Goal: Task Accomplishment & Management: Use online tool/utility

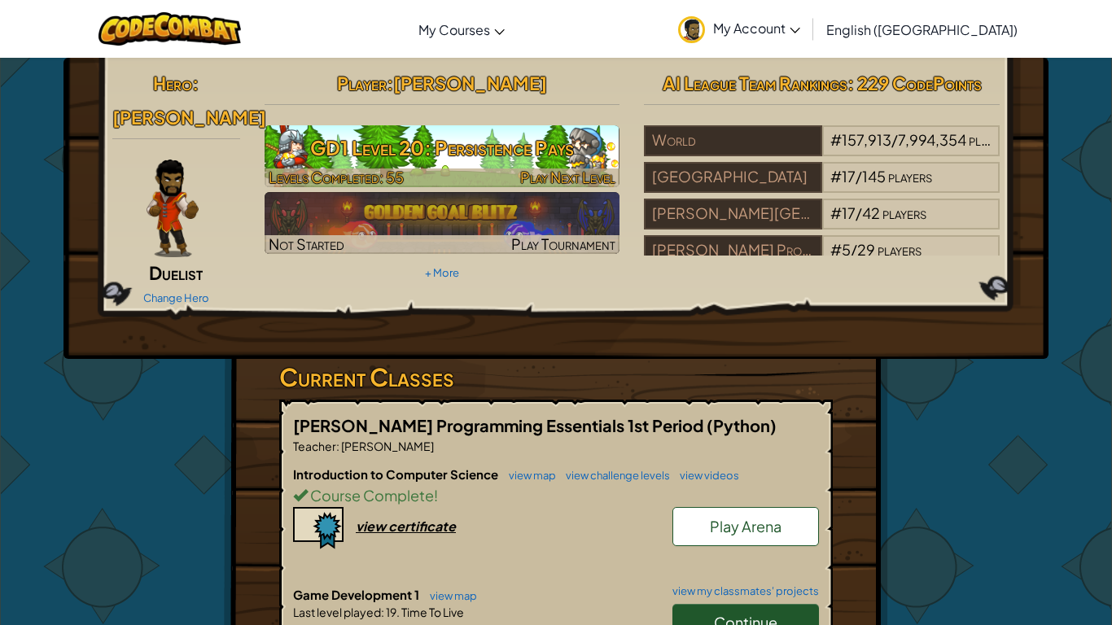
click at [532, 151] on h3 "GD1 Level 20: Persistence Pays" at bounding box center [443, 147] width 356 height 37
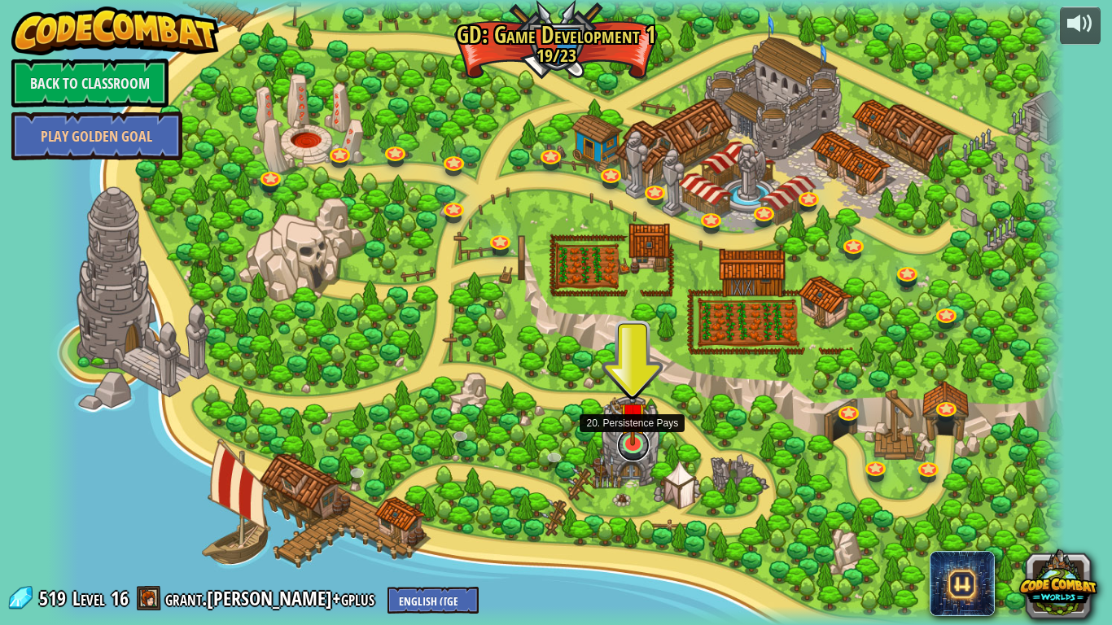
click at [632, 458] on link at bounding box center [633, 445] width 33 height 33
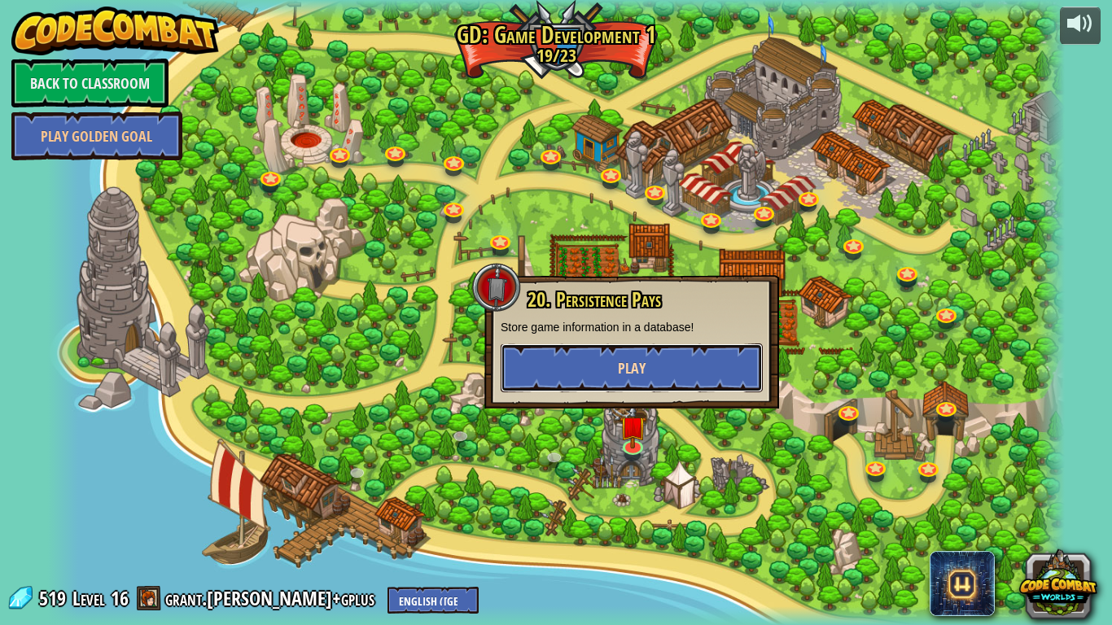
click at [690, 372] on button "Play" at bounding box center [632, 368] width 262 height 49
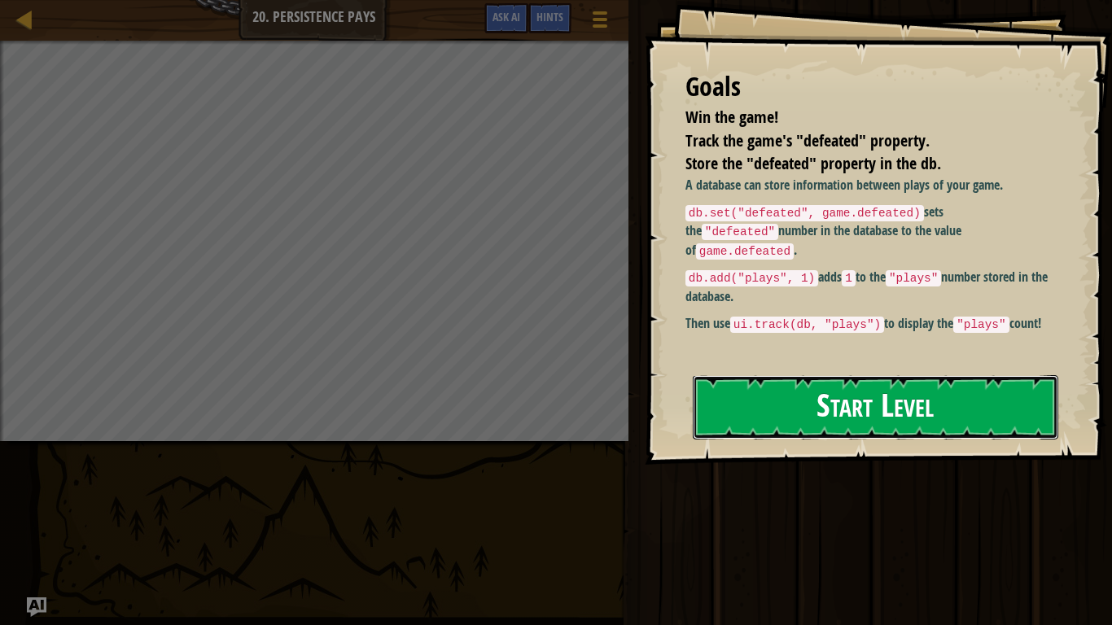
click at [794, 402] on button "Start Level" at bounding box center [876, 407] width 366 height 64
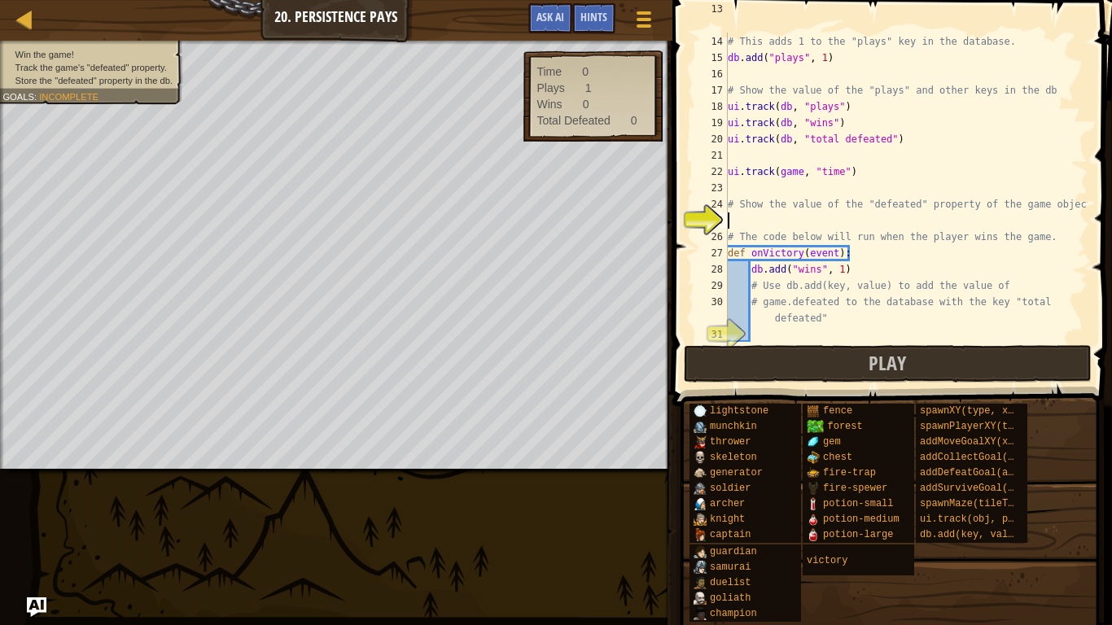
scroll to position [7, 1]
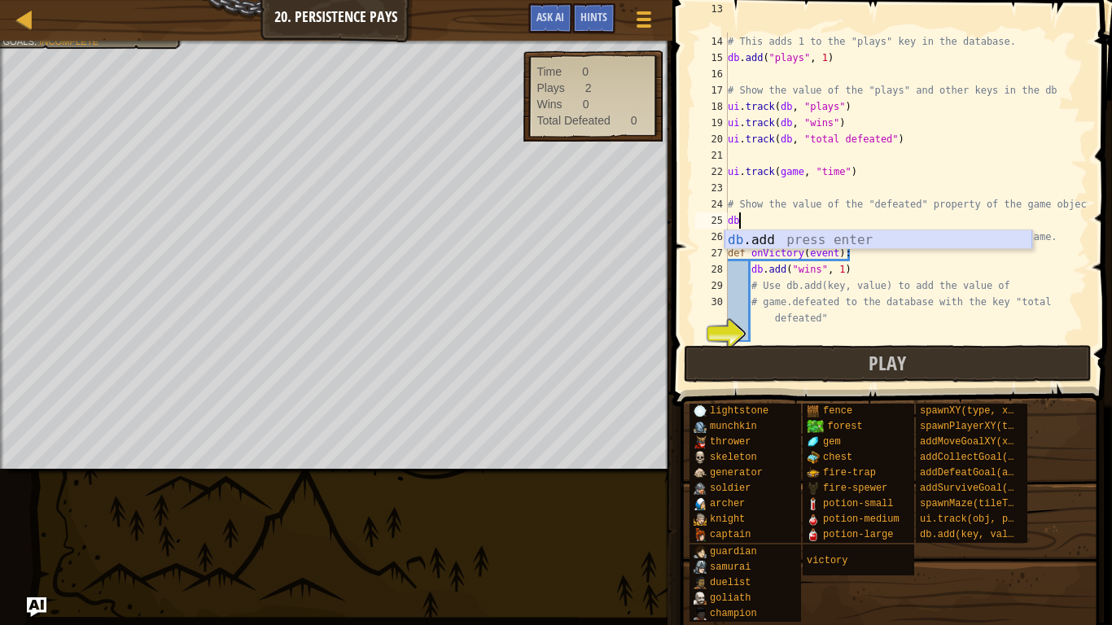
click at [925, 239] on div "db .add press enter" at bounding box center [879, 259] width 308 height 59
type textarea "db.add("defeted", 1)"
click at [882, 220] on div "# db.add(key, value) increments a value stored in the database . # This adds 1 …" at bounding box center [906, 180] width 363 height 358
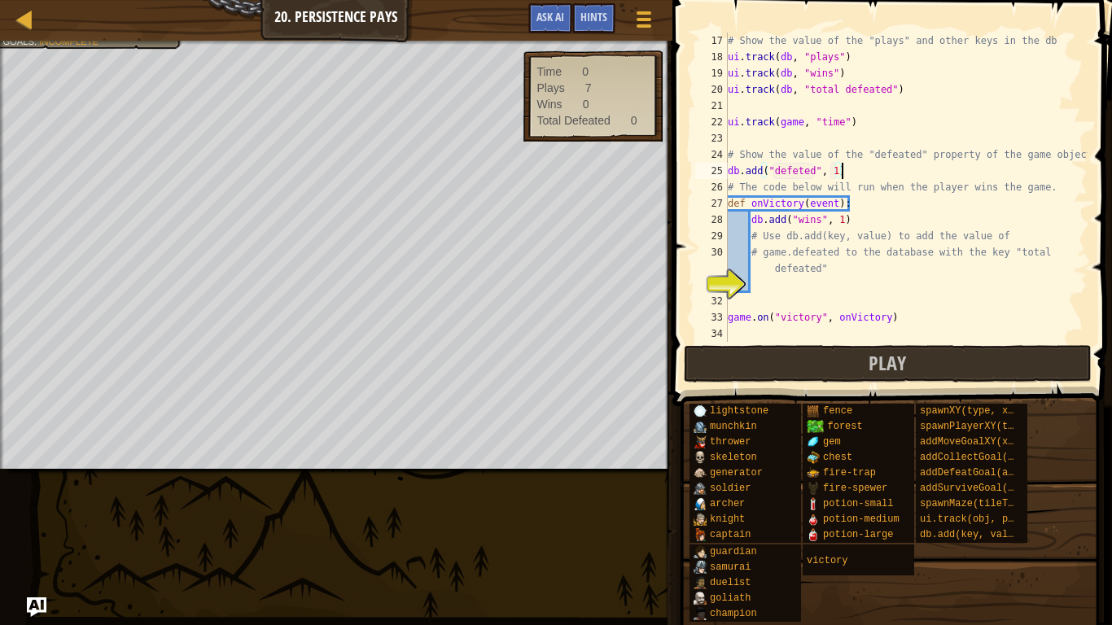
scroll to position [277, 0]
click at [830, 287] on div "# Show the value of the "plays" and other keys in the db ui . track ( db , "pla…" at bounding box center [906, 204] width 363 height 342
click at [831, 278] on div "# Show the value of the "plays" and other keys in the db ui . track ( db , "pla…" at bounding box center [906, 204] width 363 height 342
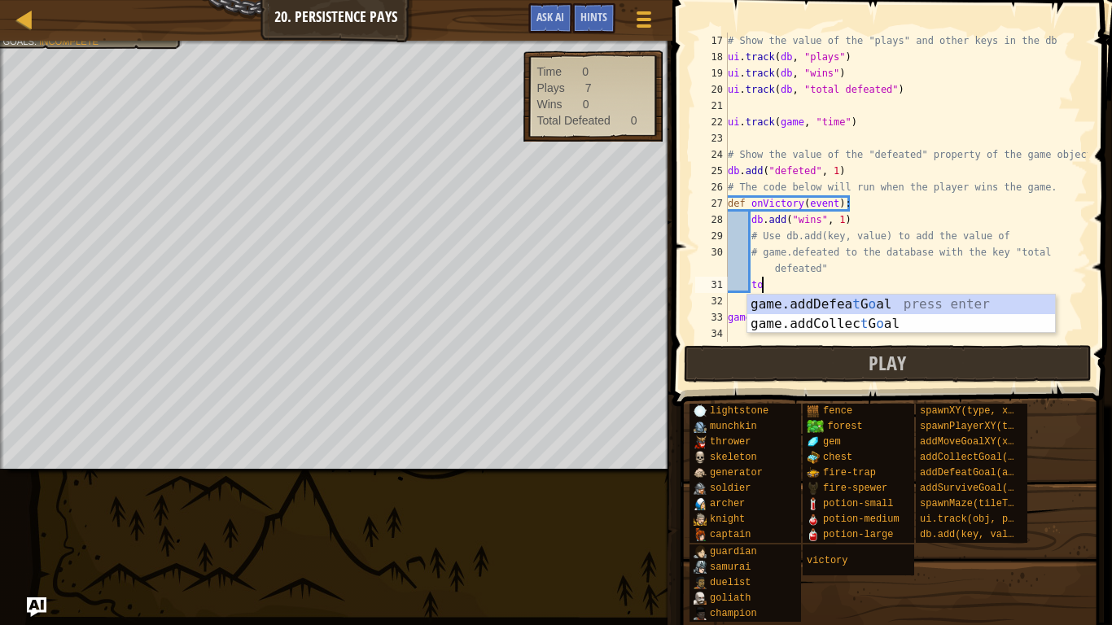
scroll to position [7, 4]
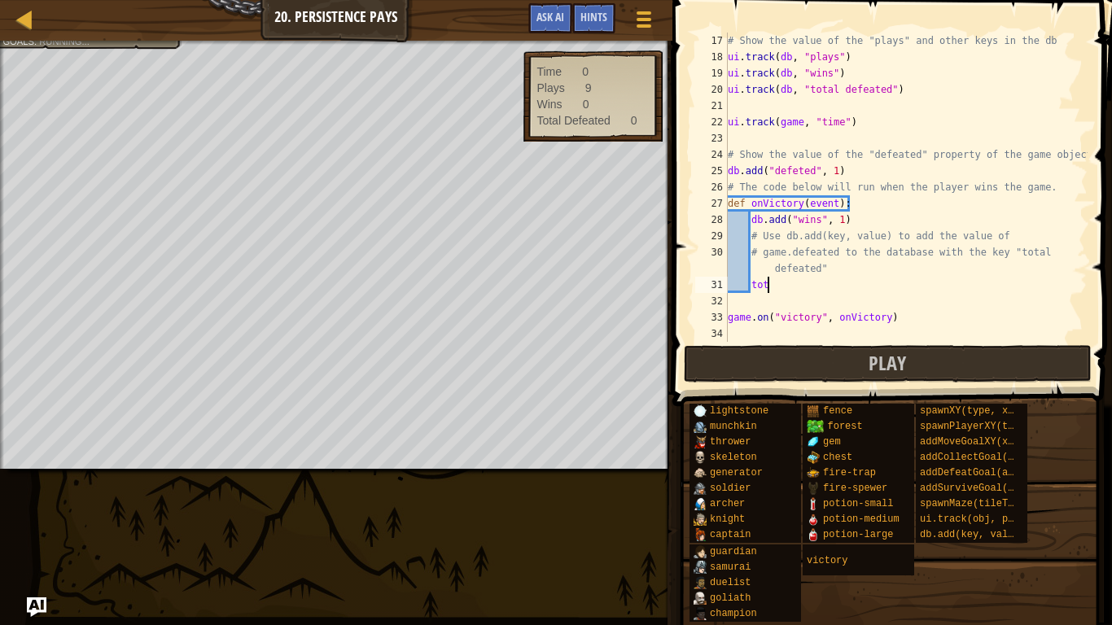
type textarea "t"
click at [600, 16] on span "Hints" at bounding box center [593, 16] width 27 height 15
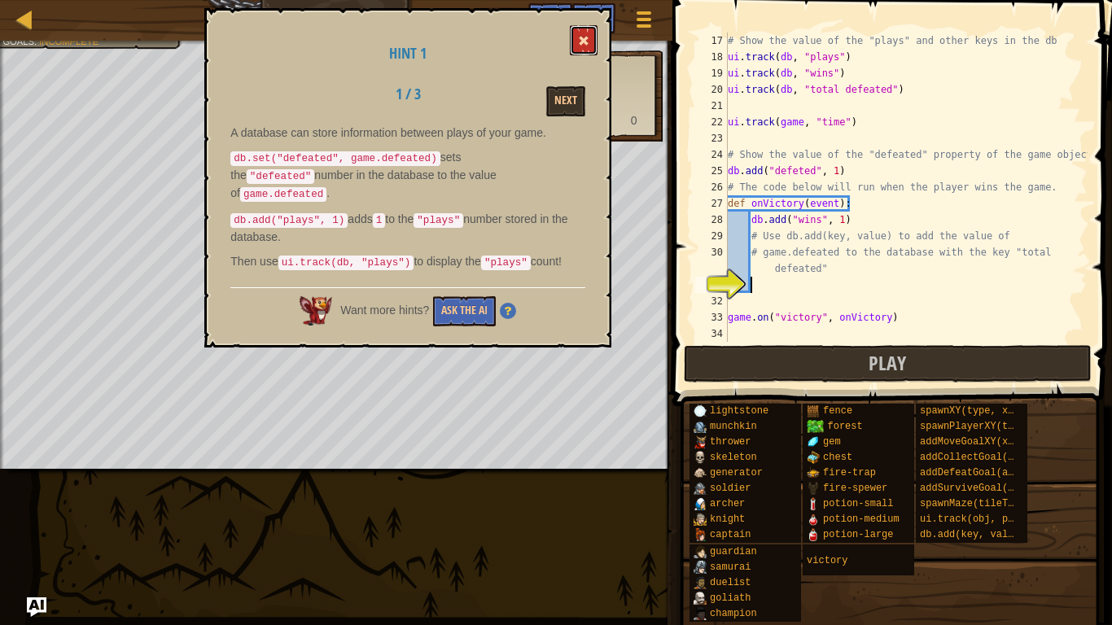
click at [578, 40] on button at bounding box center [584, 40] width 28 height 30
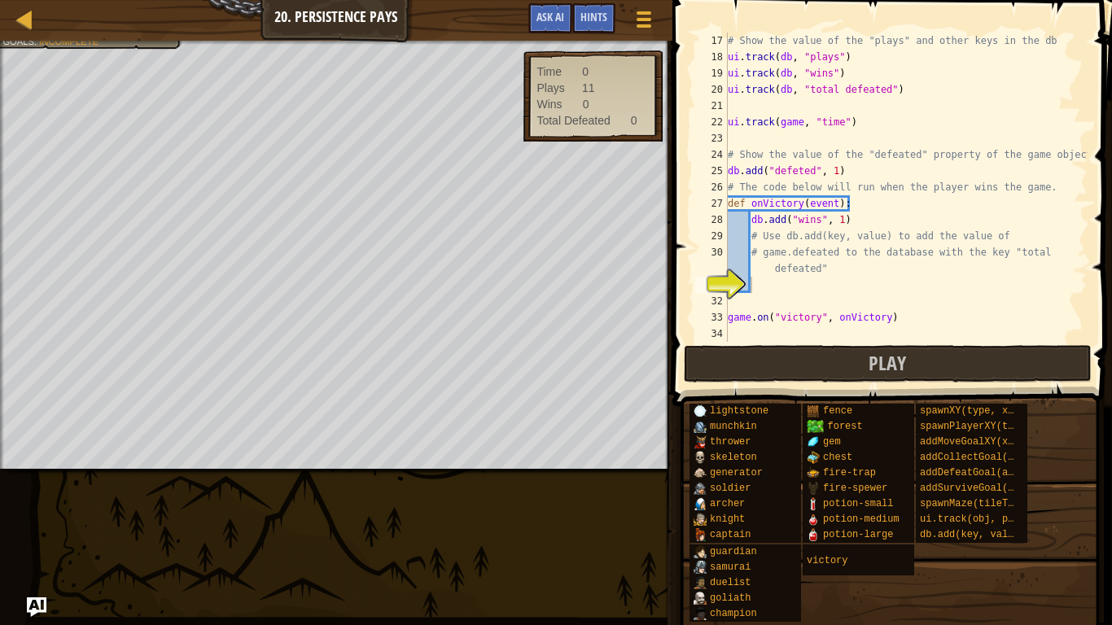
type textarea "db.add("defeted", 1)"
drag, startPoint x: 847, startPoint y: 169, endPoint x: 730, endPoint y: 166, distance: 117.3
click at [730, 166] on div "# Show the value of the "plays" and other keys in the db ui . track ( db , "pla…" at bounding box center [906, 204] width 363 height 342
click at [575, 7] on div "Hints" at bounding box center [593, 18] width 43 height 30
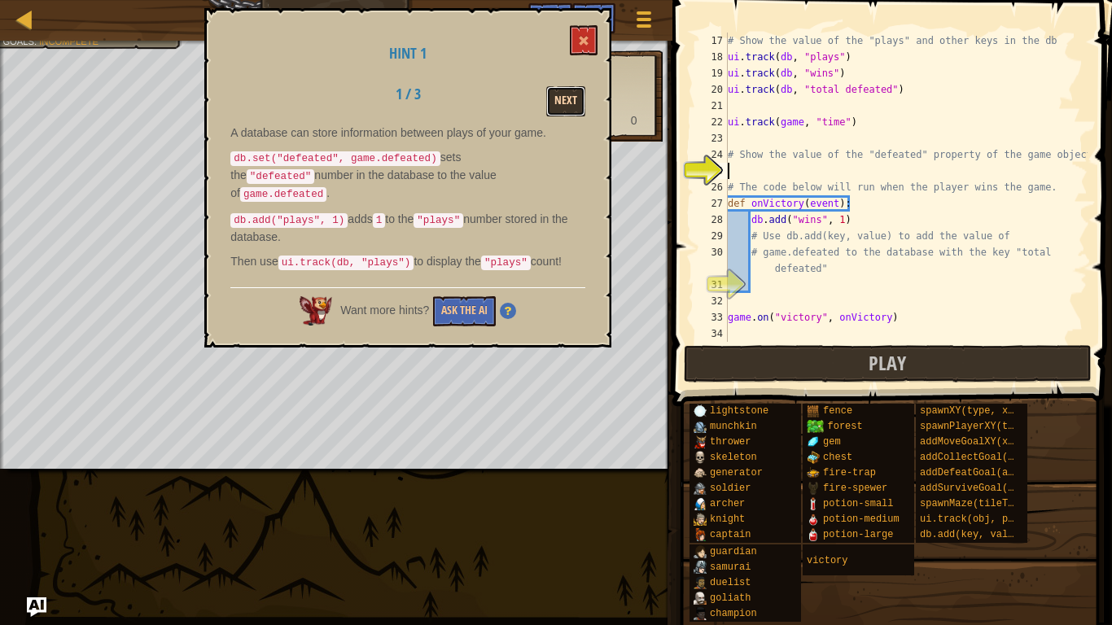
click at [569, 99] on button "Next" at bounding box center [565, 101] width 39 height 30
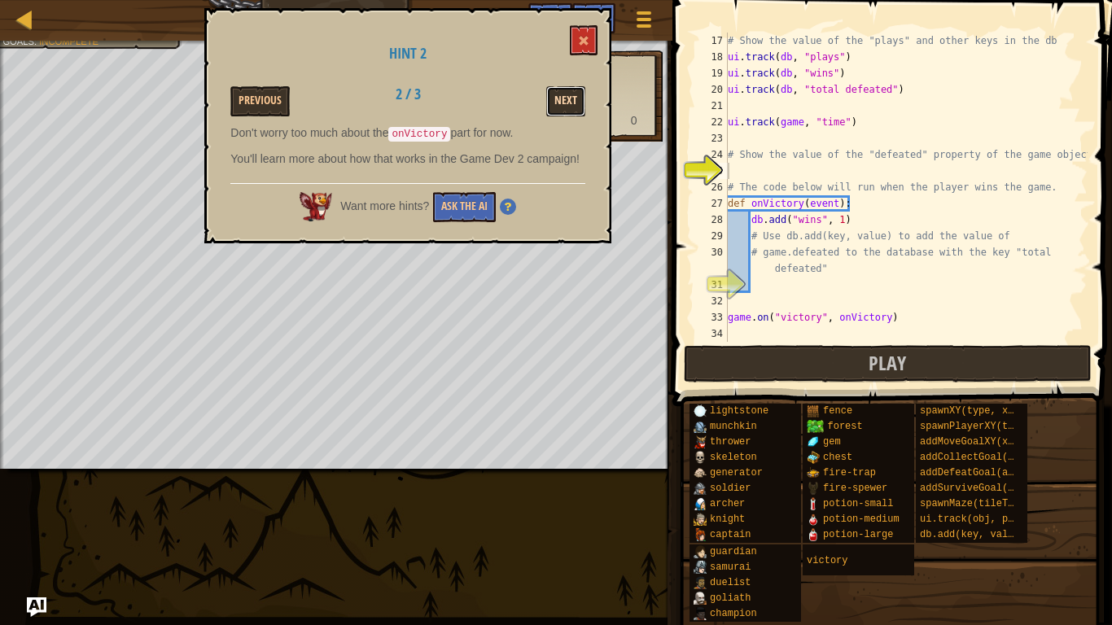
click at [558, 108] on button "Next" at bounding box center [565, 101] width 39 height 30
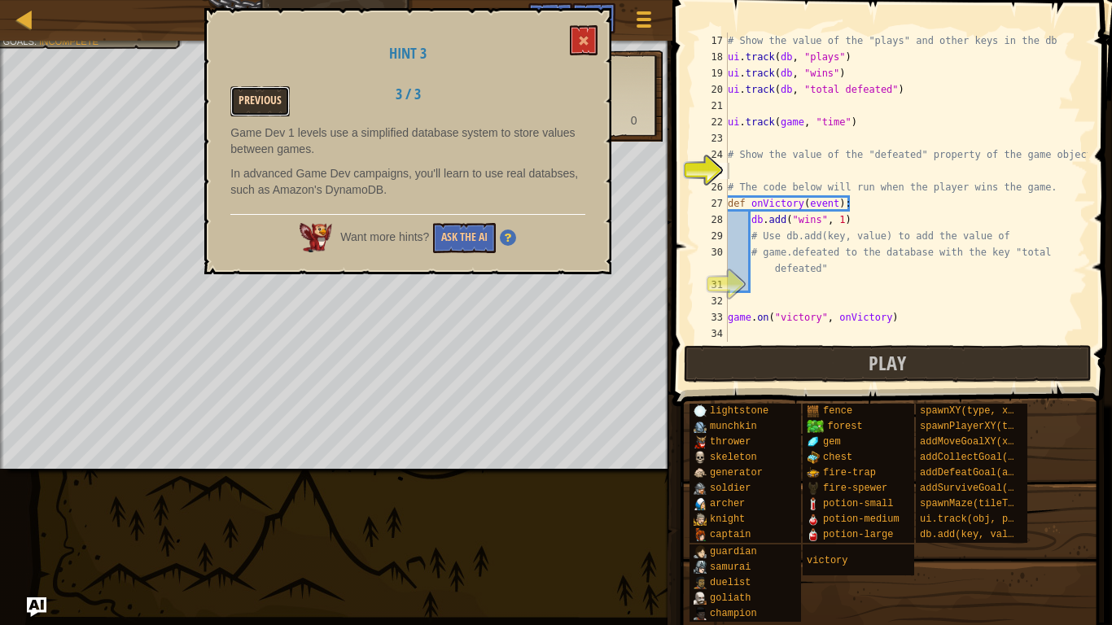
click at [247, 90] on button "Previous" at bounding box center [259, 101] width 59 height 30
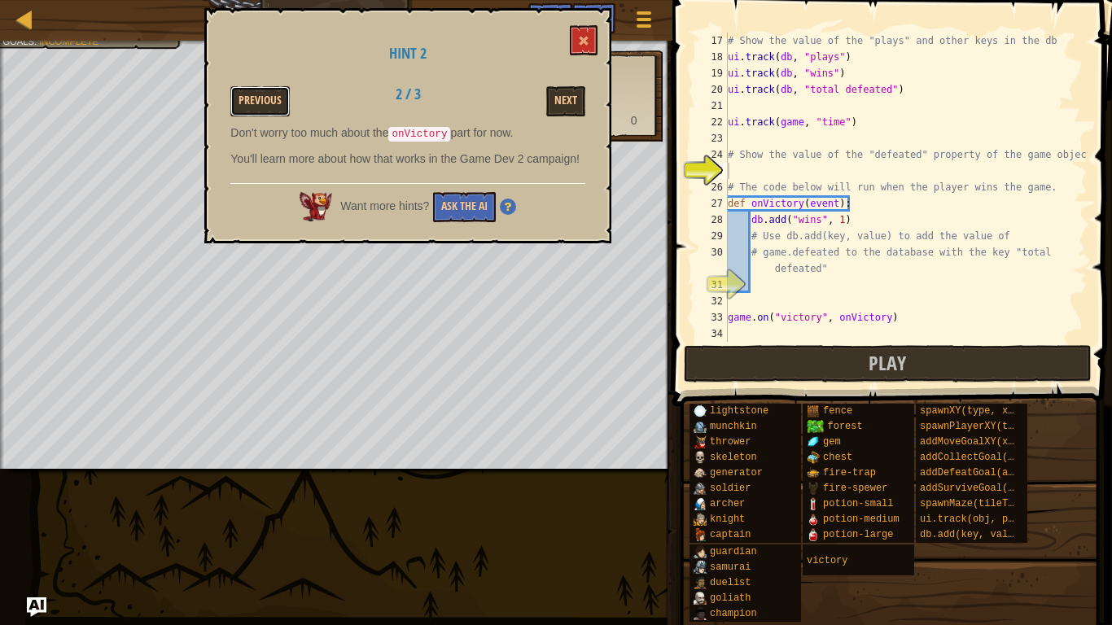
click at [247, 90] on button "Previous" at bounding box center [259, 101] width 59 height 30
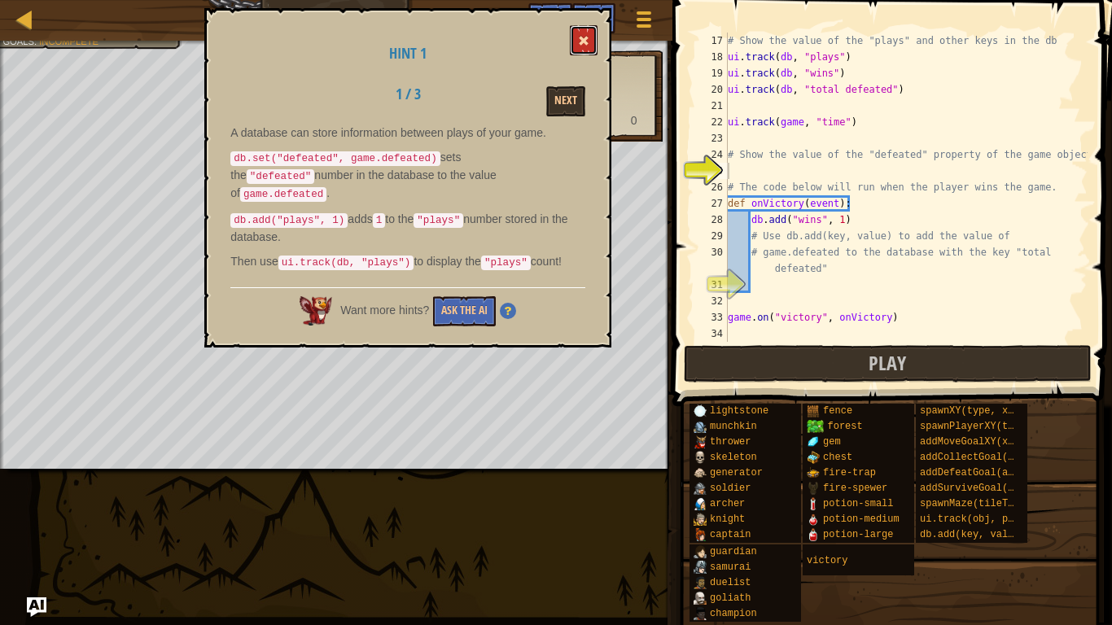
click at [580, 37] on span at bounding box center [583, 40] width 11 height 11
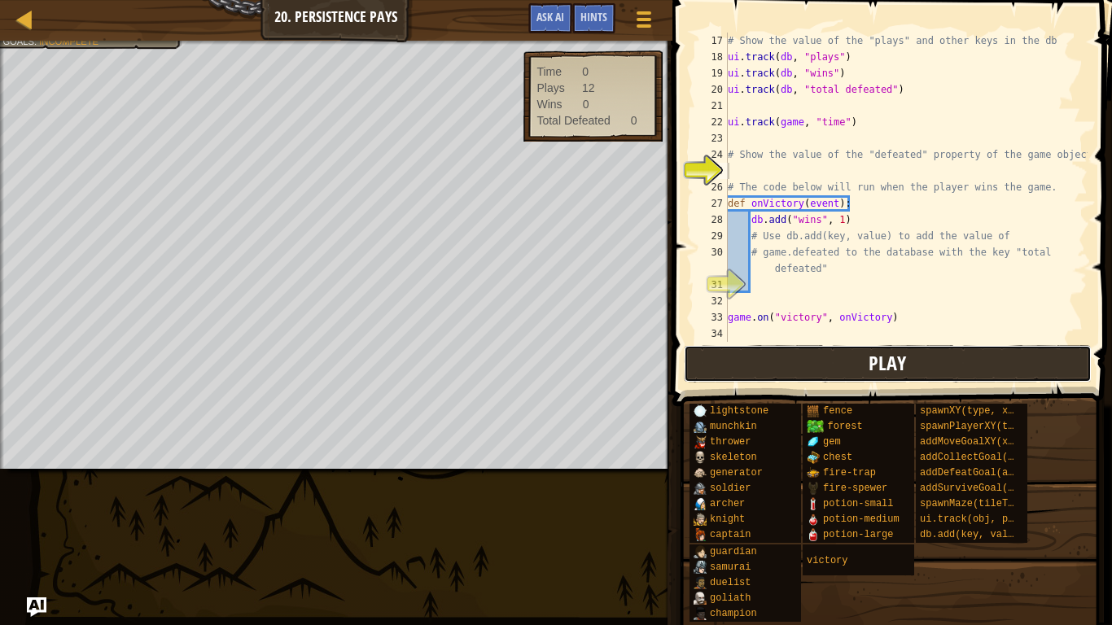
click at [864, 366] on button "Play" at bounding box center [888, 363] width 408 height 37
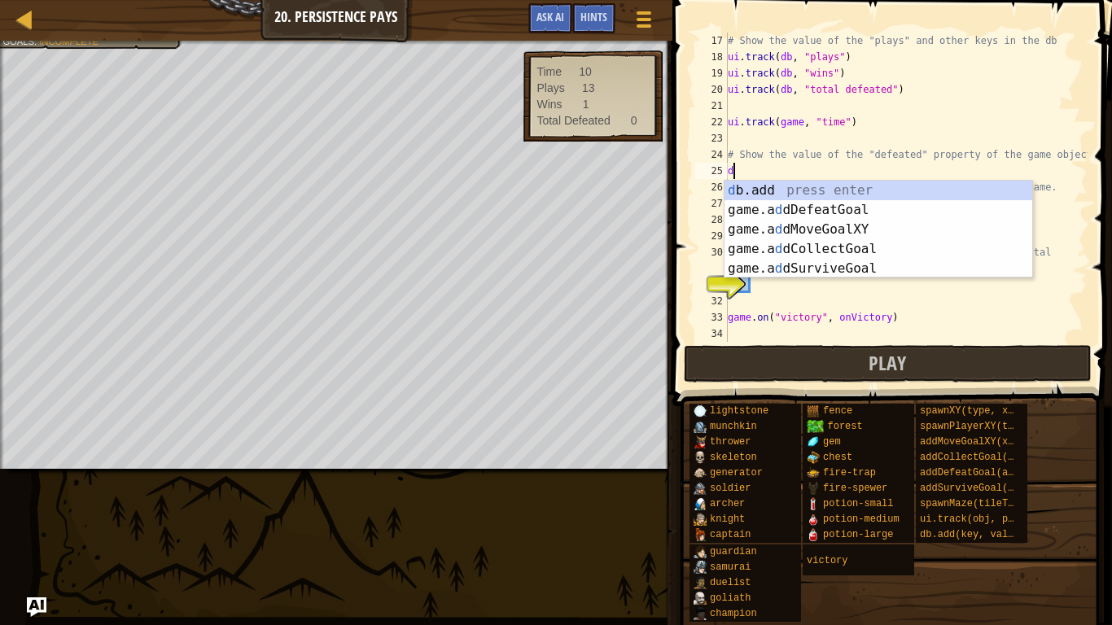
type textarea "def"
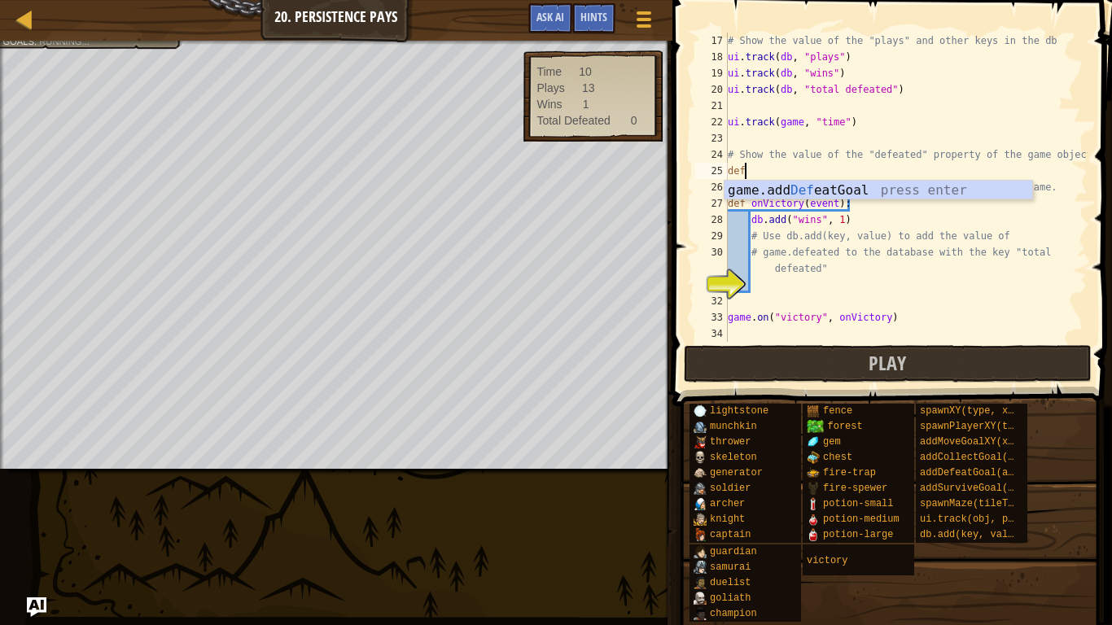
scroll to position [7, 2]
click at [814, 190] on div "game.add Def eatGoal press enter" at bounding box center [879, 210] width 308 height 59
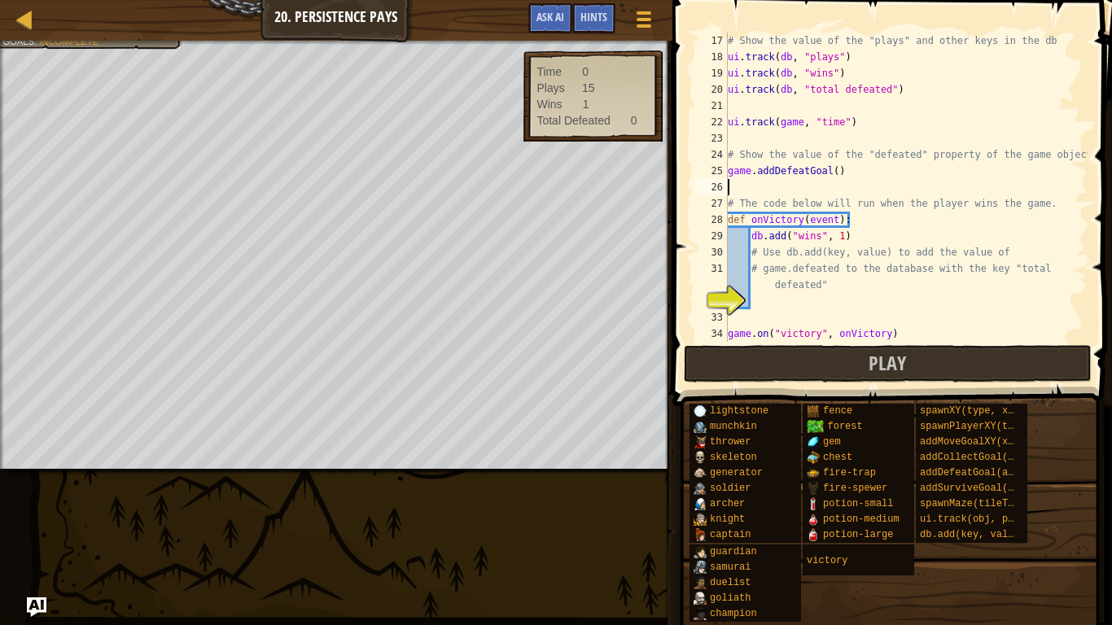
click at [835, 172] on div "# Show the value of the "plays" and other keys in the db ui . track ( db , "pla…" at bounding box center [906, 204] width 363 height 342
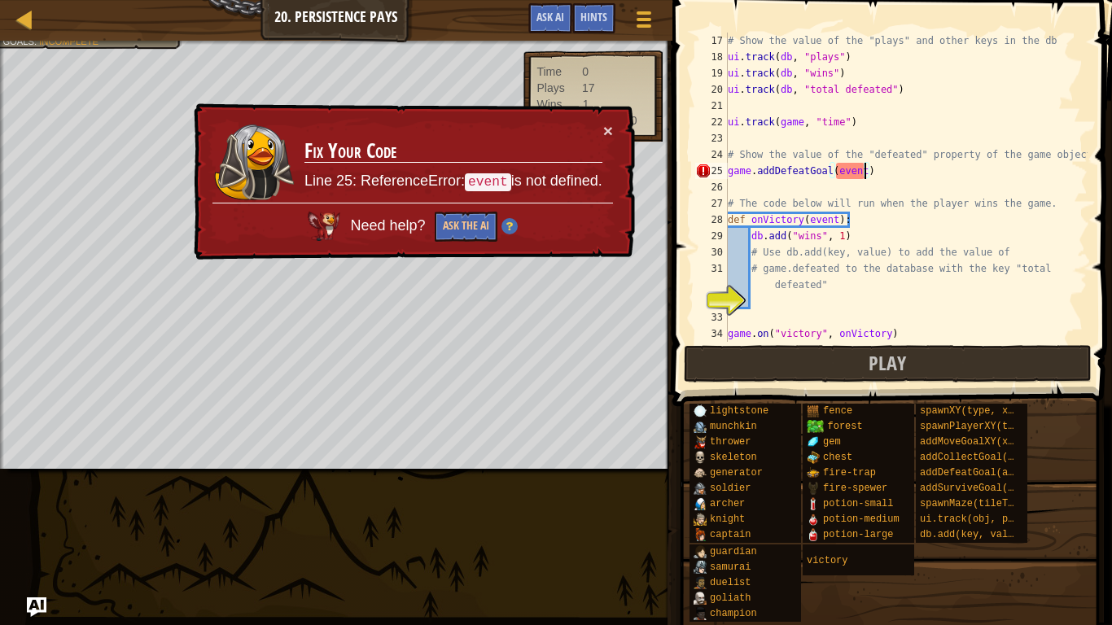
click at [885, 165] on div "# Show the value of the "plays" and other keys in the db ui . track ( db , "pla…" at bounding box center [906, 204] width 363 height 342
type textarea "game.addDefeatGoal(event):"
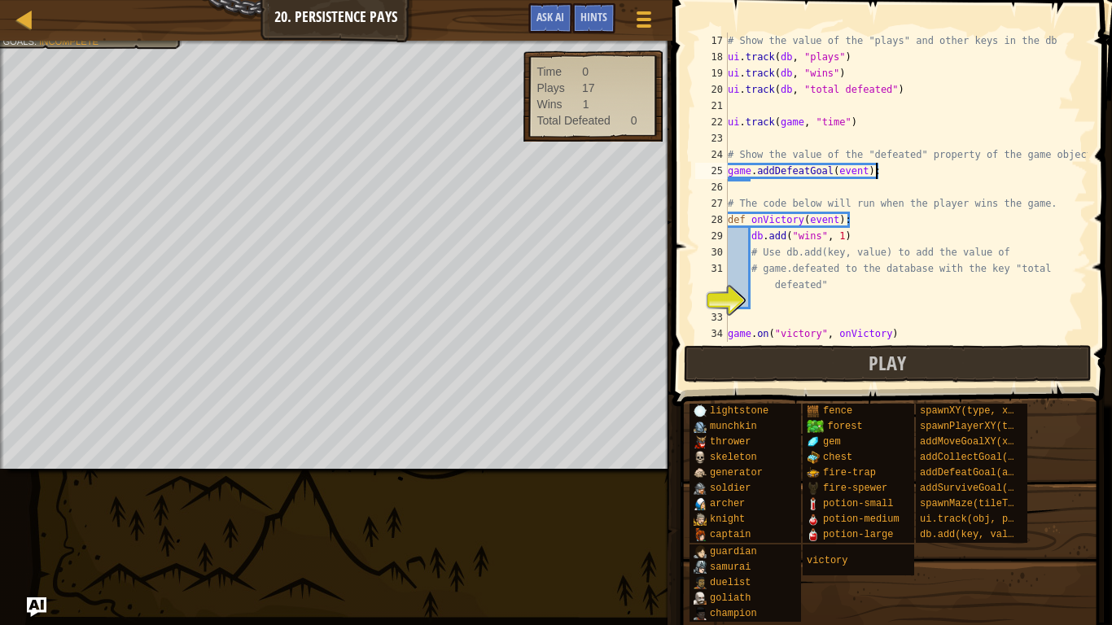
scroll to position [7, 20]
click at [816, 192] on div "# Show the value of the "plays" and other keys in the db ui . track ( db , "pla…" at bounding box center [906, 204] width 363 height 342
click at [894, 173] on div "# Show the value of the "plays" and other keys in the db ui . track ( db , "pla…" at bounding box center [906, 204] width 363 height 342
type textarea "game.addDefeatGoal(event):"
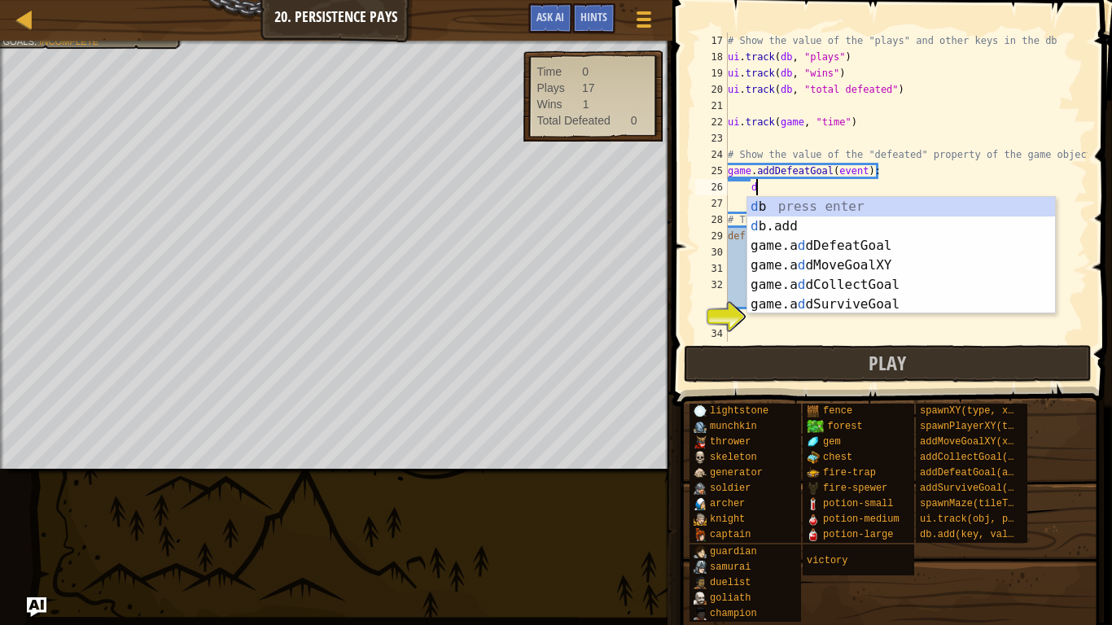
scroll to position [7, 3]
click at [890, 227] on div "d b press enter d b.add press enter game.a d dDefeatGoal press enter game.a d d…" at bounding box center [901, 275] width 308 height 156
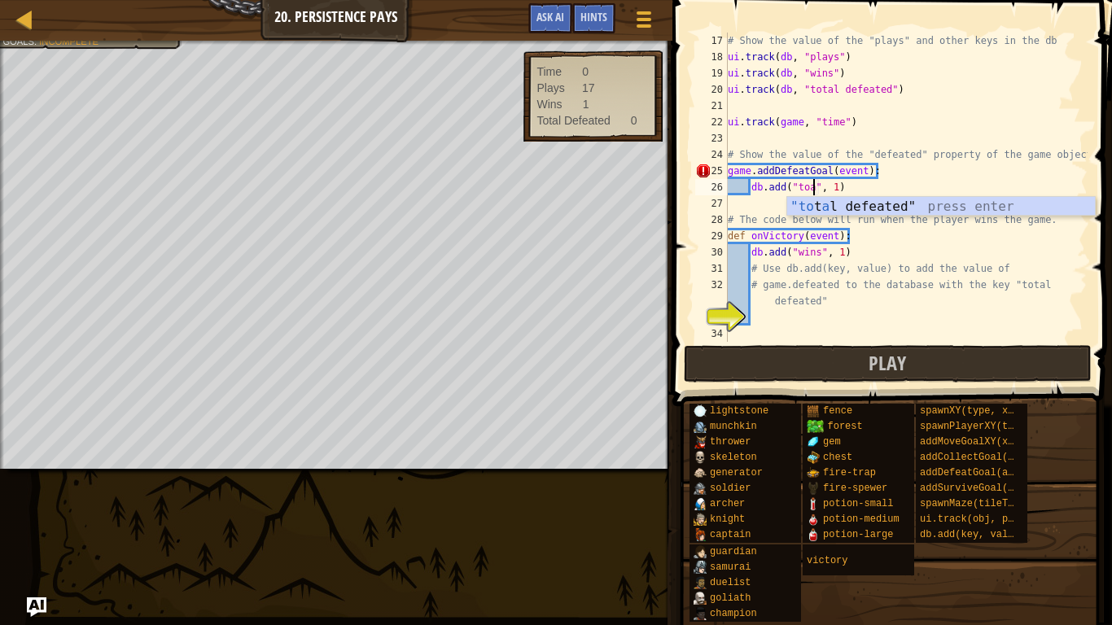
scroll to position [7, 13]
click at [905, 201] on div ""to [PERSON_NAME] t ed" press enter" at bounding box center [941, 226] width 308 height 59
type textarea "db.add("total defeated"", 1)"
click at [931, 201] on div "# Show the value of the "plays" and other keys in the db ui . track ( db , "pla…" at bounding box center [906, 204] width 363 height 342
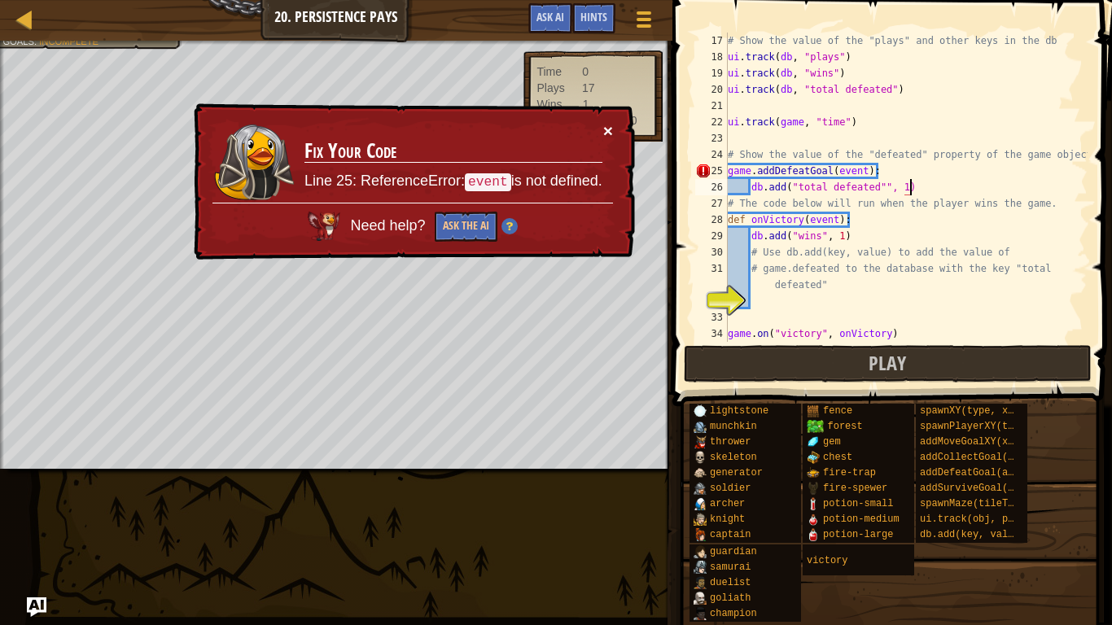
click at [610, 129] on button "×" at bounding box center [608, 131] width 10 height 17
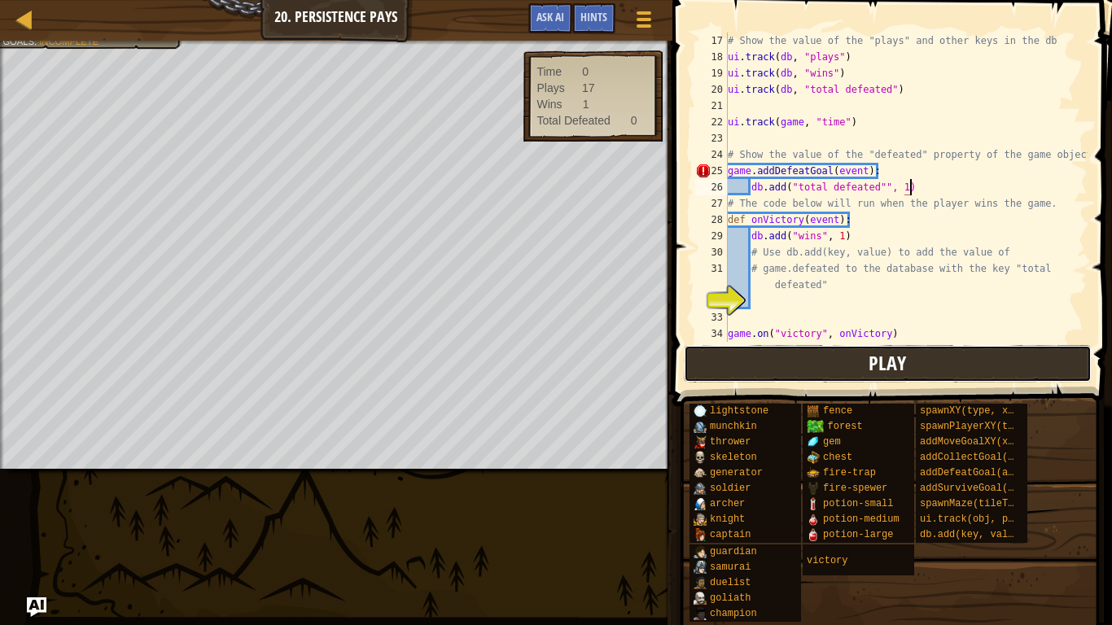
click at [847, 374] on button "Play" at bounding box center [888, 363] width 408 height 37
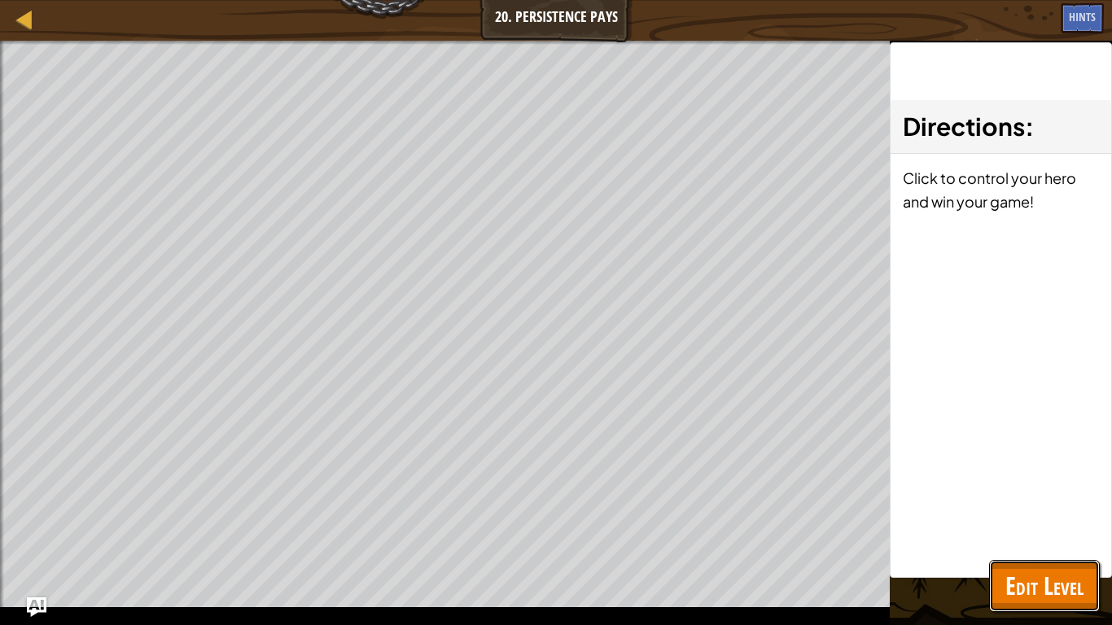
click at [1018, 580] on span "Edit Level" at bounding box center [1044, 585] width 78 height 33
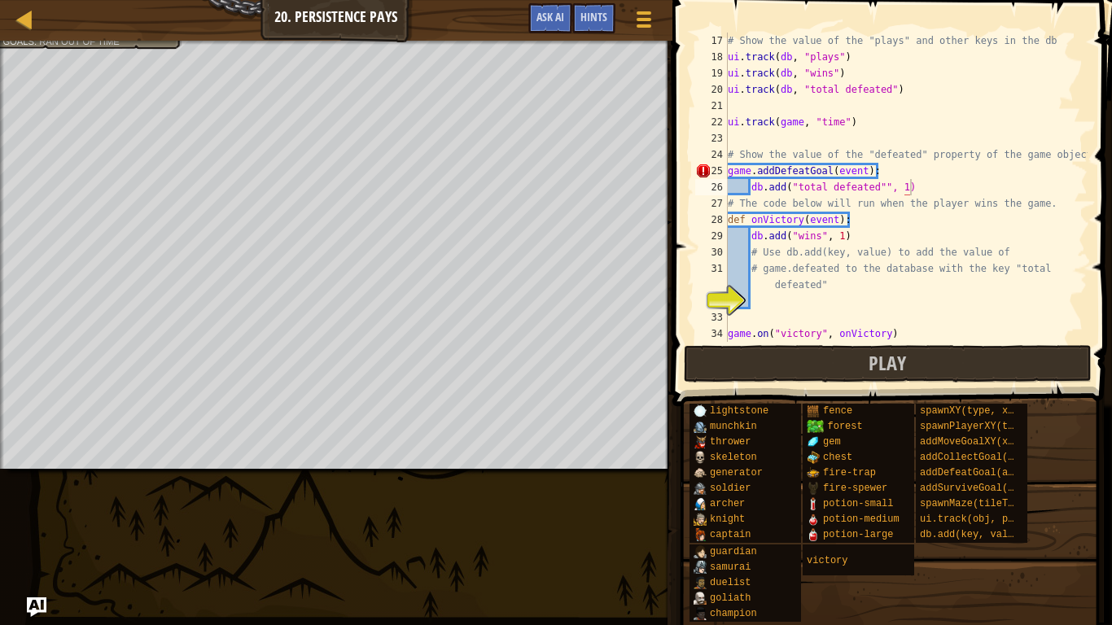
click at [896, 207] on div "# Show the value of the "plays" and other keys in the db ui . track ( db , "pla…" at bounding box center [906, 204] width 363 height 342
click at [913, 186] on div "# Show the value of the "plays" and other keys in the db ui . track ( db , "pla…" at bounding box center [906, 204] width 363 height 342
click at [899, 189] on div "# Show the value of the "plays" and other keys in the db ui . track ( db , "pla…" at bounding box center [906, 204] width 363 height 342
click at [887, 189] on div "# Show the value of the "plays" and other keys in the db ui . track ( db , "pla…" at bounding box center [906, 204] width 363 height 342
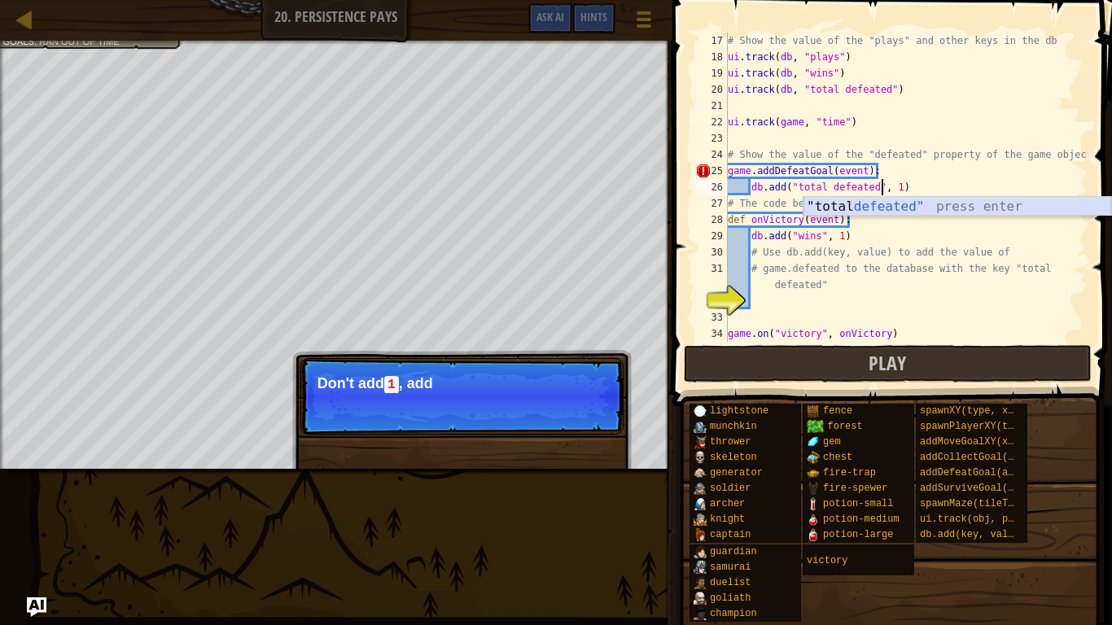
click at [920, 207] on div ""total defeated" press enter" at bounding box center [957, 226] width 308 height 59
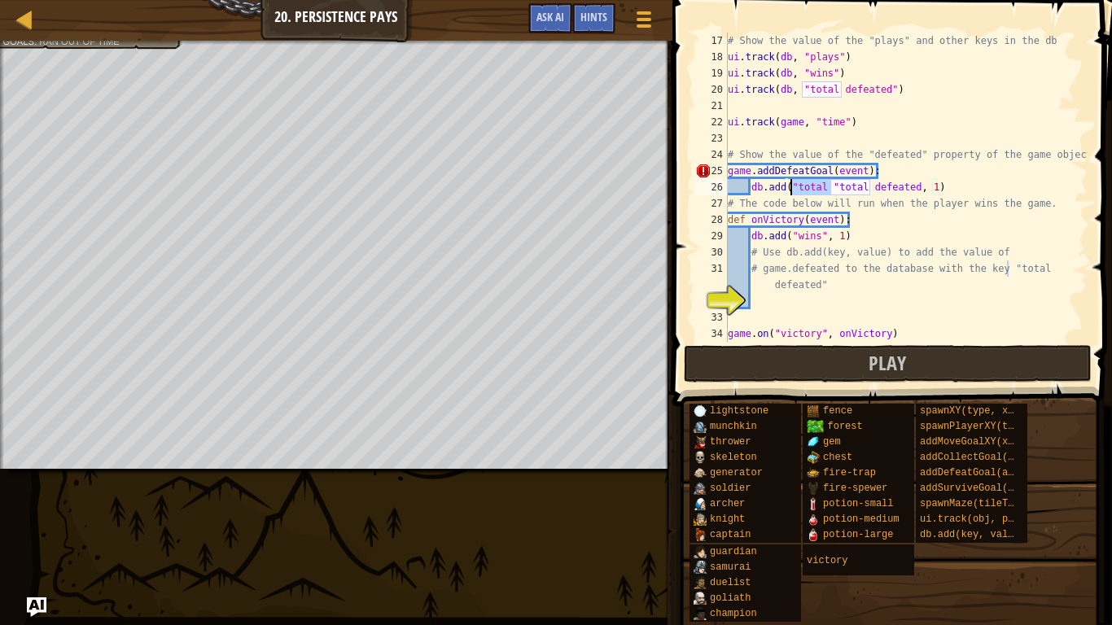
drag, startPoint x: 832, startPoint y: 184, endPoint x: 793, endPoint y: 183, distance: 39.1
click at [793, 183] on div "# Show the value of the "plays" and other keys in the db ui . track ( db , "pla…" at bounding box center [906, 204] width 363 height 342
click at [881, 187] on div "# Show the value of the "plays" and other keys in the db ui . track ( db , "pla…" at bounding box center [906, 204] width 363 height 342
click at [878, 187] on div "# Show the value of the "plays" and other keys in the db ui . track ( db , "pla…" at bounding box center [906, 204] width 363 height 342
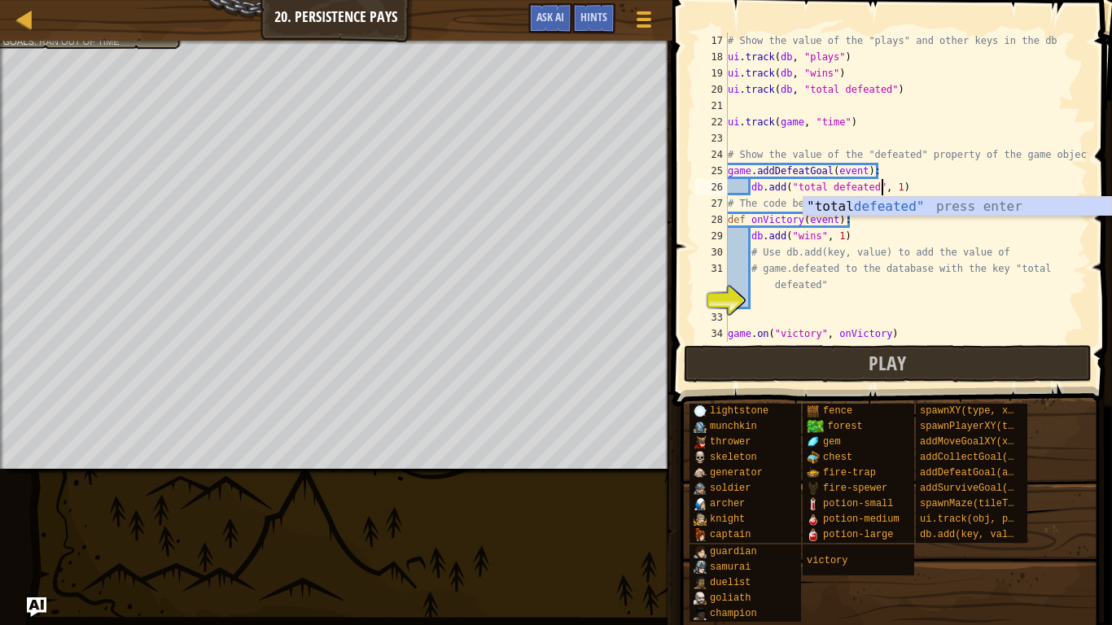
scroll to position [7, 22]
click at [895, 176] on div "# Show the value of the "plays" and other keys in the db ui . track ( db , "pla…" at bounding box center [906, 204] width 363 height 342
click at [756, 173] on div "# Show the value of the "plays" and other keys in the db ui . track ( db , "pla…" at bounding box center [906, 204] width 363 height 342
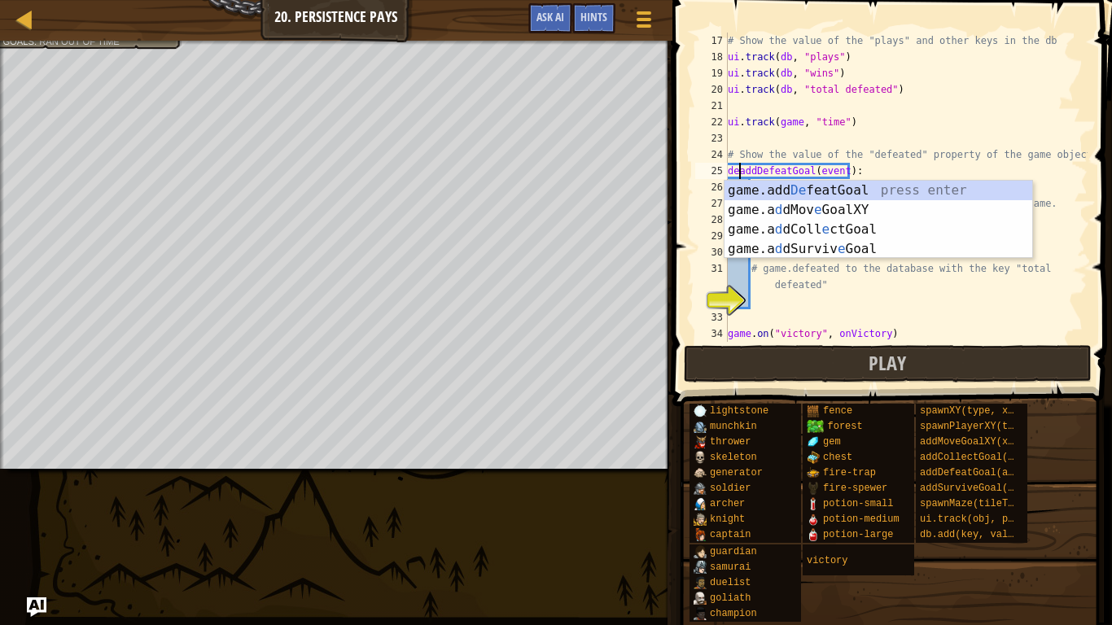
scroll to position [7, 2]
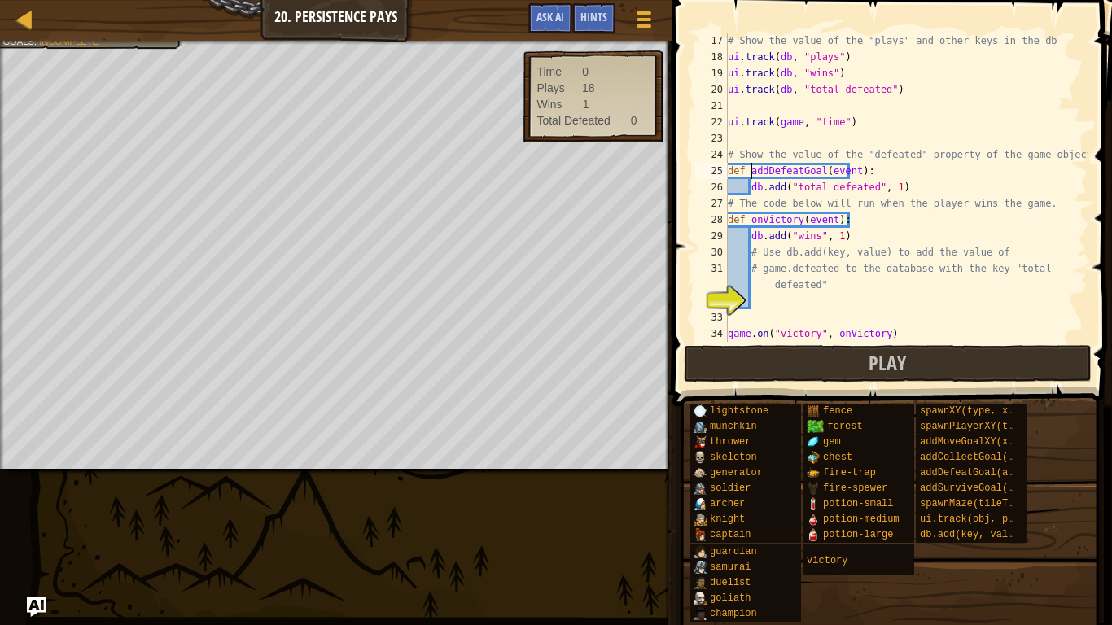
click at [883, 181] on div "# Show the value of the "plays" and other keys in the db ui . track ( db , "pla…" at bounding box center [906, 204] width 363 height 342
type textarea "db.add("total defeated", 1)"
click at [806, 319] on div "# Show the value of the "plays" and other keys in the db ui . track ( db , "pla…" at bounding box center [906, 204] width 363 height 342
click at [804, 352] on button "Play" at bounding box center [888, 363] width 408 height 37
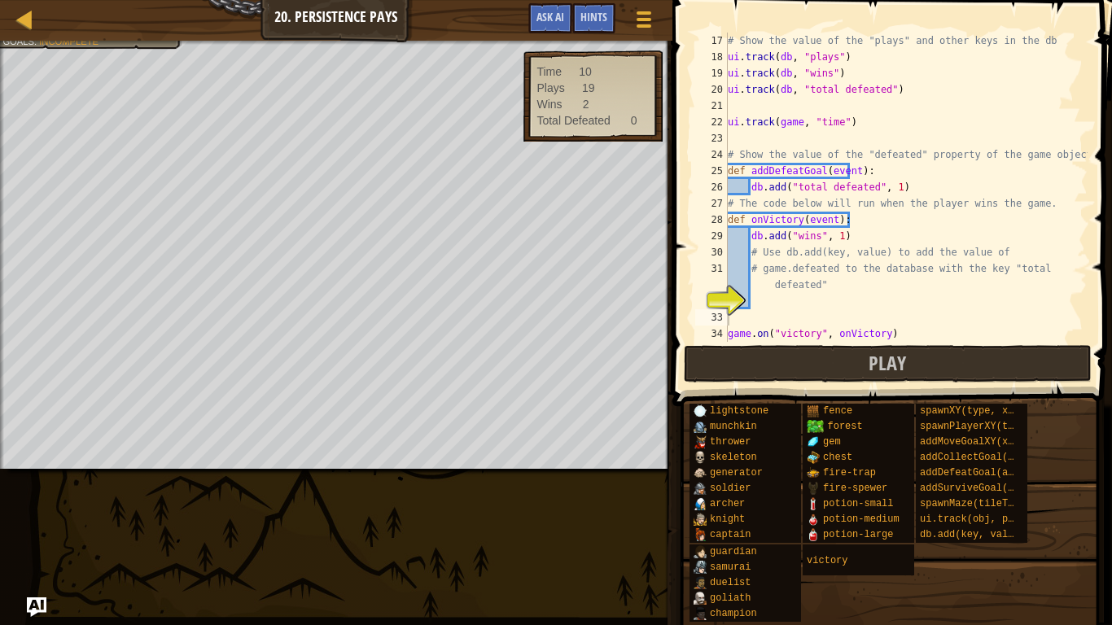
click at [777, 184] on div "# Show the value of the "plays" and other keys in the db ui . track ( db , "pla…" at bounding box center [906, 204] width 363 height 342
click at [802, 187] on div "# Show the value of the "plays" and other keys in the db ui . track ( db , "pla…" at bounding box center [906, 204] width 363 height 342
click at [891, 167] on div "# Show the value of the "plays" and other keys in the db ui . track ( db , "pla…" at bounding box center [906, 204] width 363 height 342
click at [789, 164] on div "# Show the value of the "plays" and other keys in the db ui . track ( db , "pla…" at bounding box center [906, 204] width 363 height 342
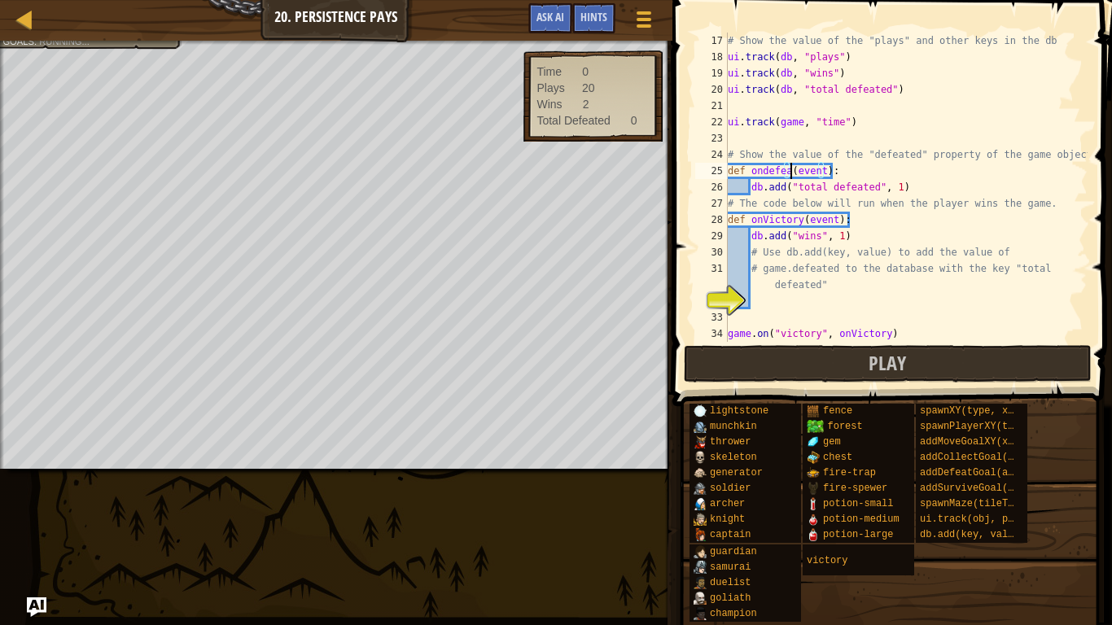
scroll to position [7, 10]
click at [766, 171] on div "# Show the value of the "plays" and other keys in the db ui . track ( db , "pla…" at bounding box center [906, 204] width 363 height 342
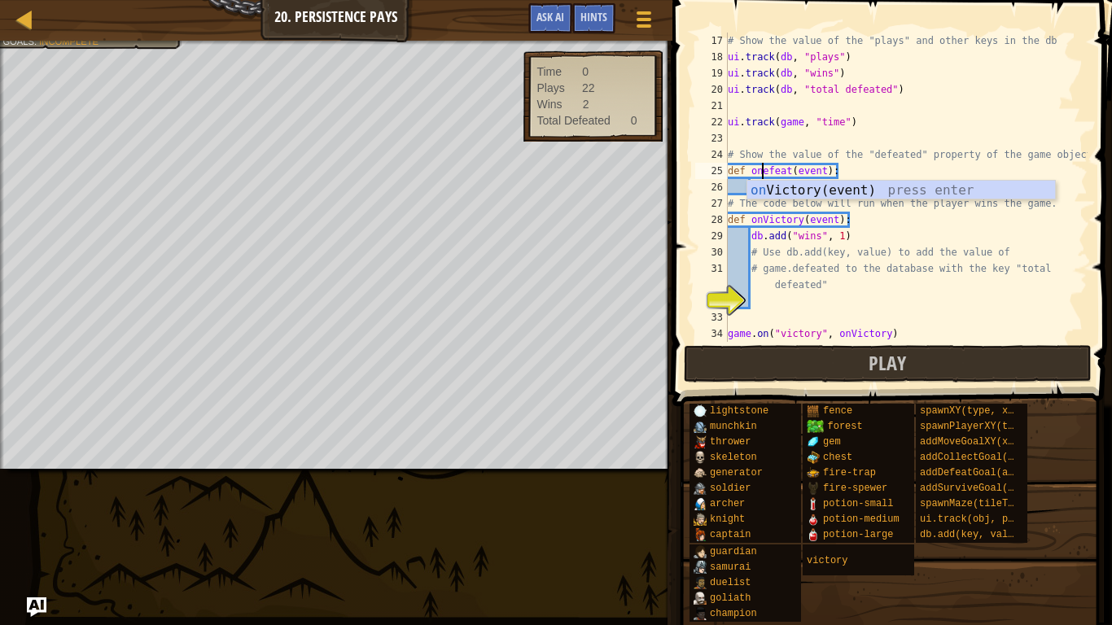
scroll to position [7, 6]
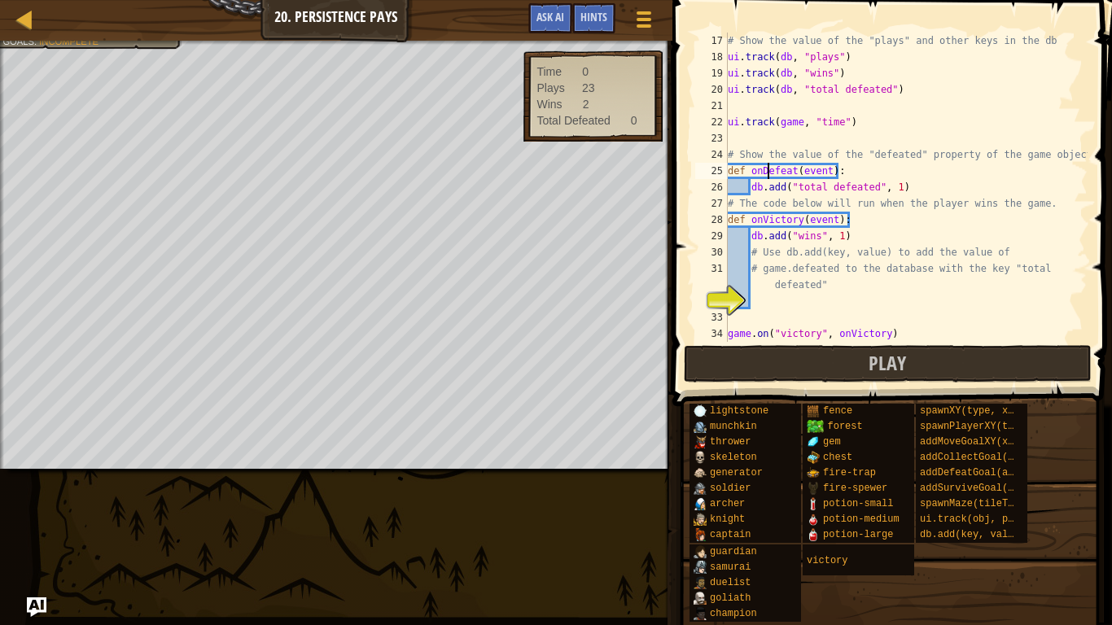
click at [867, 171] on div "# Show the value of the "plays" and other keys in the db ui . track ( db , "pla…" at bounding box center [906, 204] width 363 height 342
type textarea "def onDefeat(event):"
click at [824, 355] on button "Play" at bounding box center [888, 363] width 408 height 37
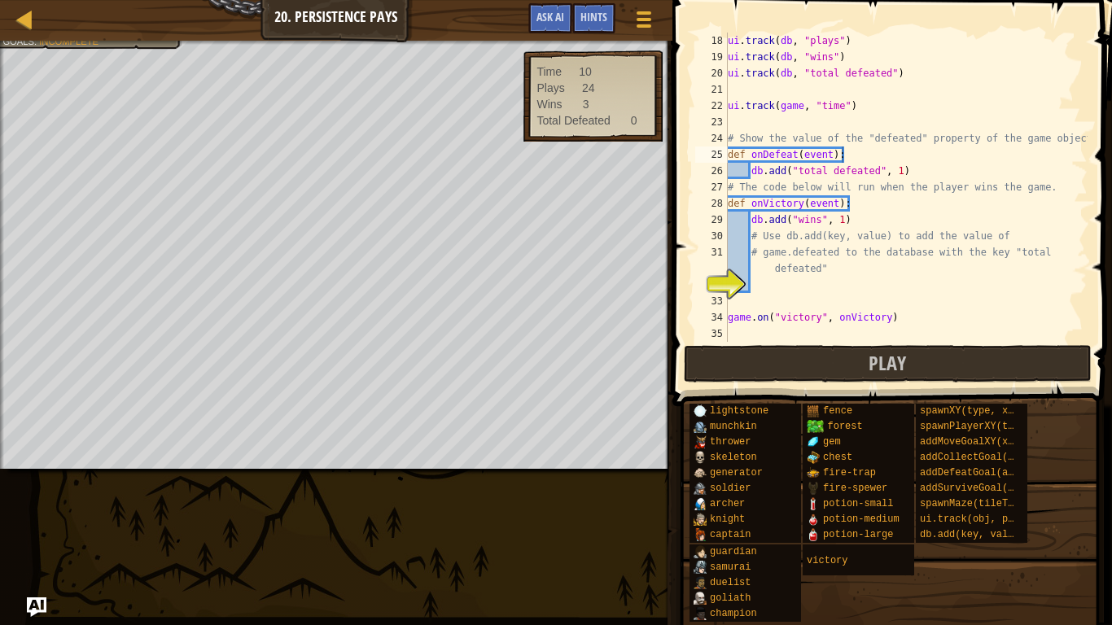
scroll to position [293, 0]
click at [842, 283] on div "ui . track ( db , "plays" ) ui . track ( db , "wins" ) ui . track ( db , "total…" at bounding box center [906, 204] width 363 height 342
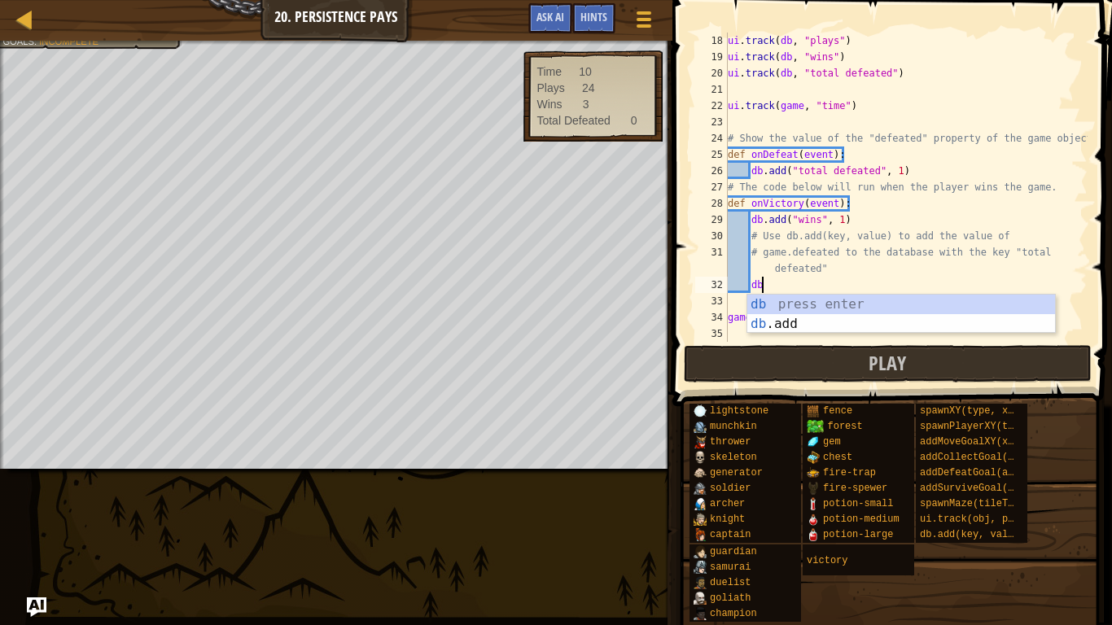
scroll to position [7, 4]
click at [831, 319] on div "db press enter db .add press enter" at bounding box center [901, 334] width 308 height 78
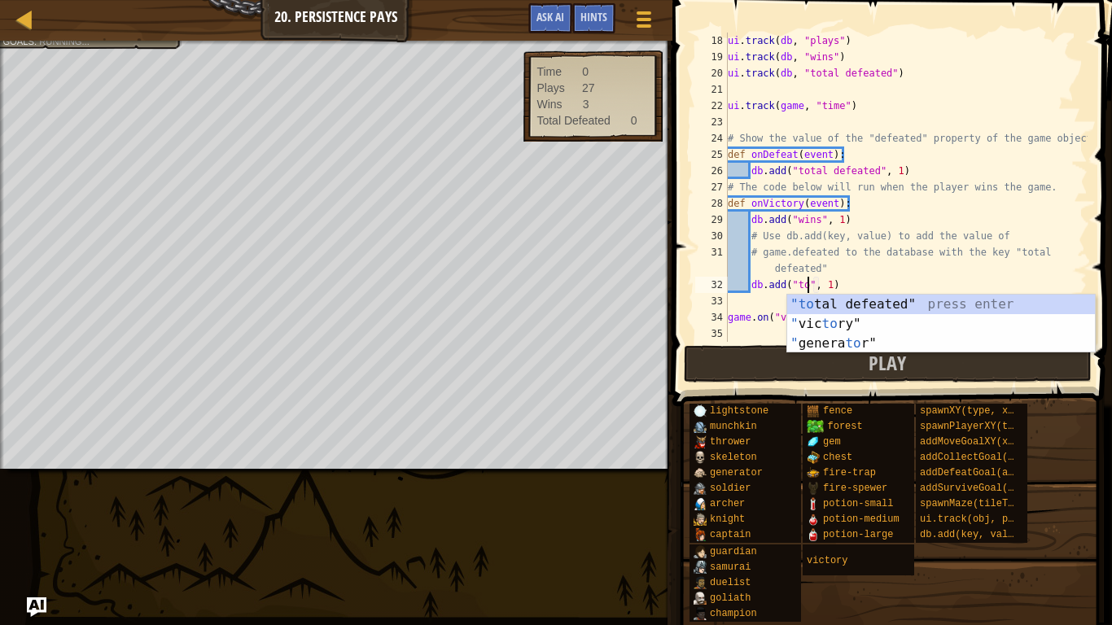
scroll to position [7, 11]
click at [889, 302] on div ""to tal defeated" press enter " vic to ry" press enter " genera to r" press ent…" at bounding box center [941, 344] width 308 height 98
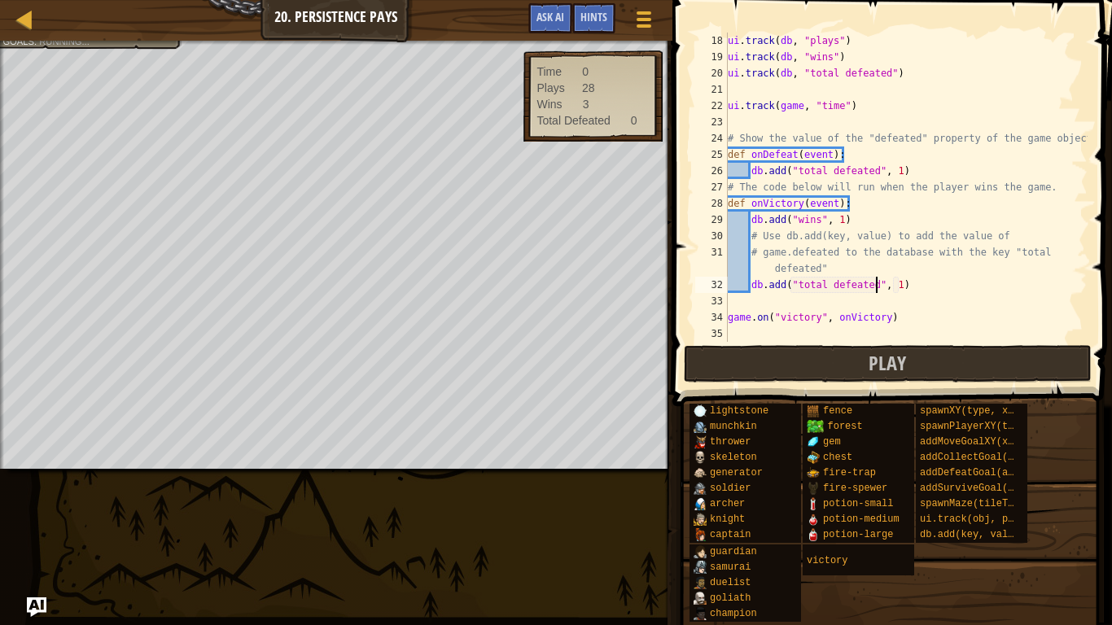
click at [911, 271] on div "ui . track ( db , "plays" ) ui . track ( db , "wins" ) ui . track ( db , "total…" at bounding box center [906, 204] width 363 height 342
click at [901, 349] on button "Play" at bounding box center [888, 363] width 408 height 37
click at [773, 153] on div "ui . track ( db , "plays" ) ui . track ( db , "wins" ) ui . track ( db , "total…" at bounding box center [906, 204] width 363 height 342
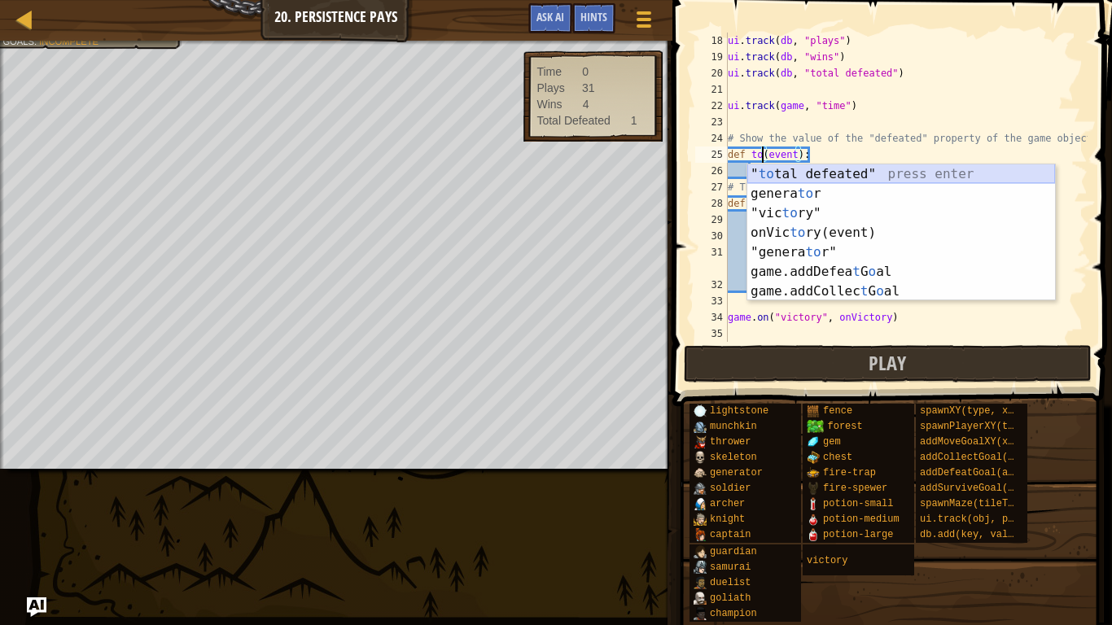
click at [803, 175] on div "" to tal defeated" press enter genera to r press enter "vic to ry" press enter …" at bounding box center [901, 252] width 308 height 176
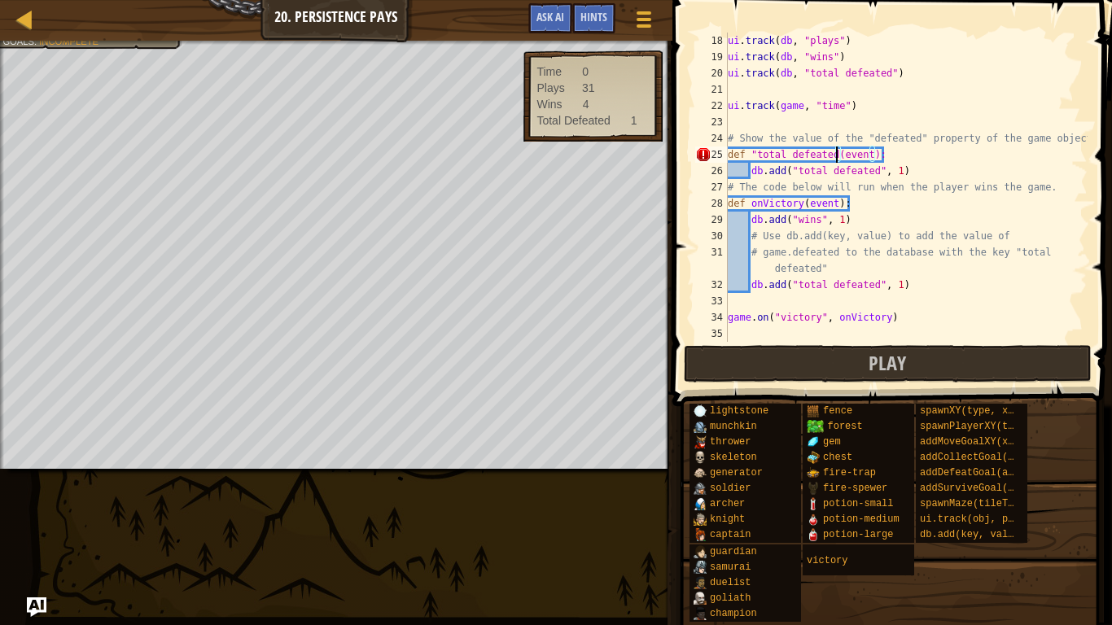
click at [893, 167] on div "ui . track ( db , "plays" ) ui . track ( db , "wins" ) ui . track ( db , "total…" at bounding box center [906, 204] width 363 height 342
click at [840, 151] on div "ui . track ( db , "plays" ) ui . track ( db , "wins" ) ui . track ( db , "total…" at bounding box center [906, 204] width 363 height 342
click at [922, 148] on div "ui . track ( db , "plays" ) ui . track ( db , "wins" ) ui . track ( db , "total…" at bounding box center [906, 204] width 363 height 342
click at [773, 147] on div "ui . track ( db , "plays" ) ui . track ( db , "wins" ) ui . track ( db , "total…" at bounding box center [906, 204] width 363 height 342
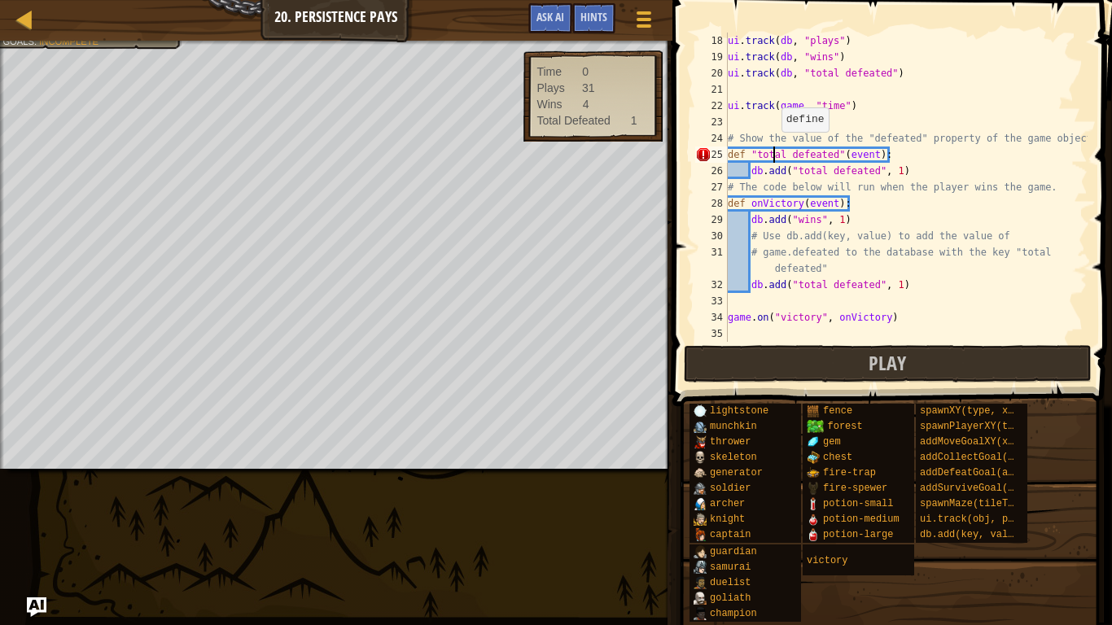
click at [773, 147] on div "ui . track ( db , "plays" ) ui . track ( db , "wins" ) ui . track ( db , "total…" at bounding box center [906, 204] width 363 height 342
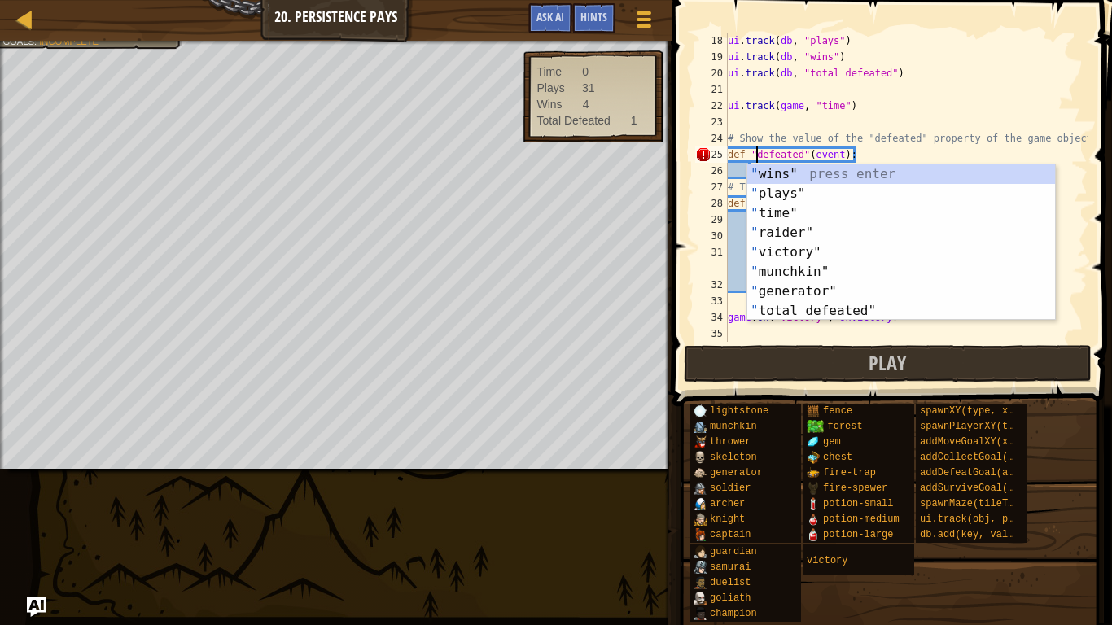
click at [883, 151] on div "ui . track ( db , "plays" ) ui . track ( db , "wins" ) ui . track ( db , "total…" at bounding box center [906, 204] width 363 height 342
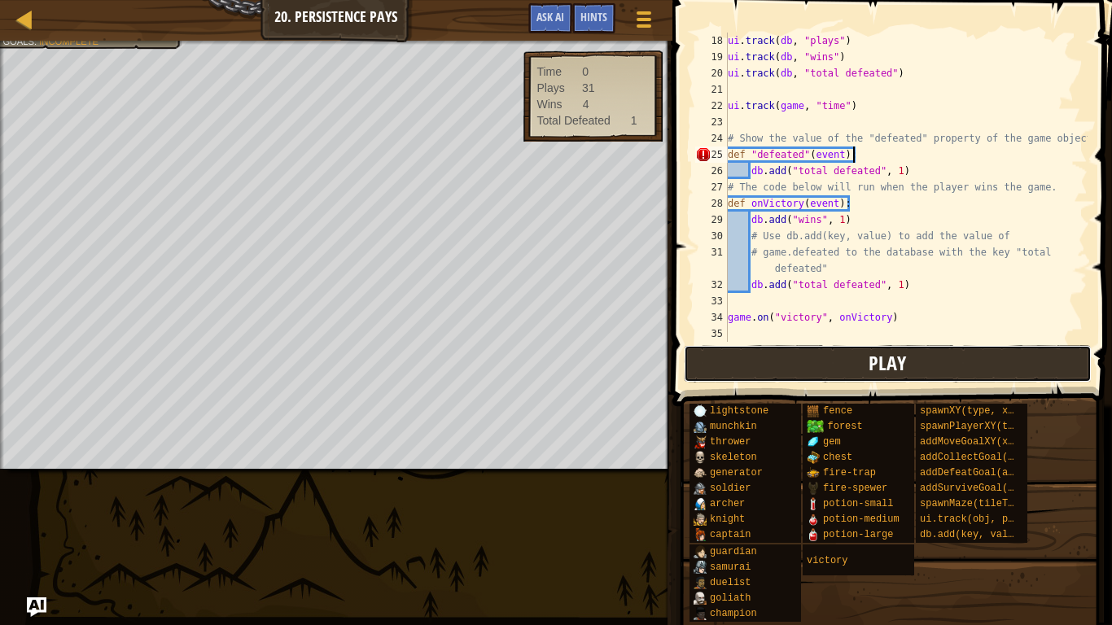
click at [832, 352] on button "Play" at bounding box center [888, 363] width 408 height 37
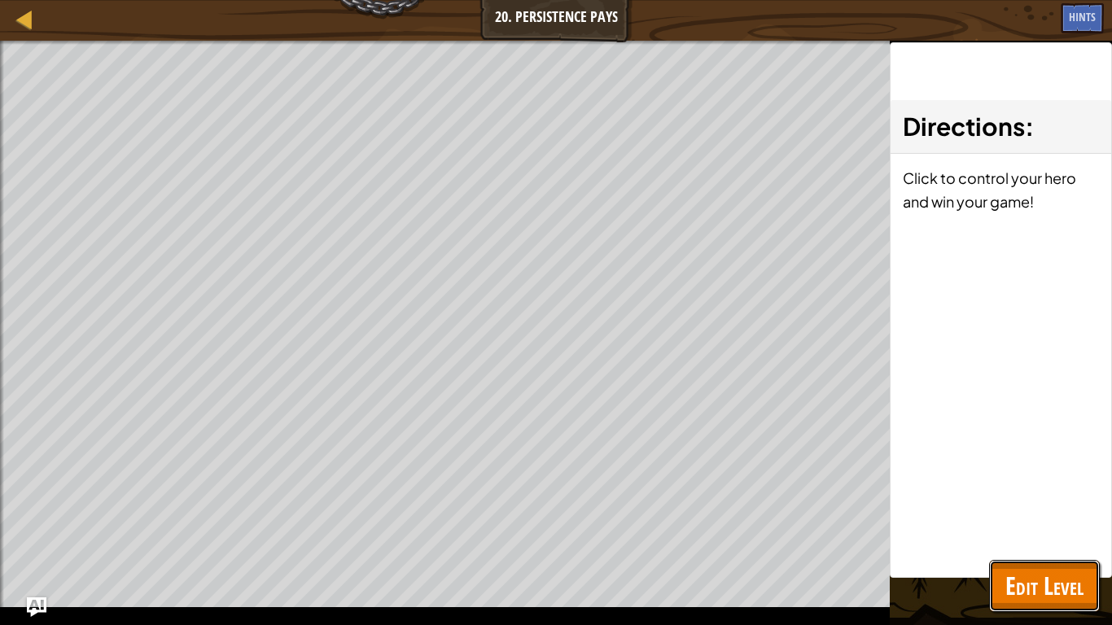
click at [1062, 593] on span "Edit Level" at bounding box center [1044, 585] width 78 height 33
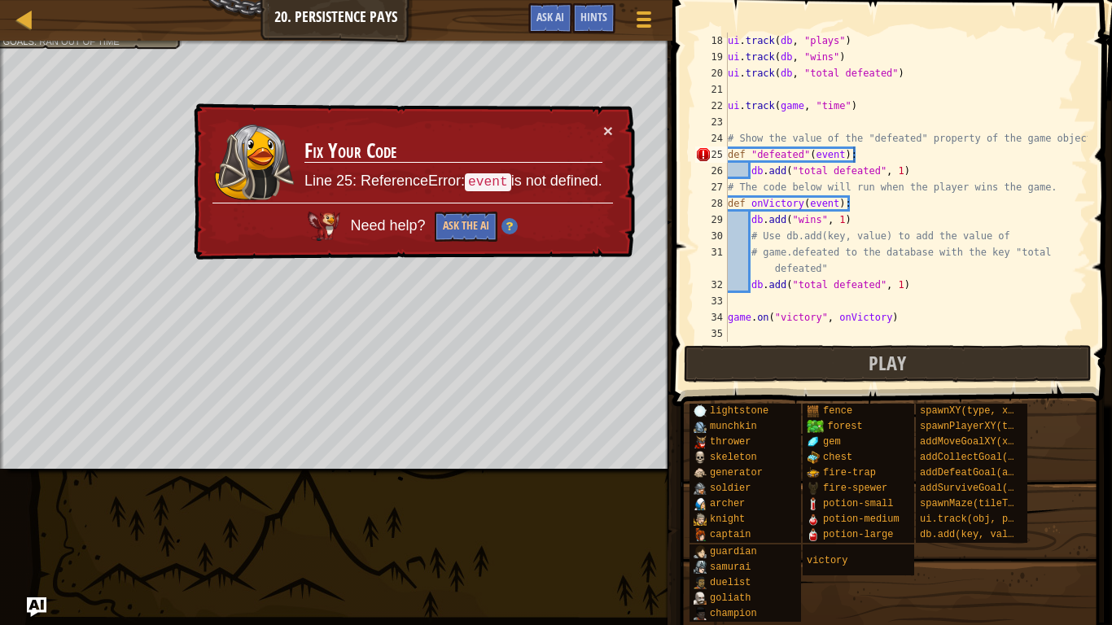
click at [828, 158] on div "ui . track ( db , "plays" ) ui . track ( db , "wins" ) ui . track ( db , "total…" at bounding box center [906, 204] width 363 height 342
click at [891, 155] on div "ui . track ( db , "plays" ) ui . track ( db , "wins" ) ui . track ( db , "total…" at bounding box center [906, 204] width 363 height 342
click at [825, 154] on div "ui . track ( db , "plays" ) ui . track ( db , "wins" ) ui . track ( db , "total…" at bounding box center [906, 204] width 363 height 342
click at [757, 153] on div "ui . track ( db , "plays" ) ui . track ( db , "wins" ) ui . track ( db , "total…" at bounding box center [906, 204] width 363 height 342
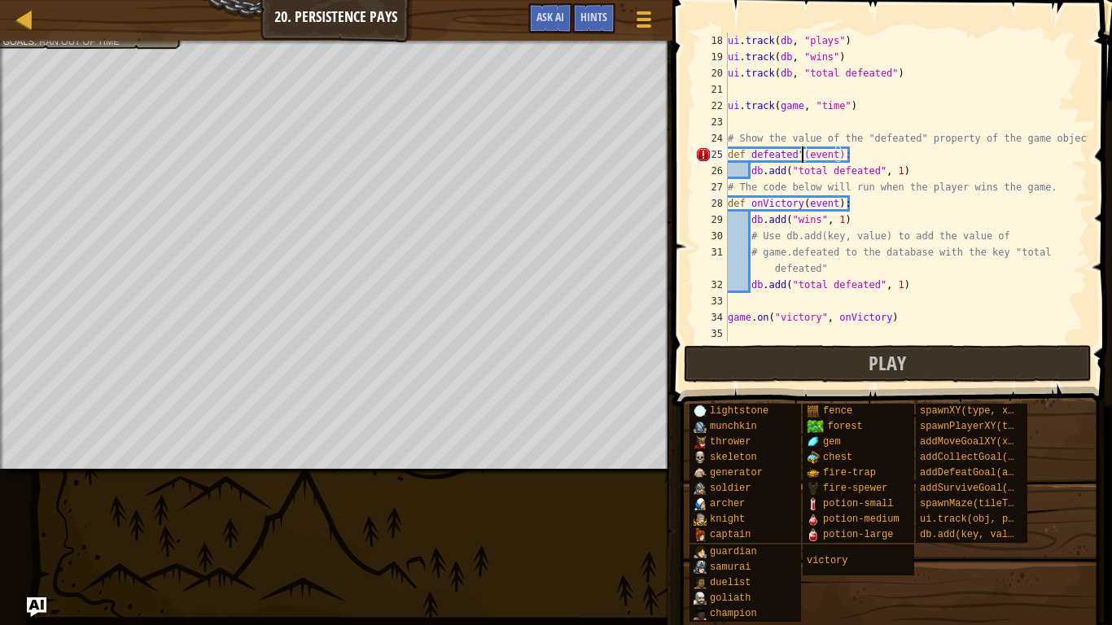
scroll to position [7, 15]
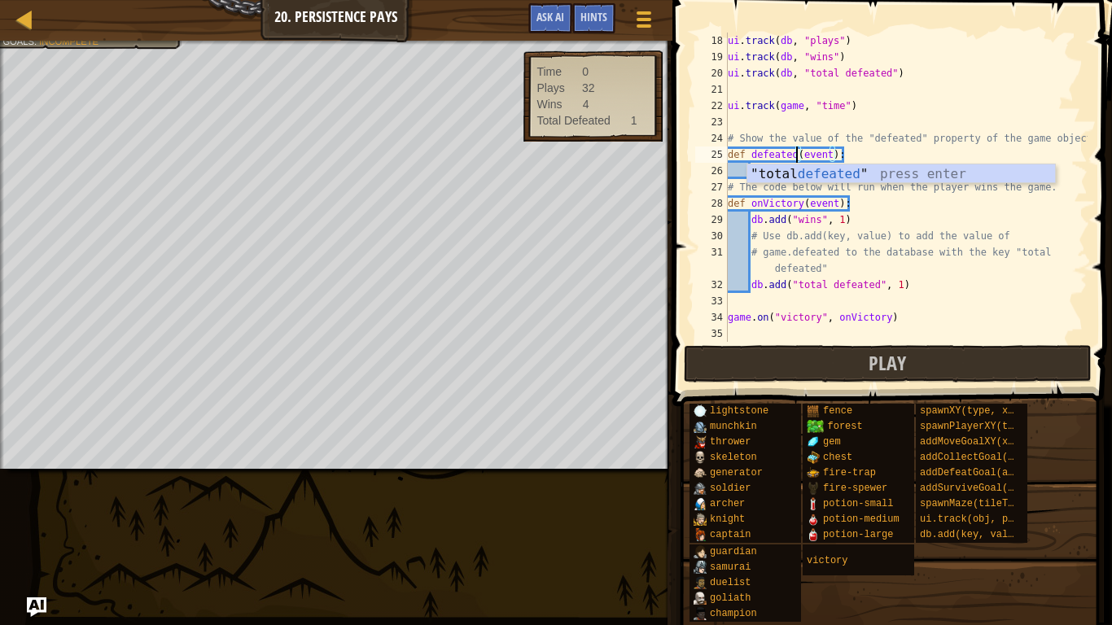
click at [908, 220] on div "ui . track ( db , "plays" ) ui . track ( db , "wins" ) ui . track ( db , "total…" at bounding box center [906, 204] width 363 height 342
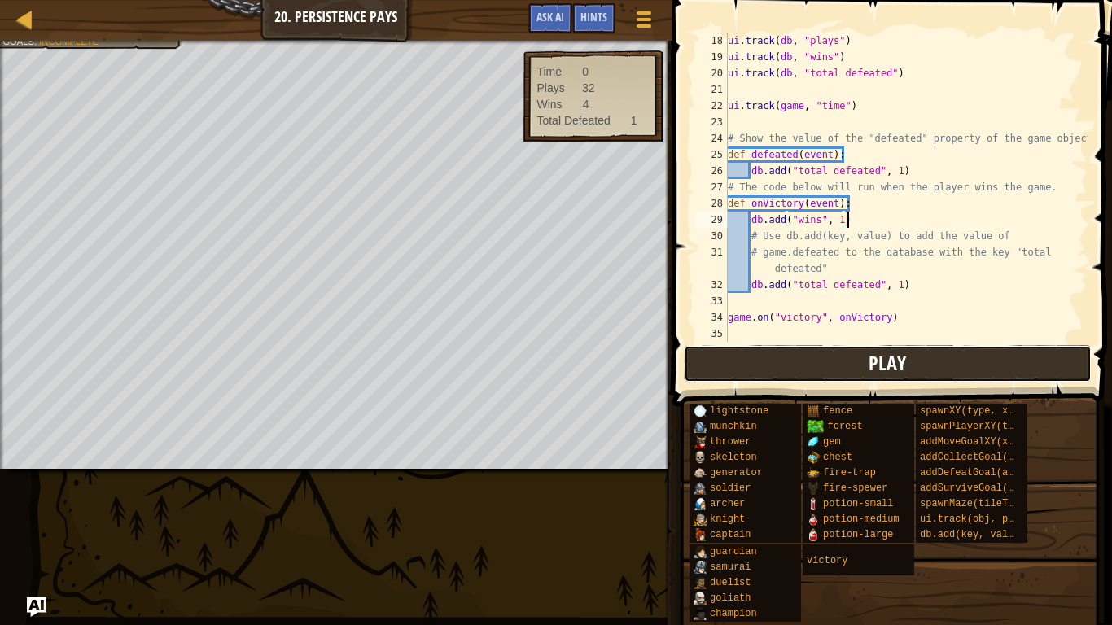
click at [811, 369] on button "Play" at bounding box center [888, 363] width 408 height 37
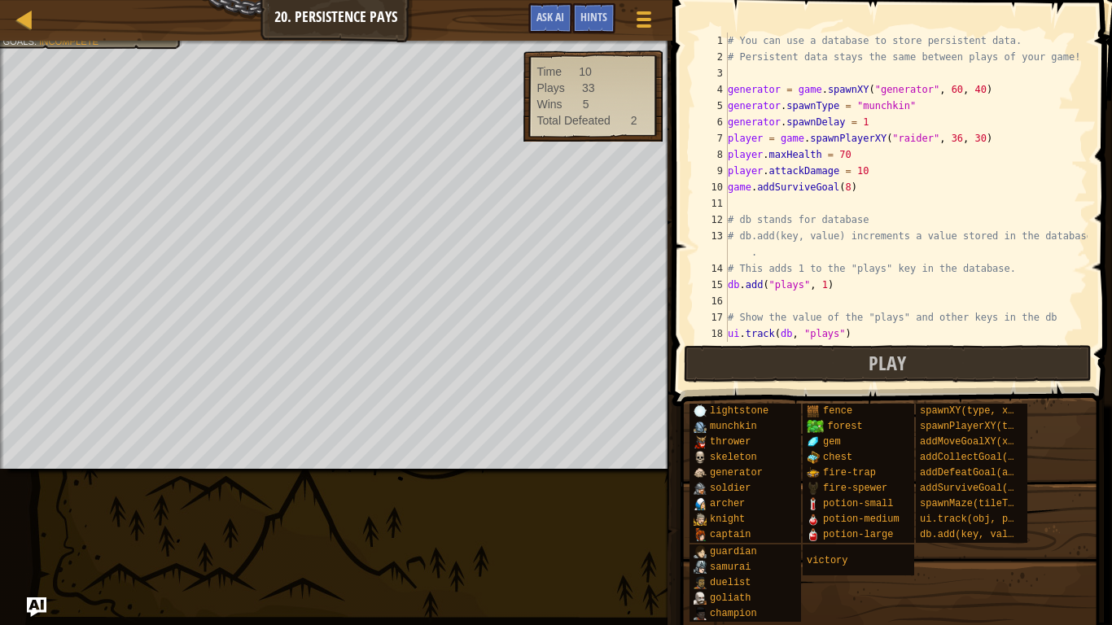
click at [863, 153] on div "# You can use a database to store persistent data. # Persistent data stays the …" at bounding box center [906, 204] width 363 height 342
click at [894, 192] on div "# You can use a database to store persistent data. # Persistent data stays the …" at bounding box center [906, 204] width 363 height 342
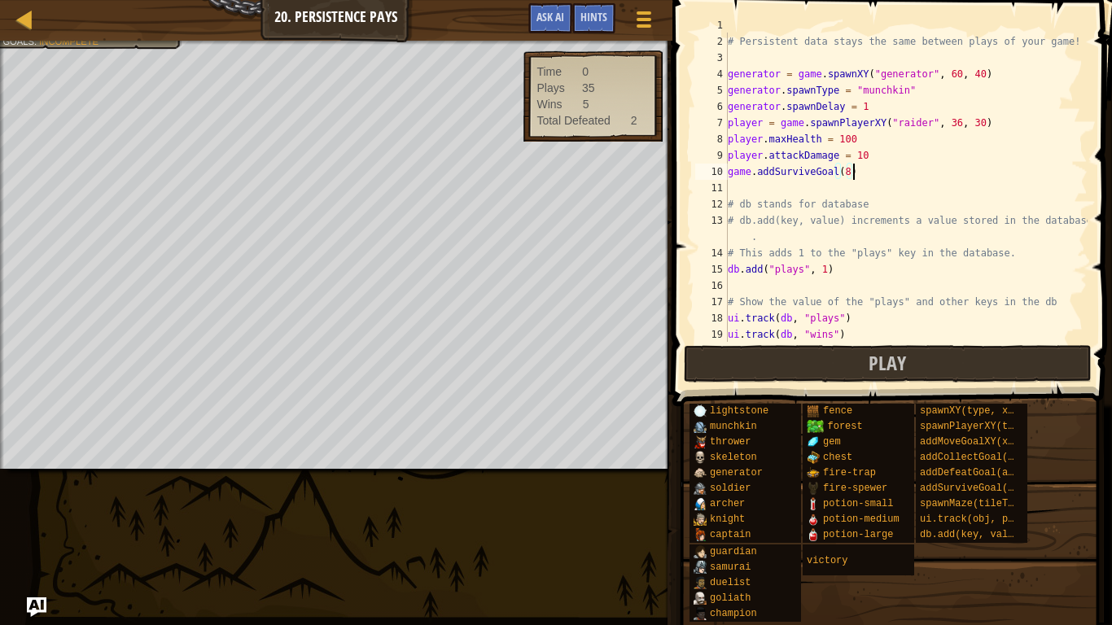
scroll to position [0, 0]
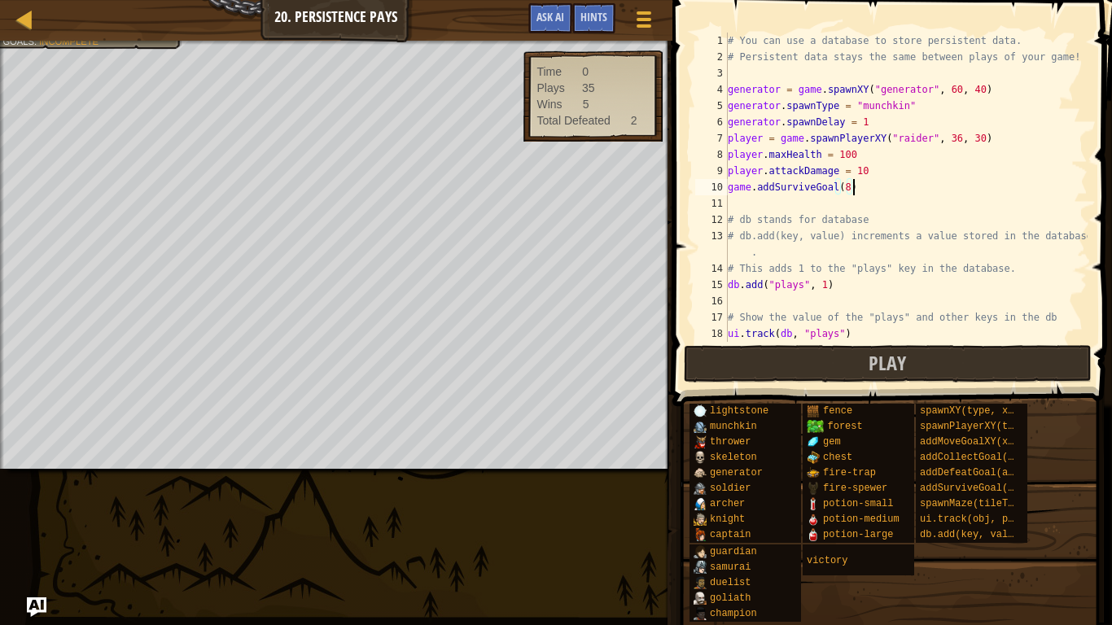
click at [871, 170] on div "# You can use a database to store persistent data. # Persistent data stays the …" at bounding box center [906, 204] width 363 height 342
click at [910, 180] on div "# You can use a database to store persistent data. # Persistent data stays the …" at bounding box center [906, 204] width 363 height 342
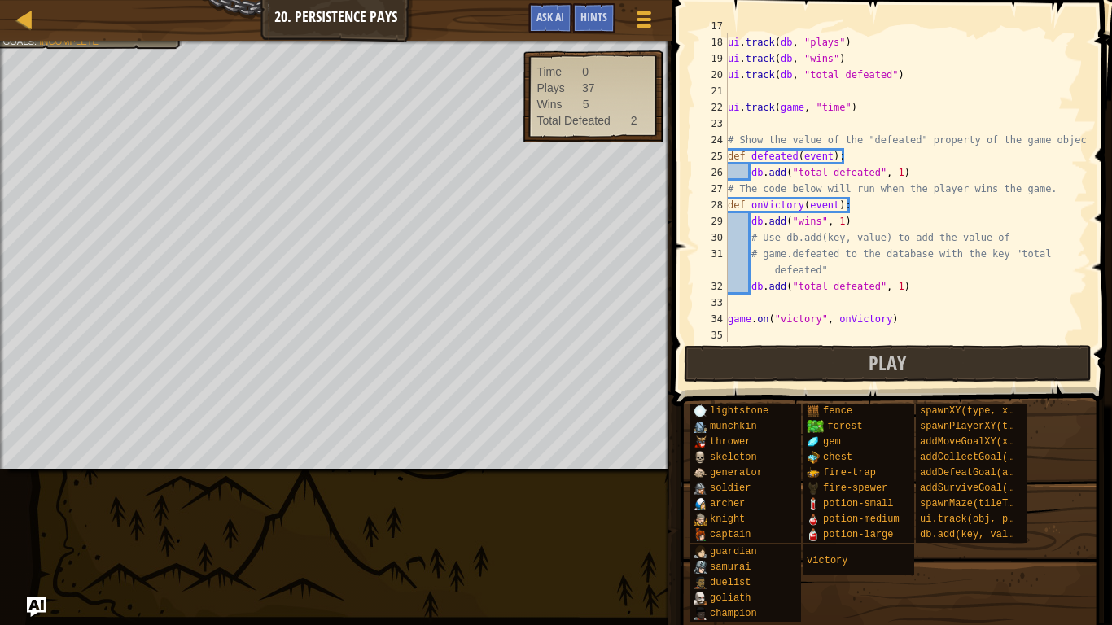
scroll to position [291, 0]
drag, startPoint x: 753, startPoint y: 287, endPoint x: 906, endPoint y: 279, distance: 153.3
click at [906, 279] on div "# Show the value of the "plays" and other keys in the db ui . track ( db , "pla…" at bounding box center [906, 189] width 363 height 342
type textarea "db.add("total defeated", 1)"
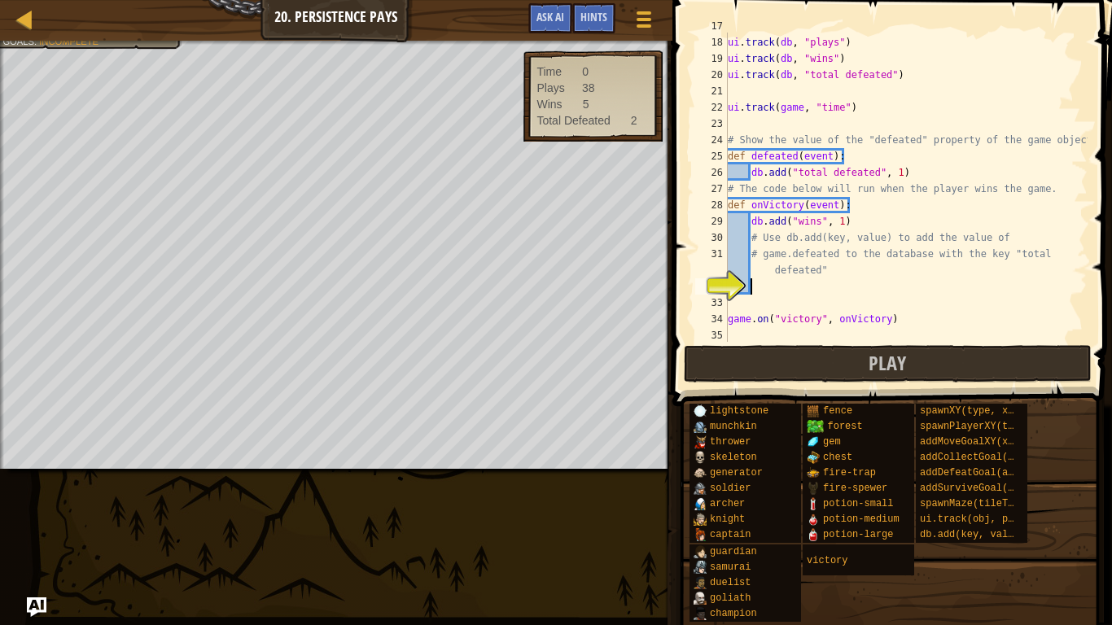
click at [764, 288] on div "# Show the value of the "plays" and other keys in the db ui . track ( db , "pla…" at bounding box center [906, 189] width 363 height 342
type textarea "db.add("total defeated", 1)"
click at [971, 299] on div "# Show the value of the "plays" and other keys in the db ui . track ( db , "pla…" at bounding box center [906, 189] width 363 height 342
click at [801, 287] on div "# Show the value of the "plays" and other keys in the db ui . track ( db , "pla…" at bounding box center [906, 189] width 363 height 342
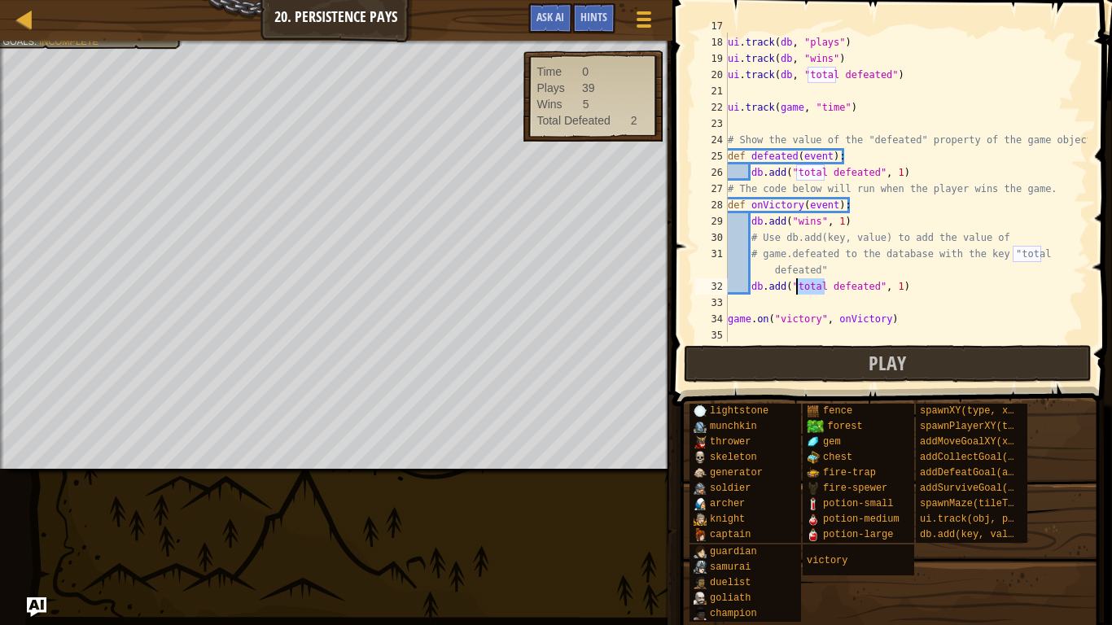
click at [801, 287] on div "# Show the value of the "plays" and other keys in the db ui . track ( db , "pla…" at bounding box center [906, 189] width 363 height 342
type textarea "db.add("total defeated", 1)"
click at [803, 287] on div "# Show the value of the "plays" and other keys in the db ui . track ( db , "pla…" at bounding box center [906, 187] width 363 height 309
click at [915, 168] on div "# Show the value of the "plays" and other keys in the db ui . track ( db , "pla…" at bounding box center [906, 189] width 363 height 342
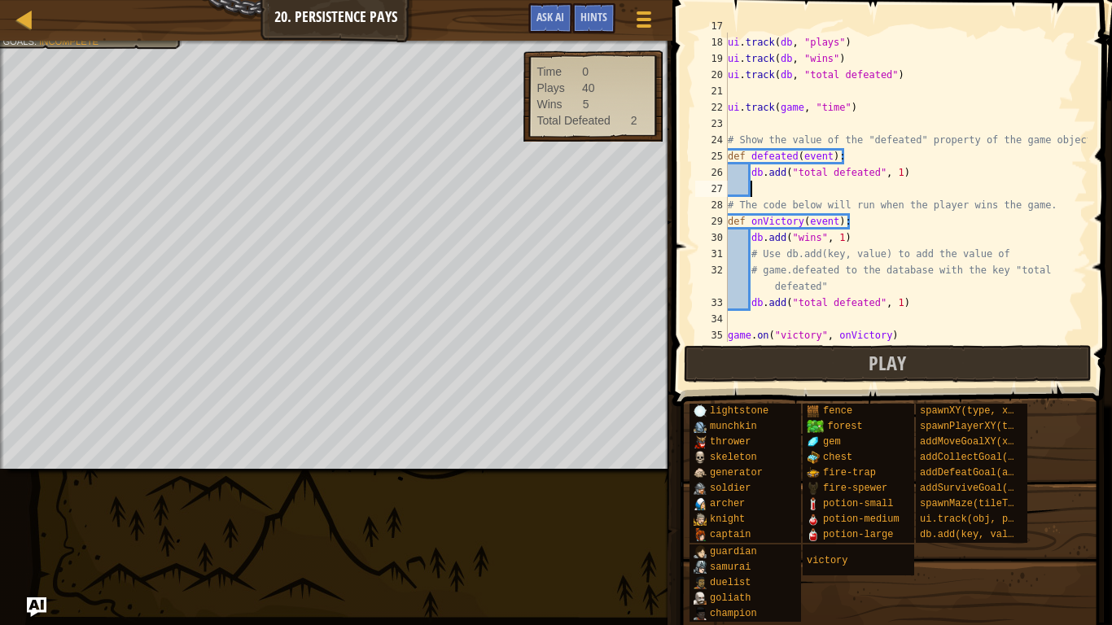
click at [926, 194] on div "# Show the value of the "plays" and other keys in the db ui . track ( db , "pla…" at bounding box center [906, 189] width 363 height 342
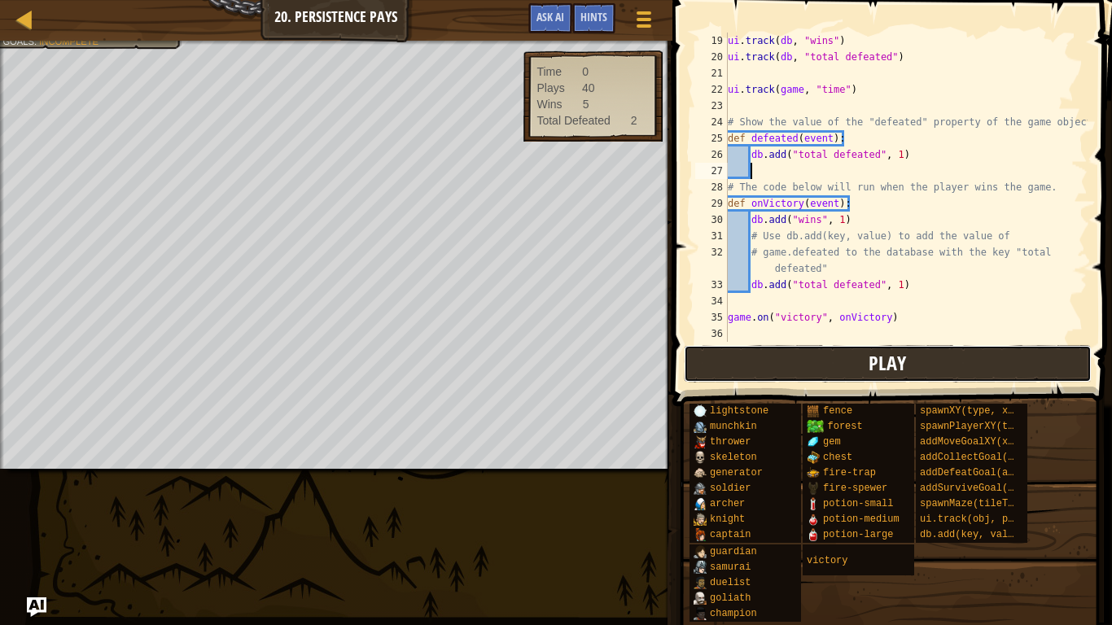
click at [831, 372] on button "Play" at bounding box center [888, 363] width 408 height 37
click at [899, 282] on div "ui . track ( db , "wins" ) ui . track ( db , "total defeated" ) ui . track ( ga…" at bounding box center [906, 204] width 363 height 342
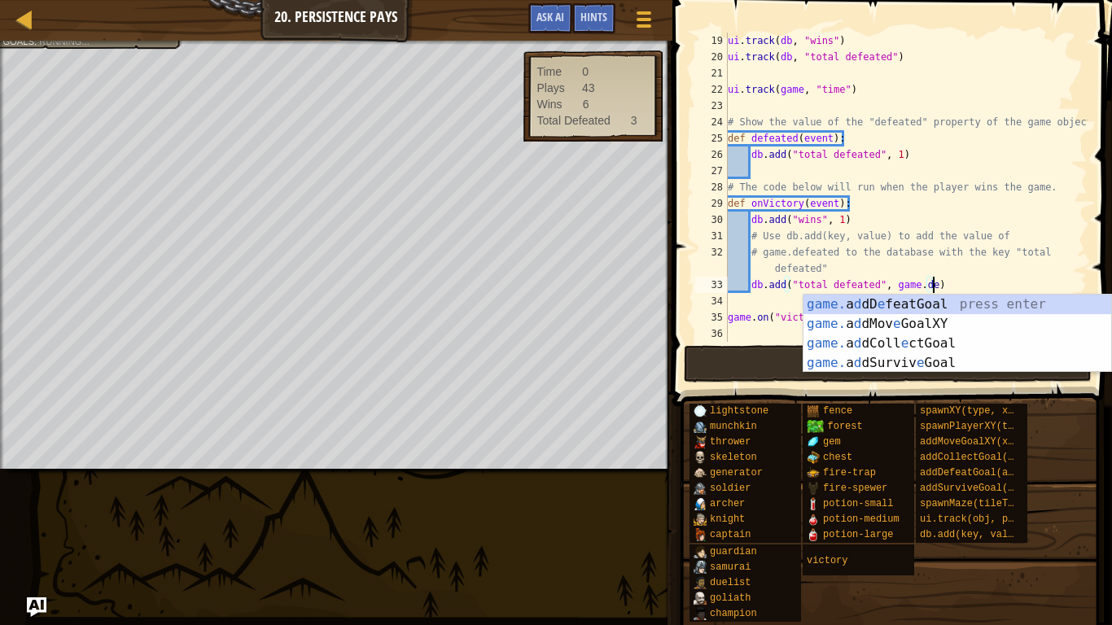
scroll to position [7, 29]
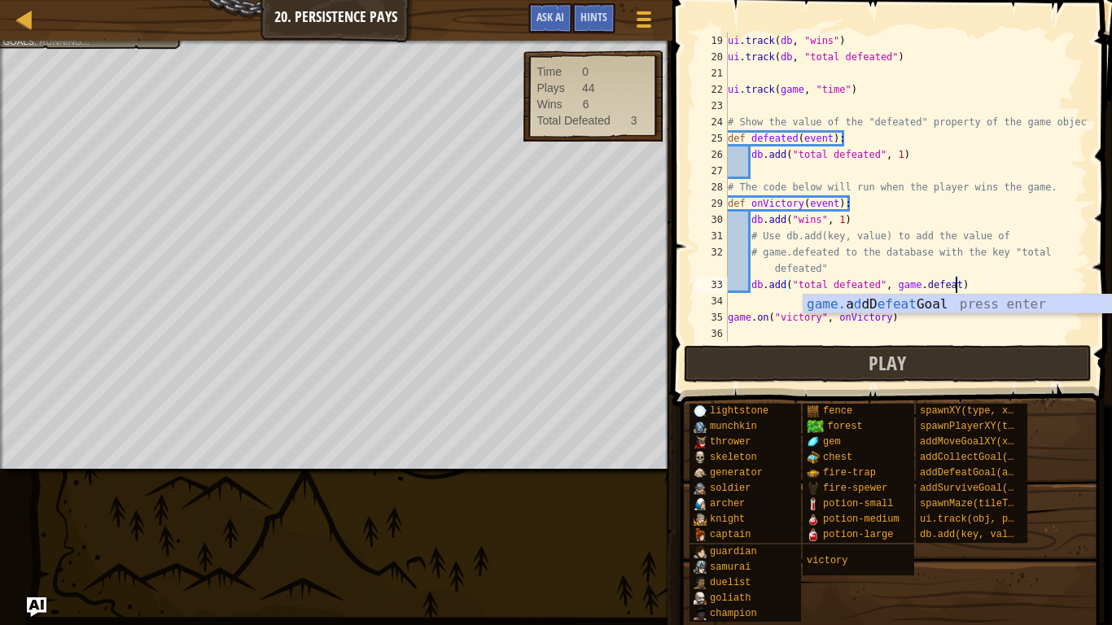
type textarea "db.add("total defeated", game.defeated)"
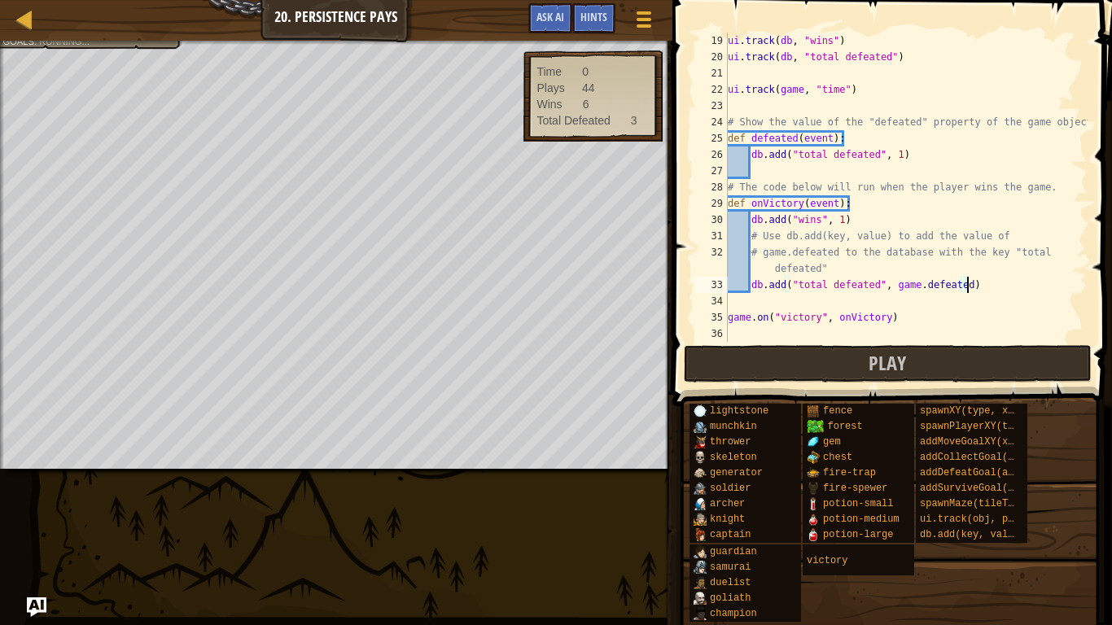
scroll to position [7, 34]
click at [993, 335] on div "ui . track ( db , "wins" ) ui . track ( db , "total defeated" ) ui . track ( ga…" at bounding box center [906, 204] width 363 height 342
click at [946, 369] on button "Play" at bounding box center [888, 363] width 408 height 37
click at [860, 160] on div "ui . track ( db , "wins" ) ui . track ( db , "total defeated" ) ui . track ( ga…" at bounding box center [906, 204] width 363 height 342
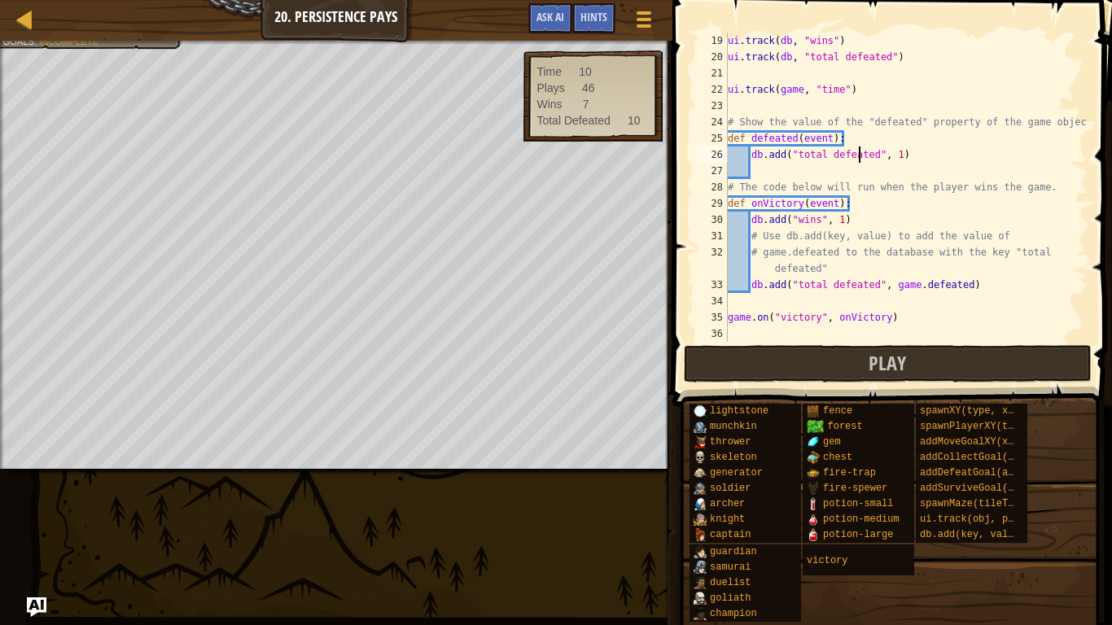
type textarea "db.add("total defeated", 1)"
click at [895, 159] on div "ui . track ( db , "wins" ) ui . track ( db , "total defeated" ) ui . track ( ga…" at bounding box center [906, 204] width 363 height 342
type textarea "db.add("total defeated", 1)"
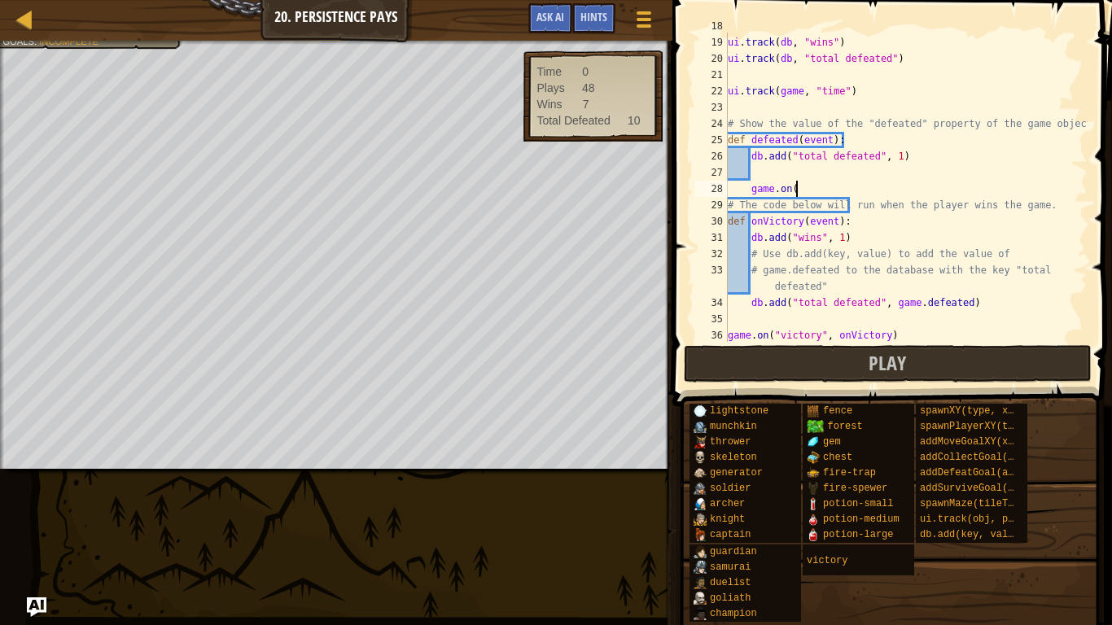
scroll to position [7, 9]
click at [747, 186] on div "ui . track ( db , "plays" ) ui . track ( db , "wins" ) ui . track ( db , "total…" at bounding box center [906, 189] width 363 height 342
click at [750, 190] on div "ui . track ( db , "plays" ) ui . track ( db , "wins" ) ui . track ( db , "total…" at bounding box center [906, 189] width 363 height 342
type textarea "game.on("
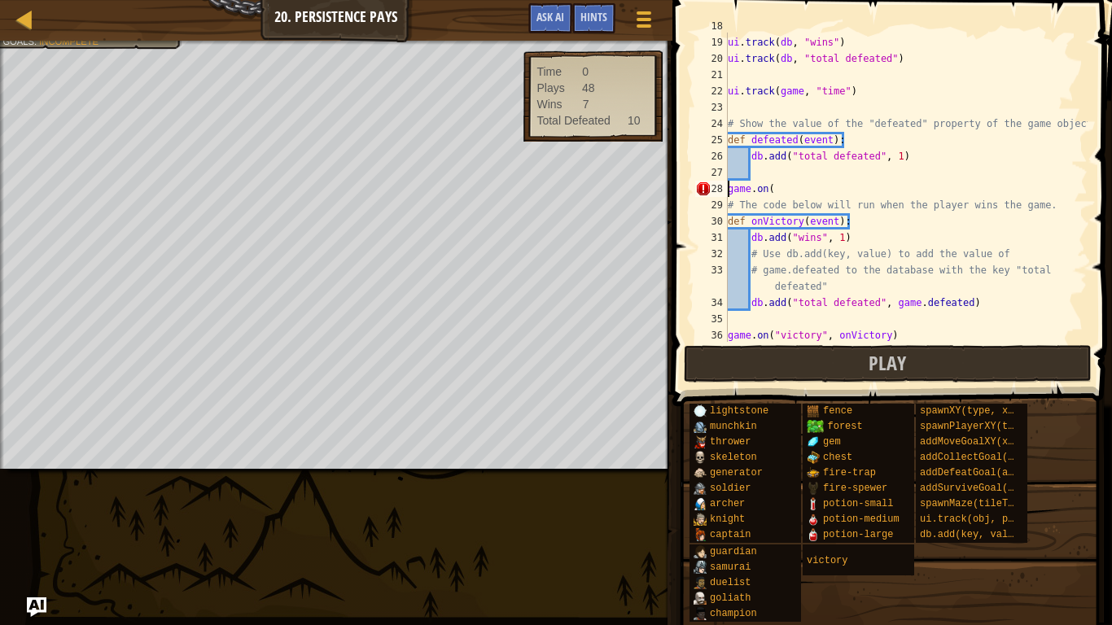
click at [783, 177] on div "ui . track ( db , "plays" ) ui . track ( db , "wins" ) ui . track ( db , "total…" at bounding box center [906, 189] width 363 height 342
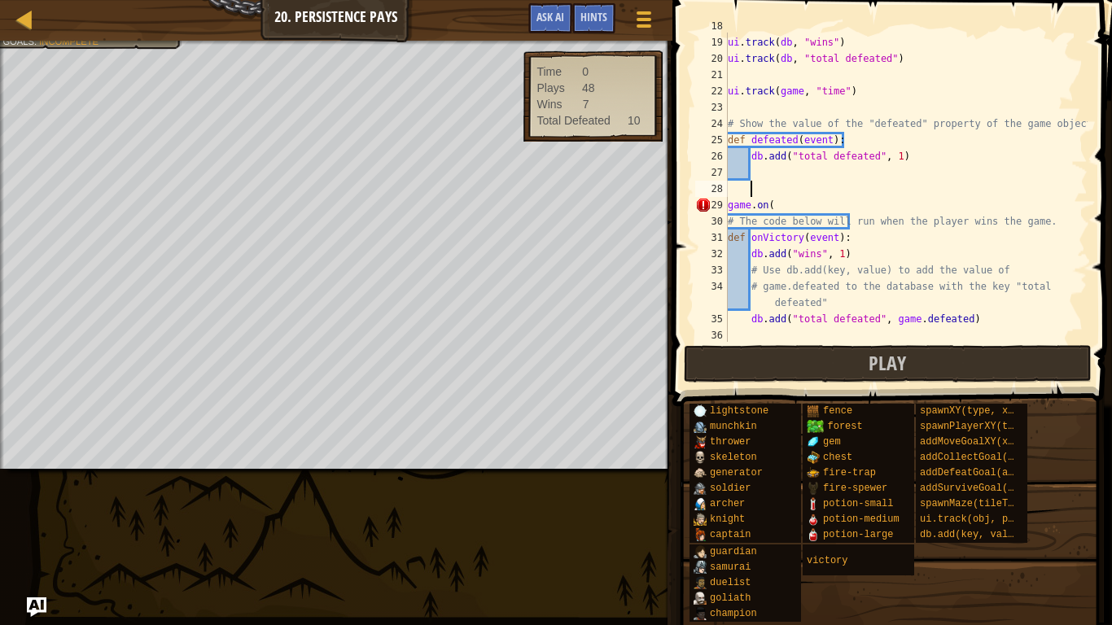
click at [799, 212] on div "ui . track ( db , "plays" ) ui . track ( db , "wins" ) ui . track ( db , "total…" at bounding box center [906, 189] width 363 height 342
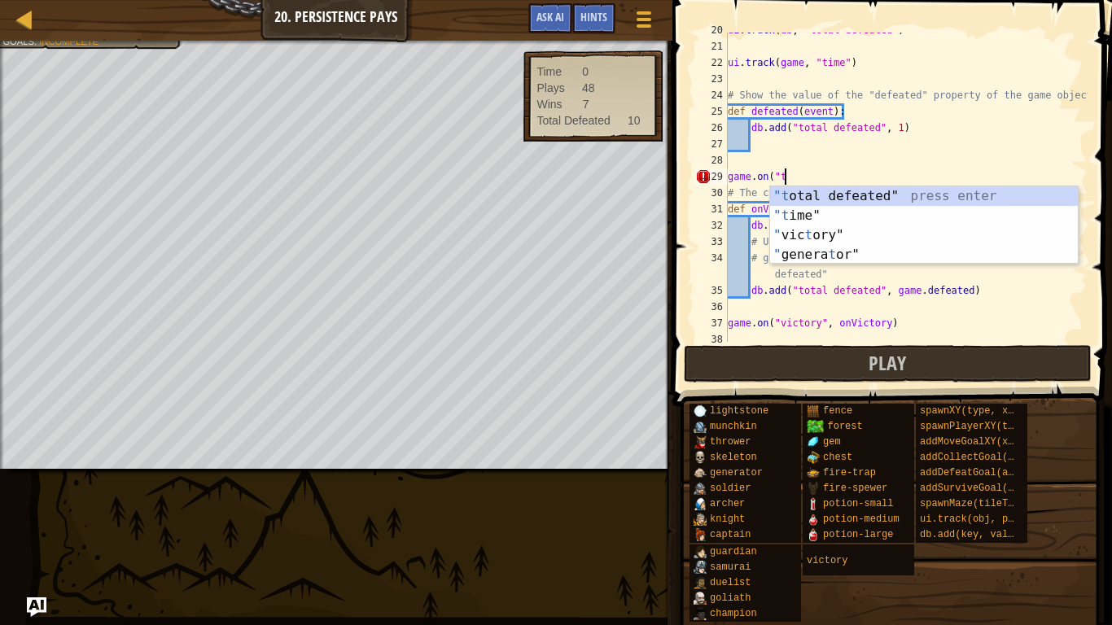
scroll to position [7, 8]
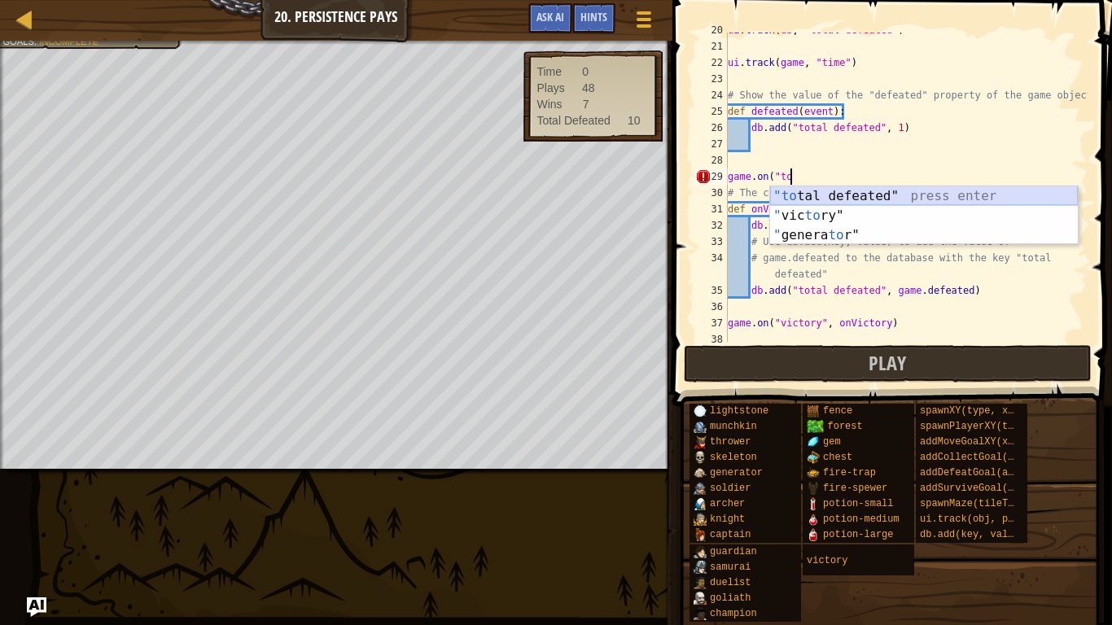
click at [859, 199] on div ""to tal defeated" press enter " vic to ry" press enter " genera to r" press ent…" at bounding box center [924, 235] width 308 height 98
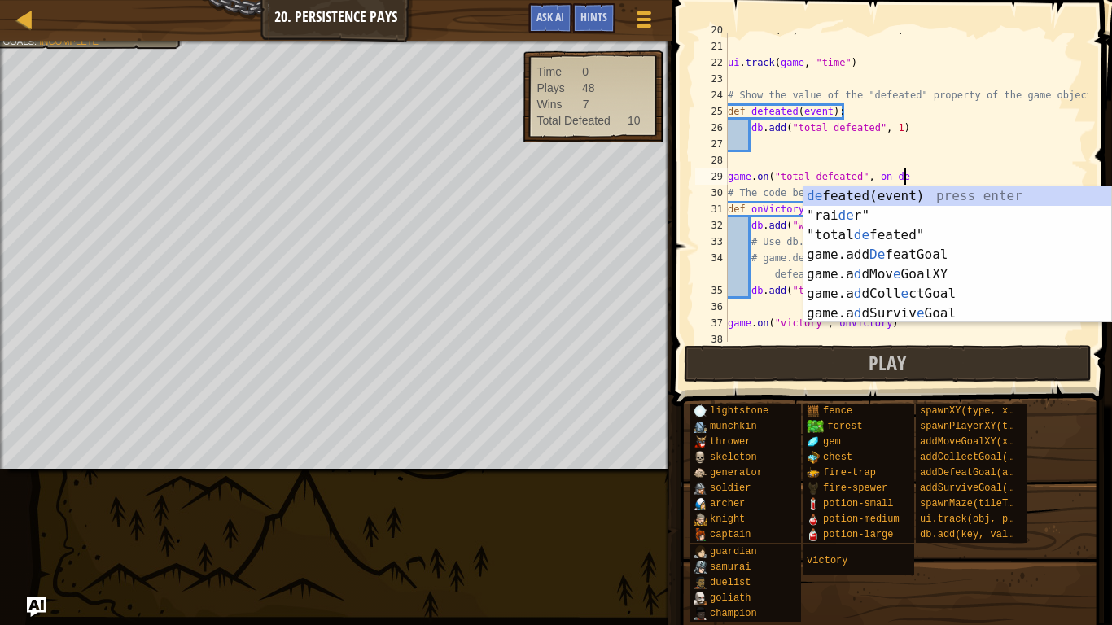
scroll to position [7, 24]
click at [909, 197] on div "de feated(event) press enter "rai de r" press enter "total de feated" press ent…" at bounding box center [957, 274] width 308 height 176
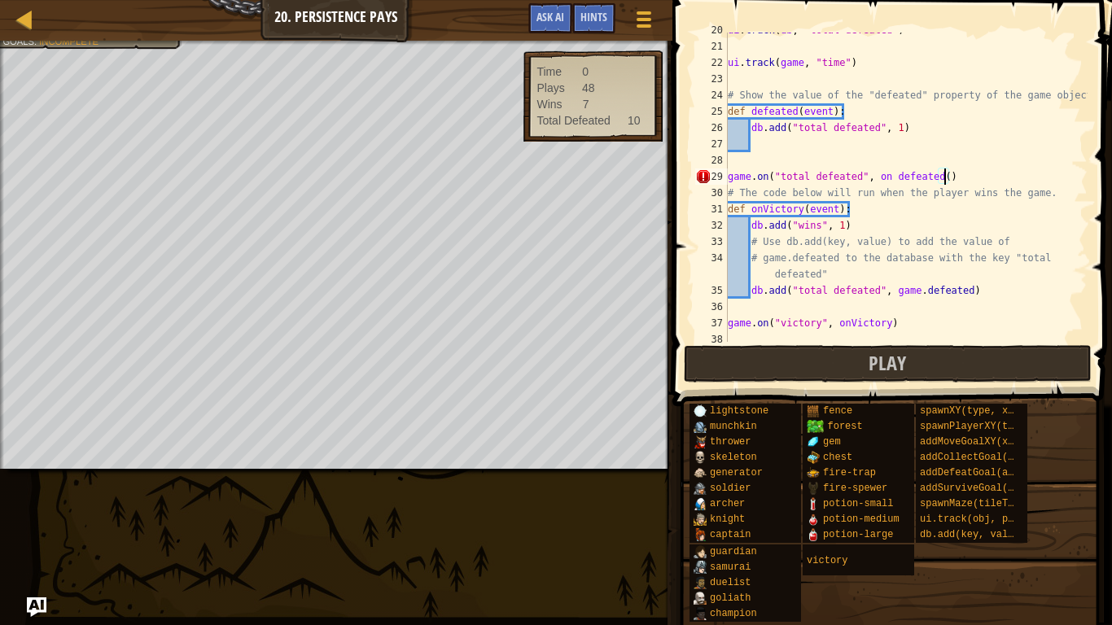
type textarea "game.on("total defeated", on defeated)"
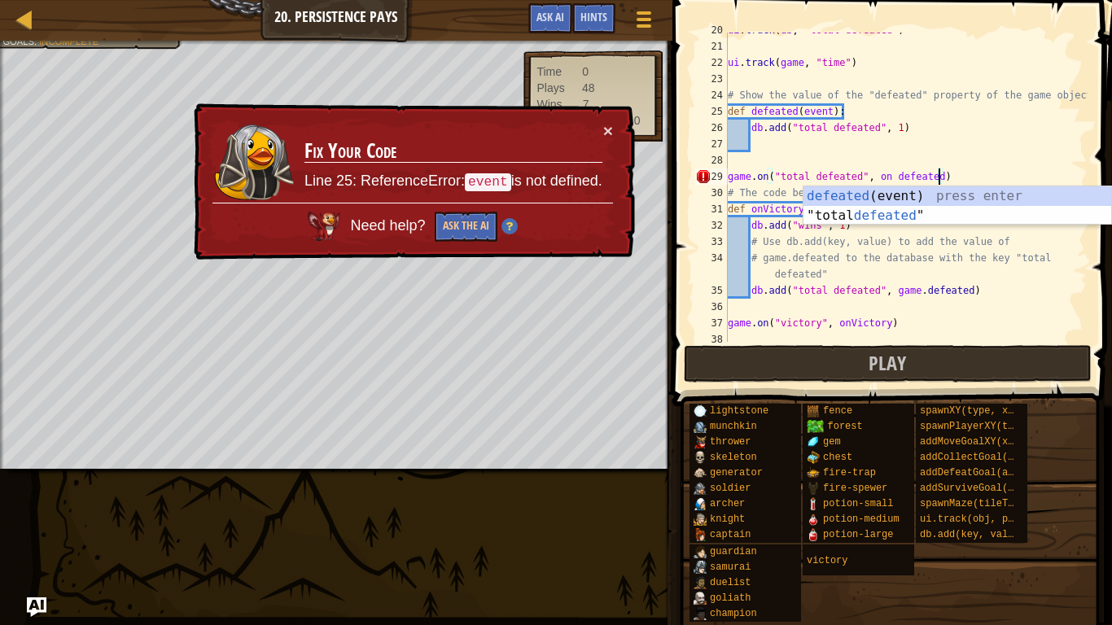
click at [1036, 143] on div "ui . track ( db , "total defeated" ) ui . track ( game , "time" ) # Show the va…" at bounding box center [906, 193] width 363 height 342
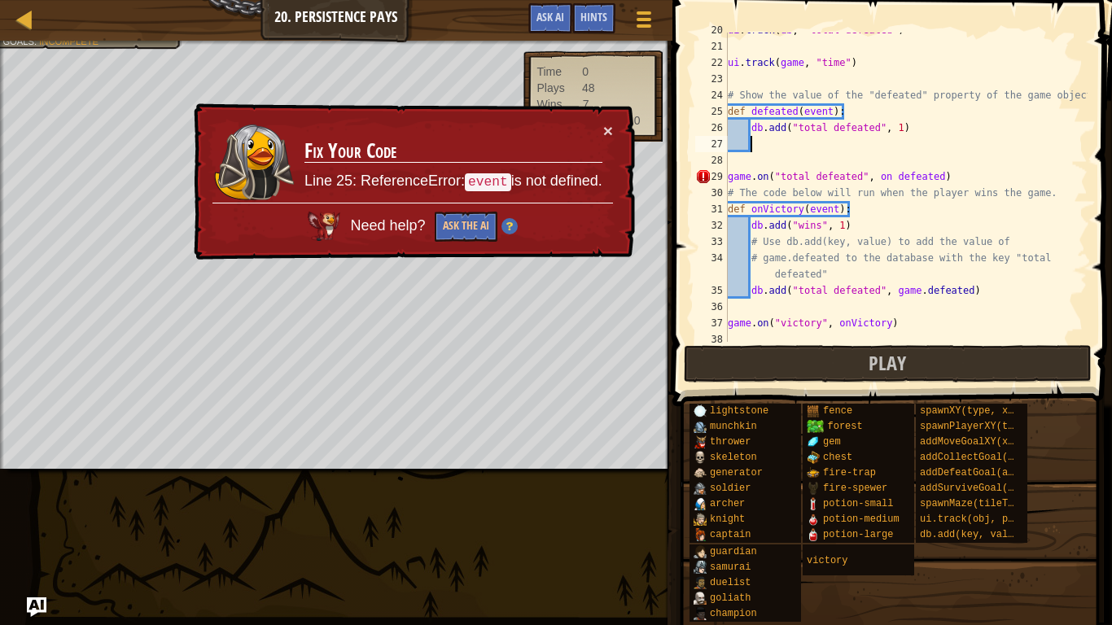
click at [919, 175] on div "ui . track ( db , "total defeated" ) ui . track ( game , "time" ) # Show the va…" at bounding box center [906, 193] width 363 height 342
click at [891, 177] on div "ui . track ( db , "total defeated" ) ui . track ( game , "time" ) # Show the va…" at bounding box center [906, 193] width 363 height 342
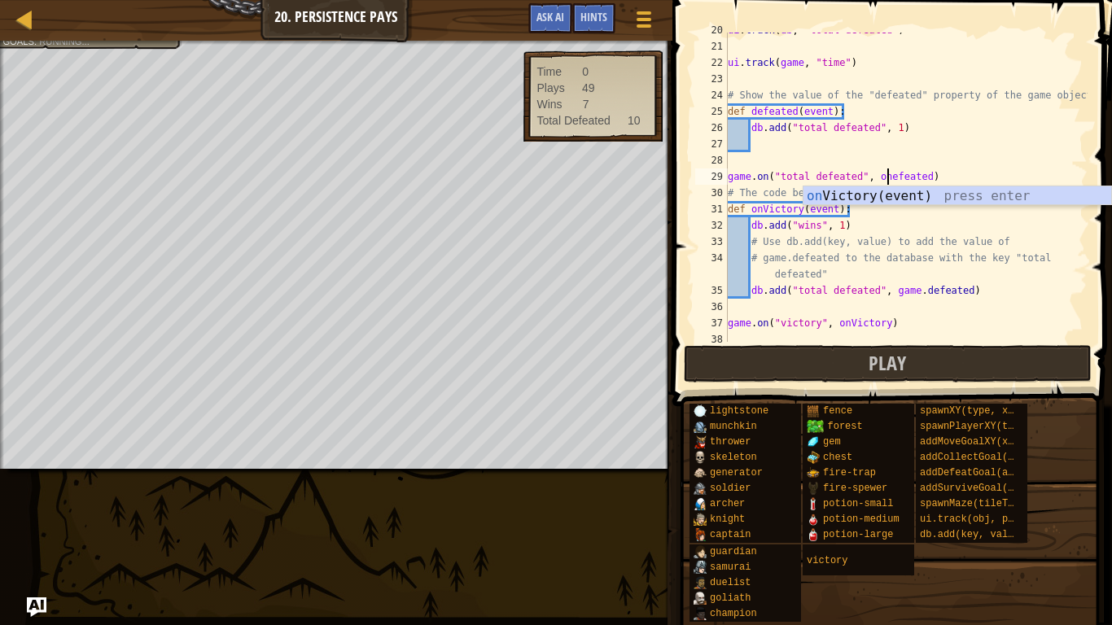
type textarea "game.on("total defeated", onDefeated)"
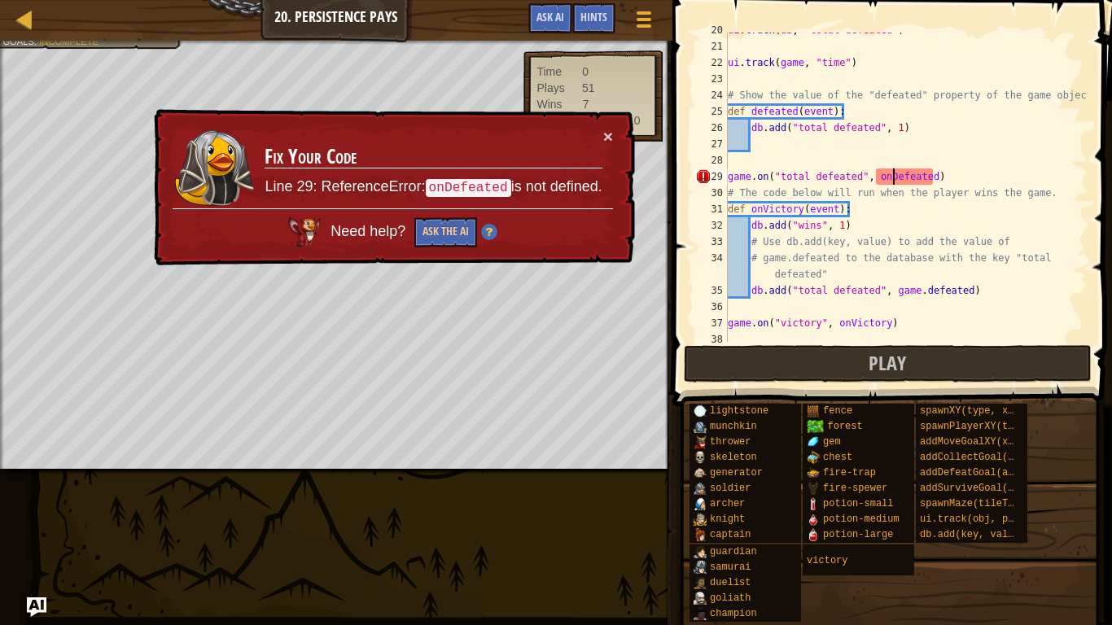
click at [959, 142] on div "ui . track ( db , "total defeated" ) ui . track ( game , "time" ) # Show the va…" at bounding box center [906, 193] width 363 height 342
click at [772, 110] on div "ui . track ( db , "total defeated" ) ui . track ( game , "time" ) # Show the va…" at bounding box center [906, 193] width 363 height 342
click at [757, 112] on div "ui . track ( db , "total defeated" ) ui . track ( game , "time" ) # Show the va…" at bounding box center [906, 193] width 363 height 342
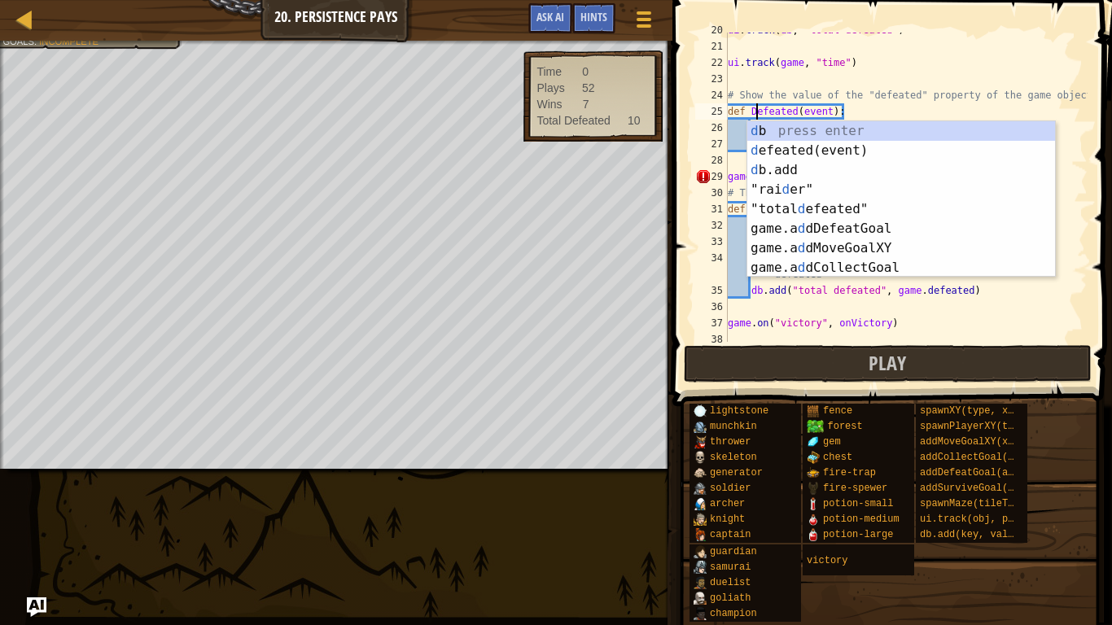
scroll to position [7, 4]
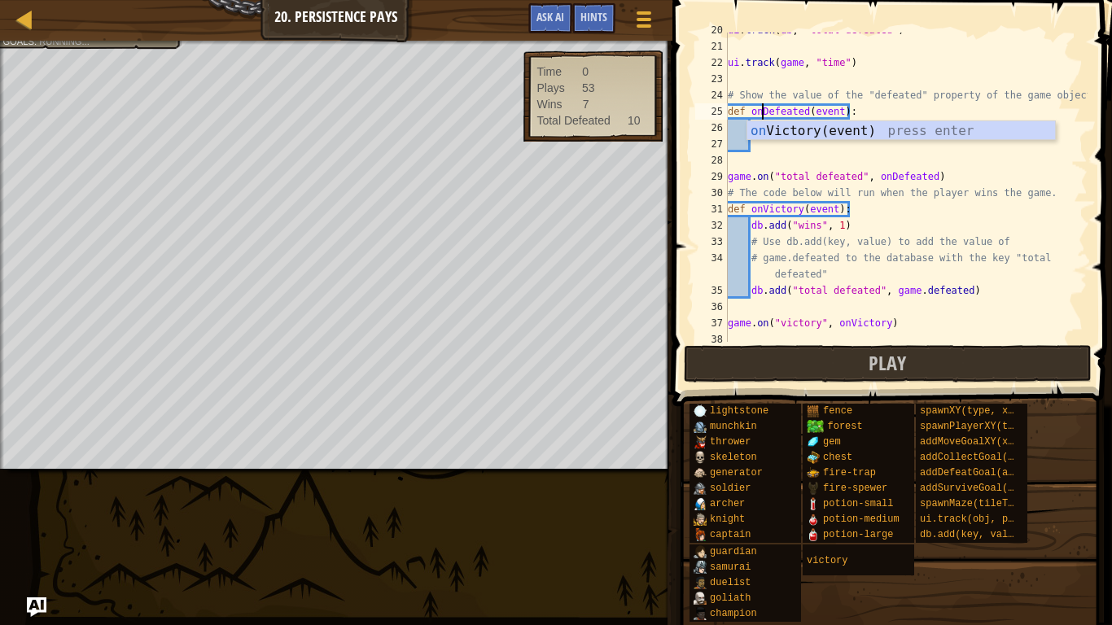
type textarea "def onDefeated(event):"
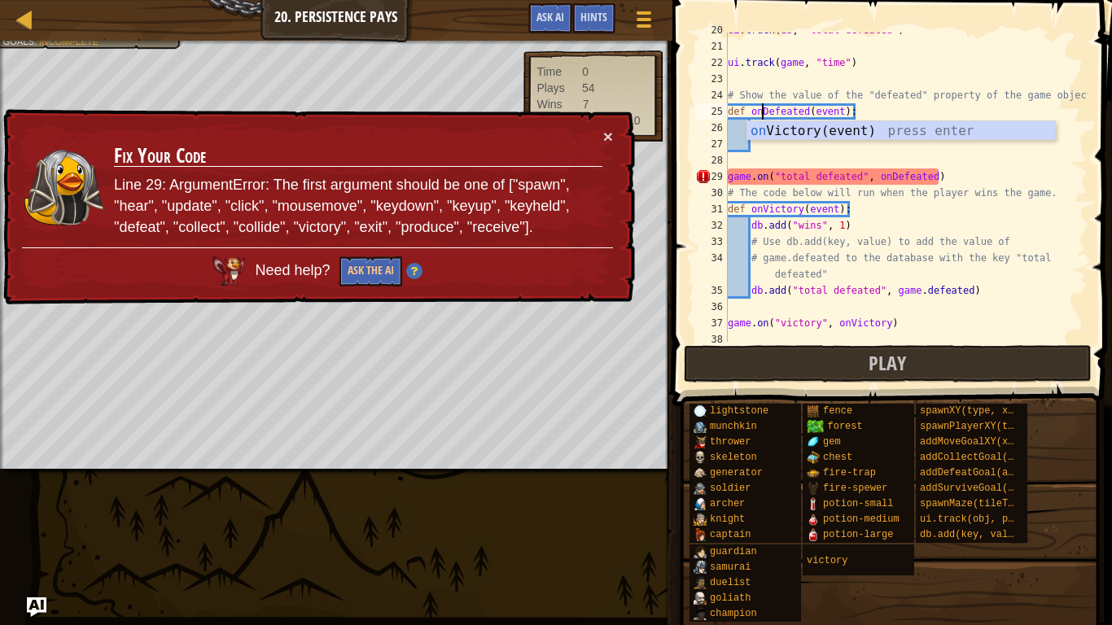
click at [860, 150] on div "ui . track ( db , "total defeated" ) ui . track ( game , "time" ) # Show the va…" at bounding box center [906, 193] width 363 height 342
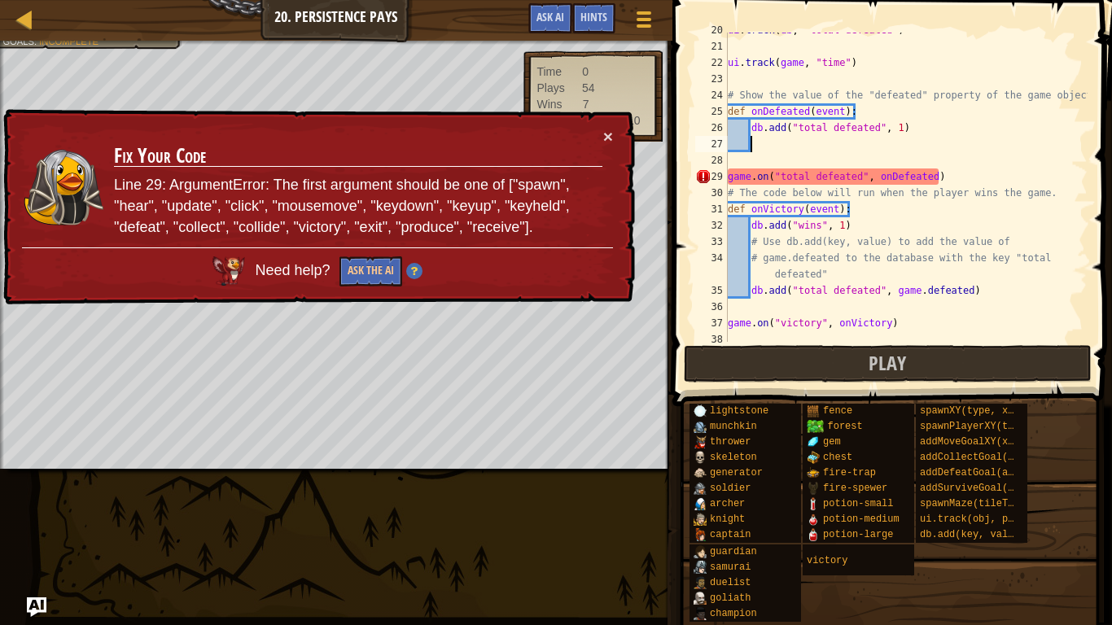
click at [937, 115] on div "ui . track ( db , "total defeated" ) ui . track ( game , "time" ) # Show the va…" at bounding box center [906, 193] width 363 height 342
click at [606, 134] on button "×" at bounding box center [609, 139] width 11 height 17
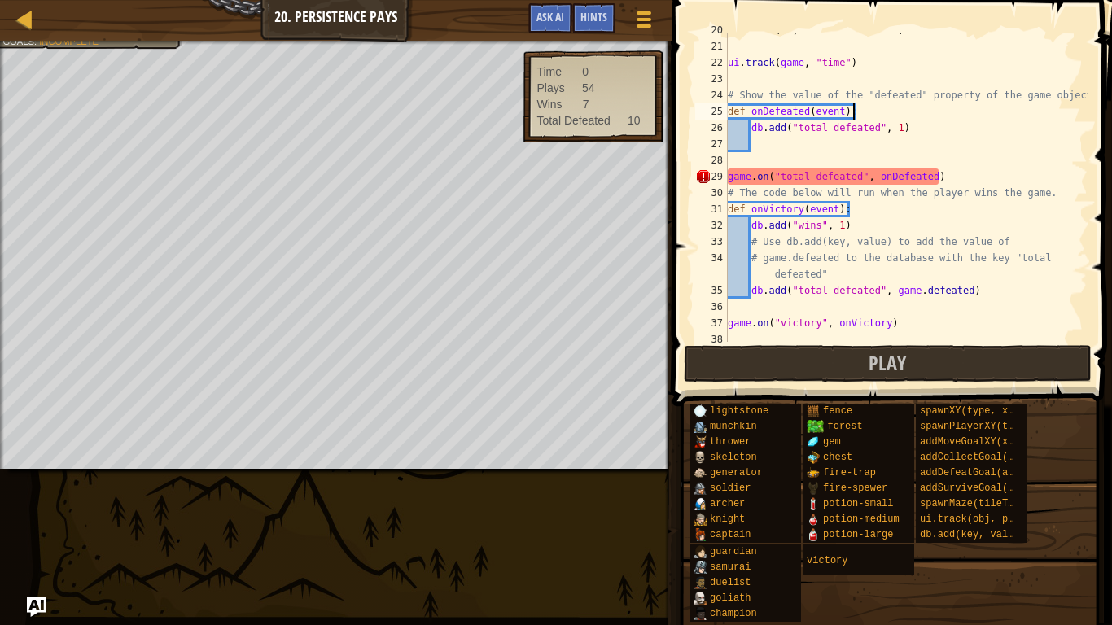
click at [769, 177] on div "ui . track ( db , "total defeated" ) ui . track ( game , "time" ) # Show the va…" at bounding box center [906, 193] width 363 height 342
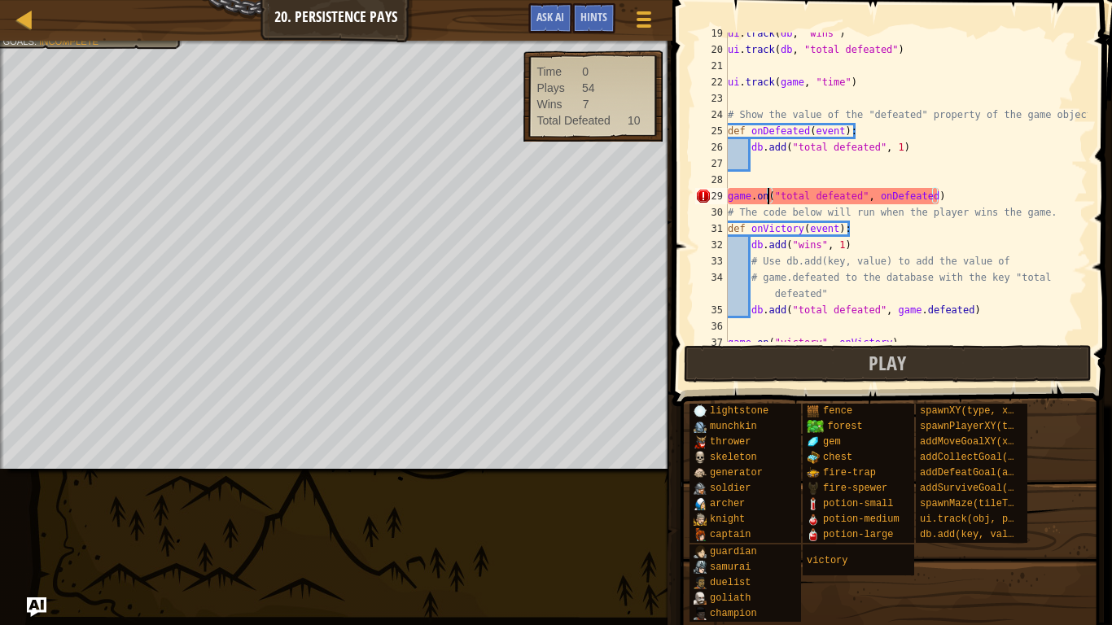
scroll to position [325, 0]
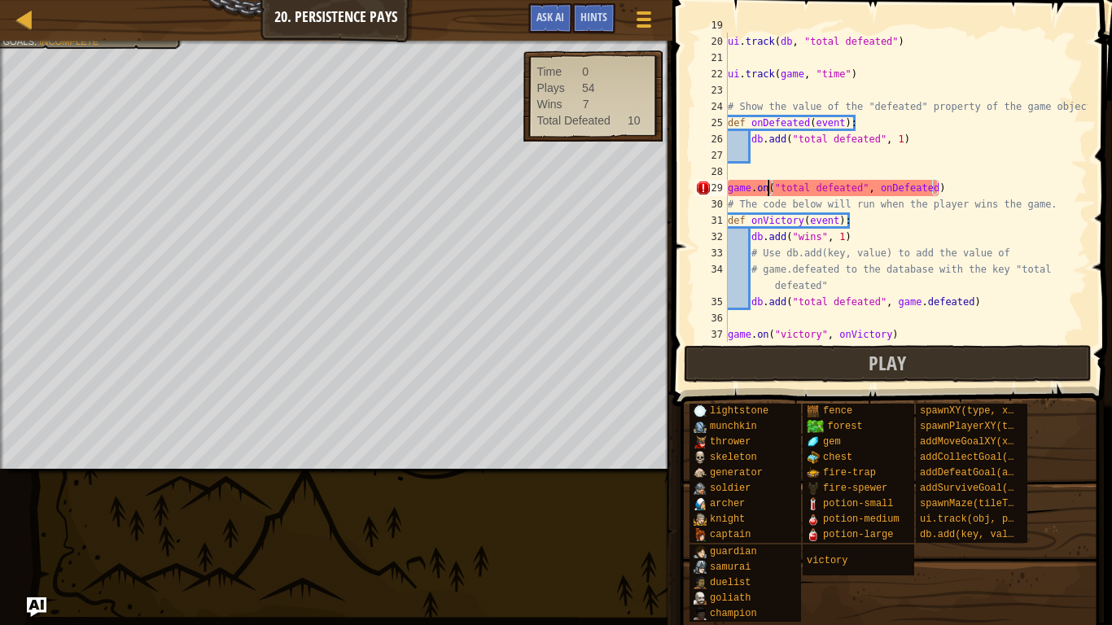
click at [766, 185] on div "ui . track ( db , "wins" ) ui . track ( db , "total defeated" ) ui . track ( ga…" at bounding box center [906, 188] width 363 height 342
click at [909, 193] on div "ui . track ( db , "wins" ) ui . track ( db , "total defeated" ) ui . track ( ga…" at bounding box center [906, 188] width 363 height 342
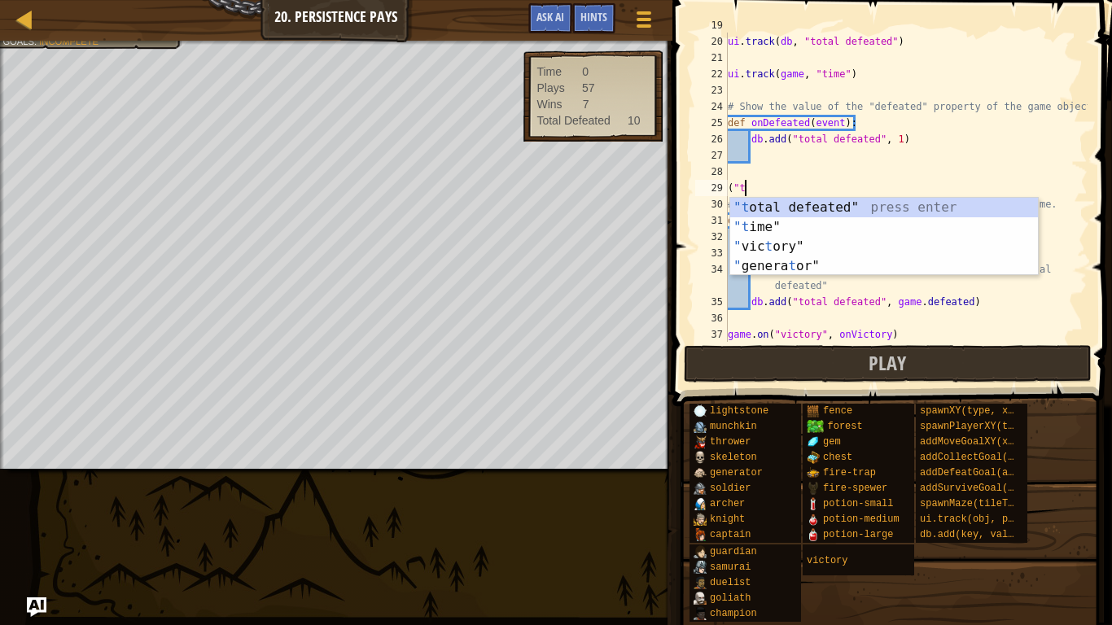
scroll to position [7, 1]
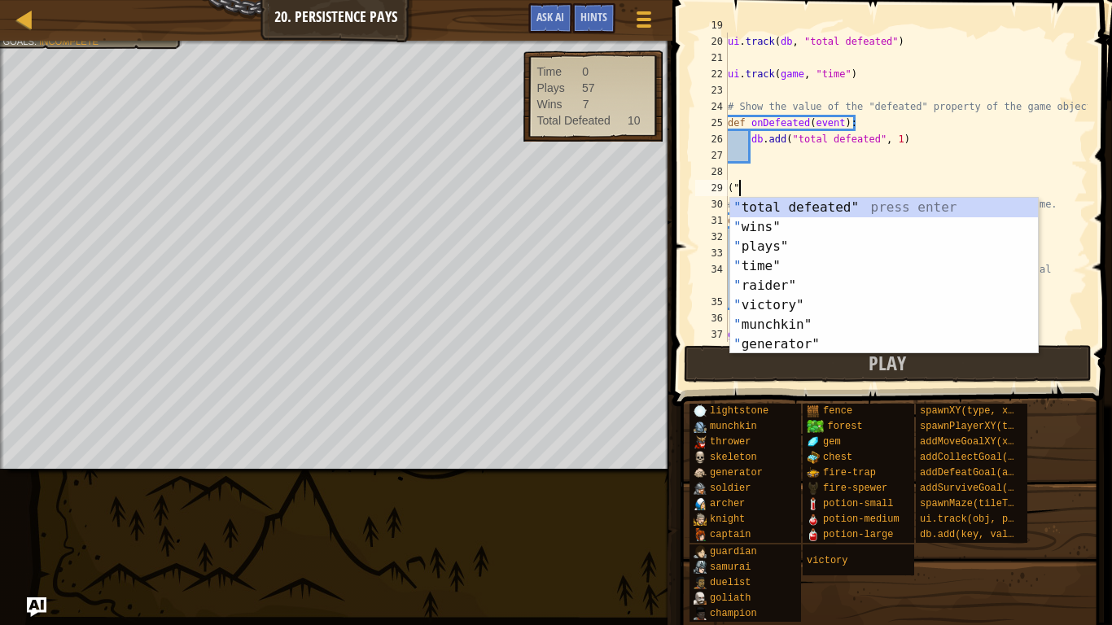
type textarea "("
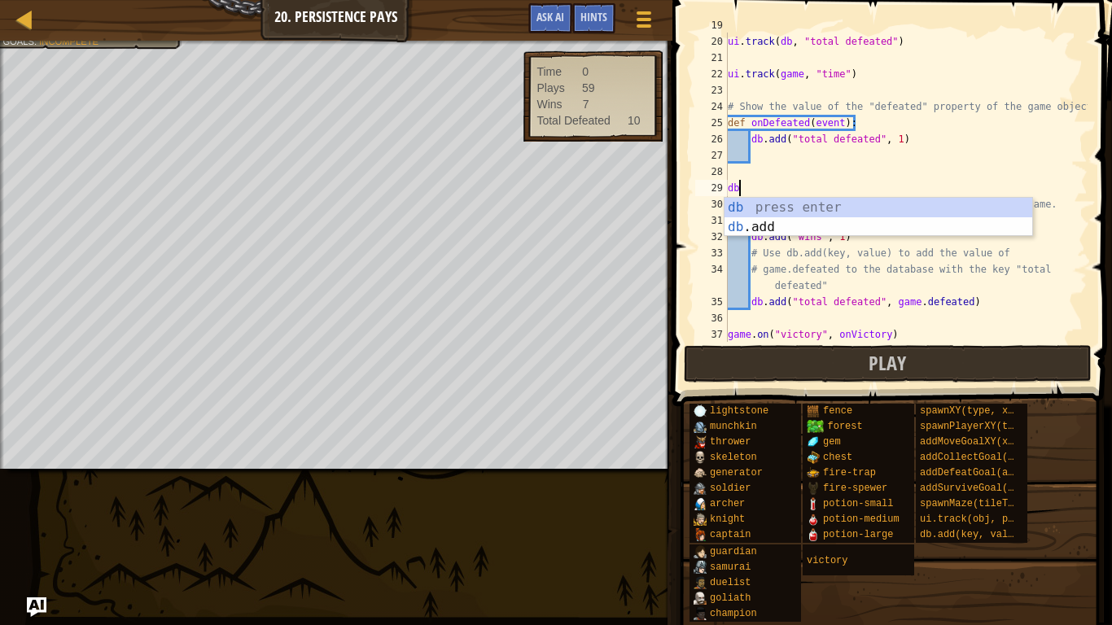
type textarea "d"
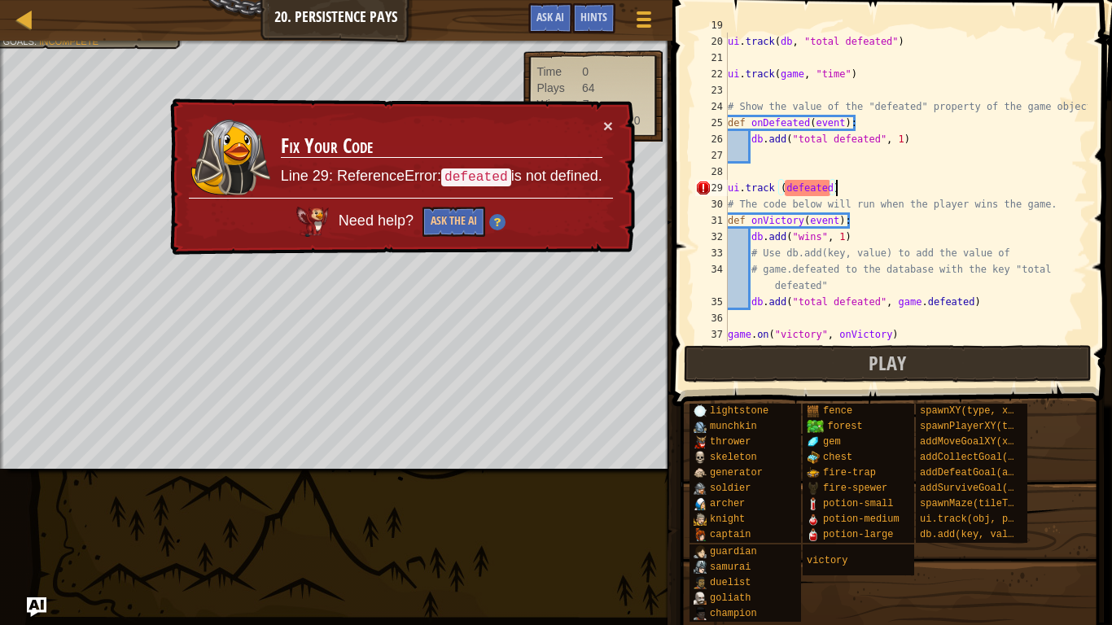
scroll to position [7, 14]
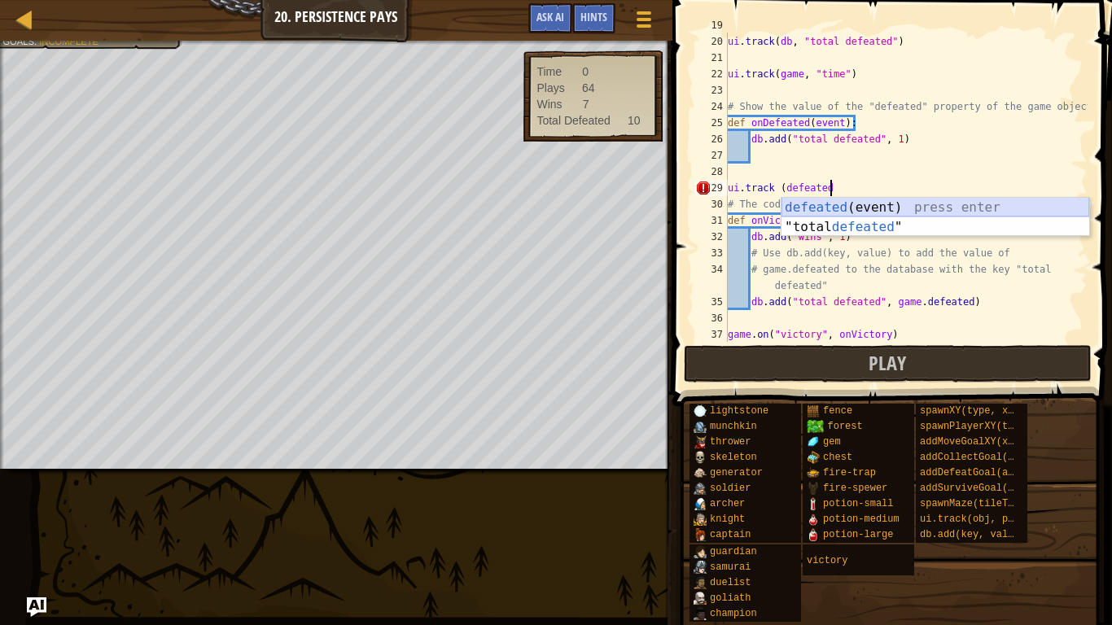
click at [1028, 208] on div "defeated (event) press enter "total defeated " press enter" at bounding box center [936, 237] width 308 height 78
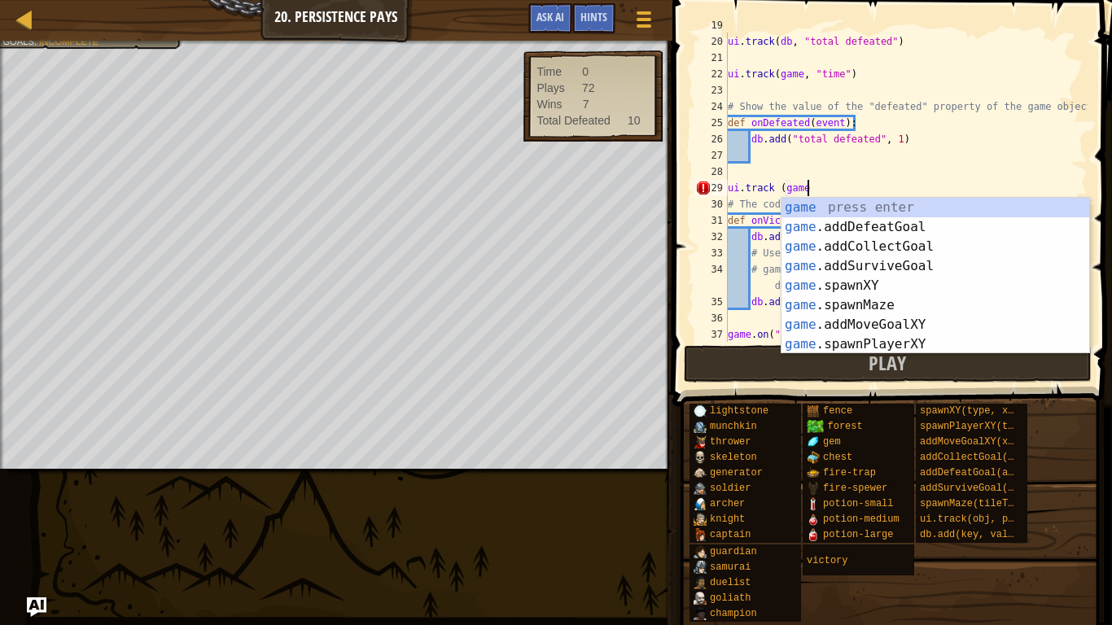
scroll to position [7, 11]
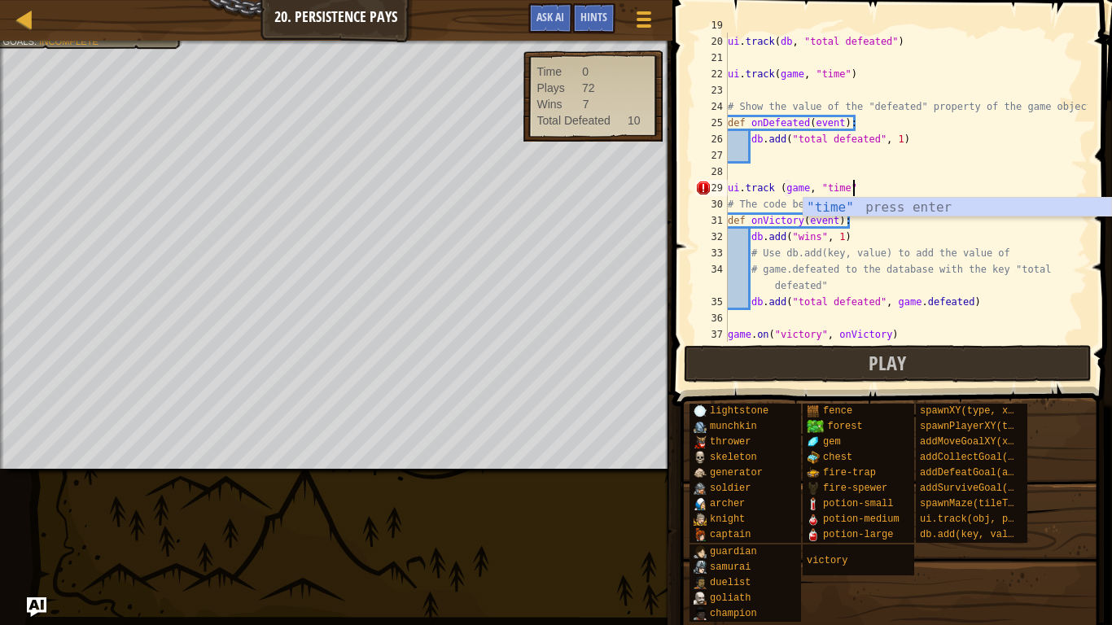
type textarea "ui.track (game, "time")"
click at [734, 173] on div "ui . track ( db , "wins" ) ui . track ( db , "total defeated" ) ui . track ( ga…" at bounding box center [906, 188] width 363 height 342
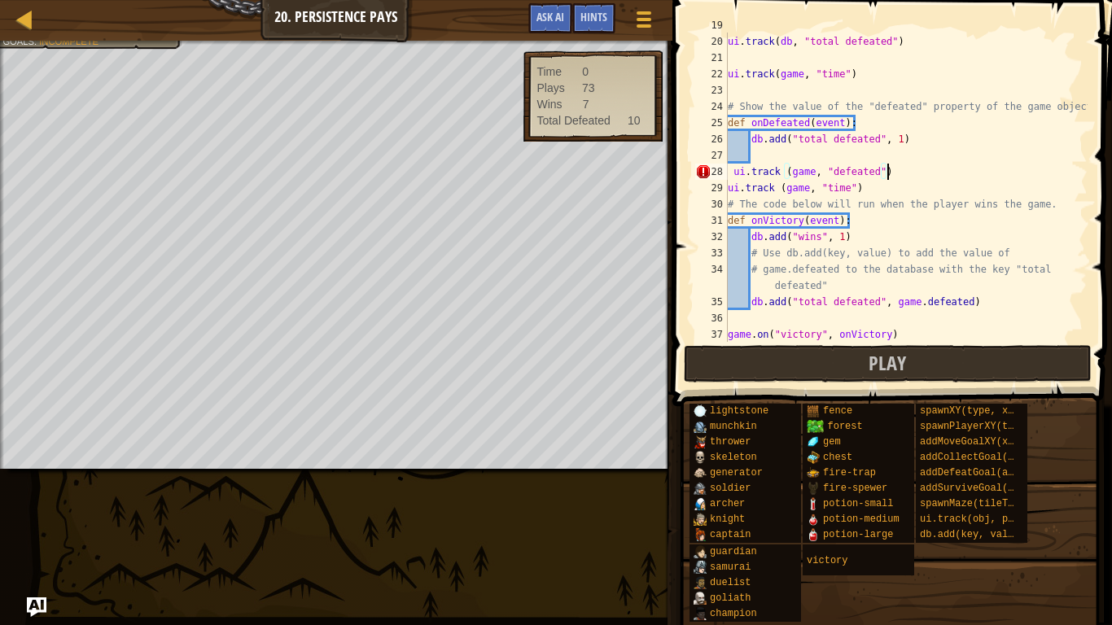
scroll to position [7, 23]
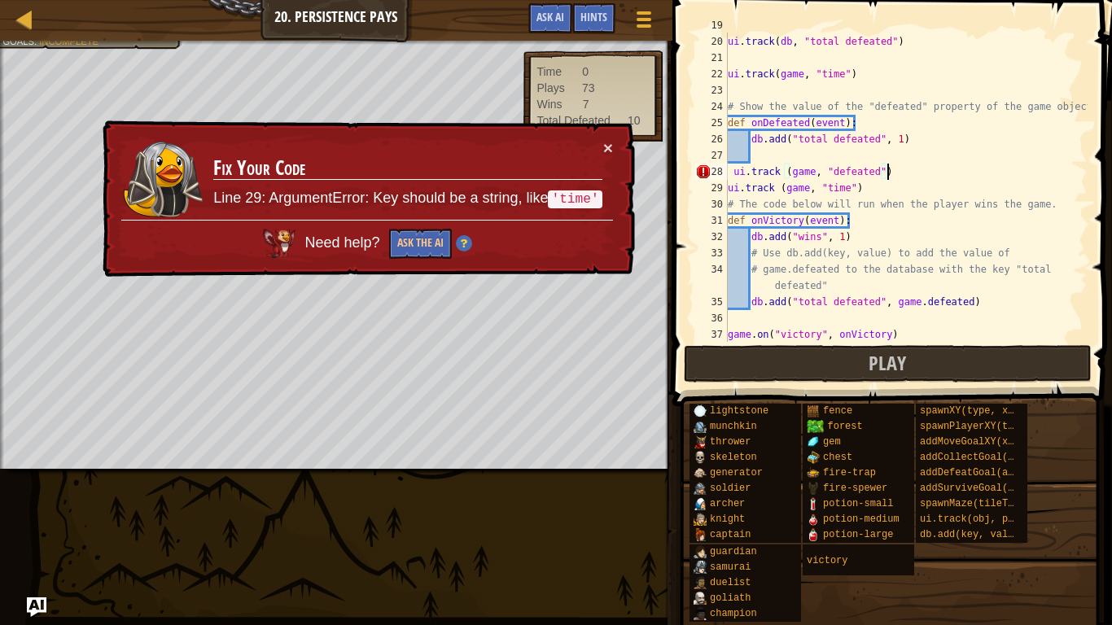
click at [784, 168] on div "ui . track ( db , "wins" ) ui . track ( db , "total defeated" ) ui . track ( ga…" at bounding box center [906, 188] width 363 height 342
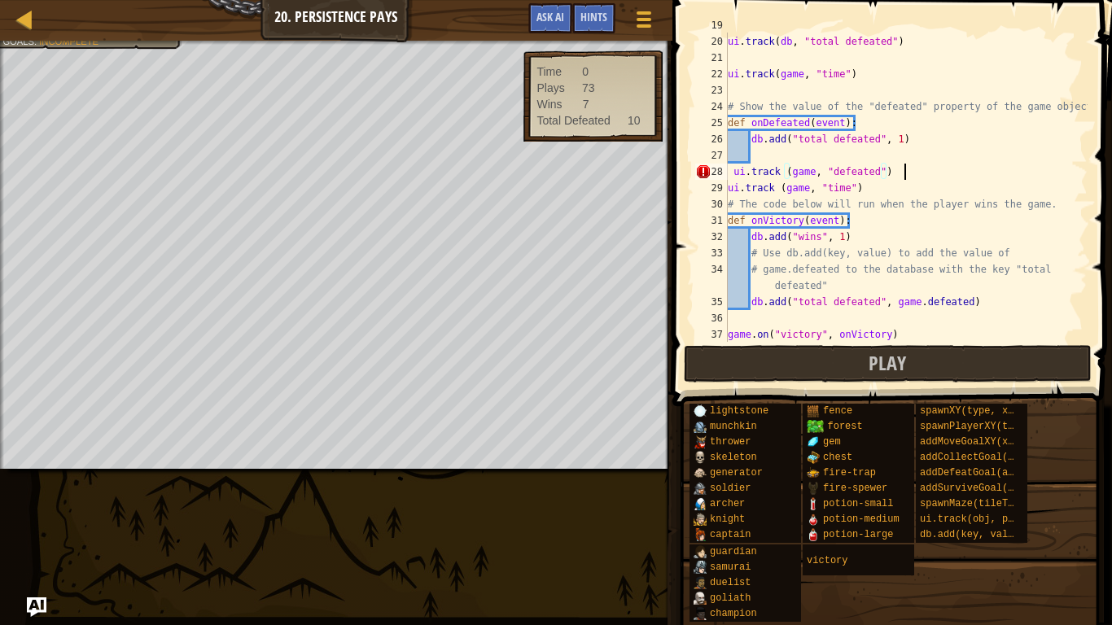
click at [904, 176] on div "ui . track ( db , "wins" ) ui . track ( db , "total defeated" ) ui . track ( ga…" at bounding box center [906, 188] width 363 height 342
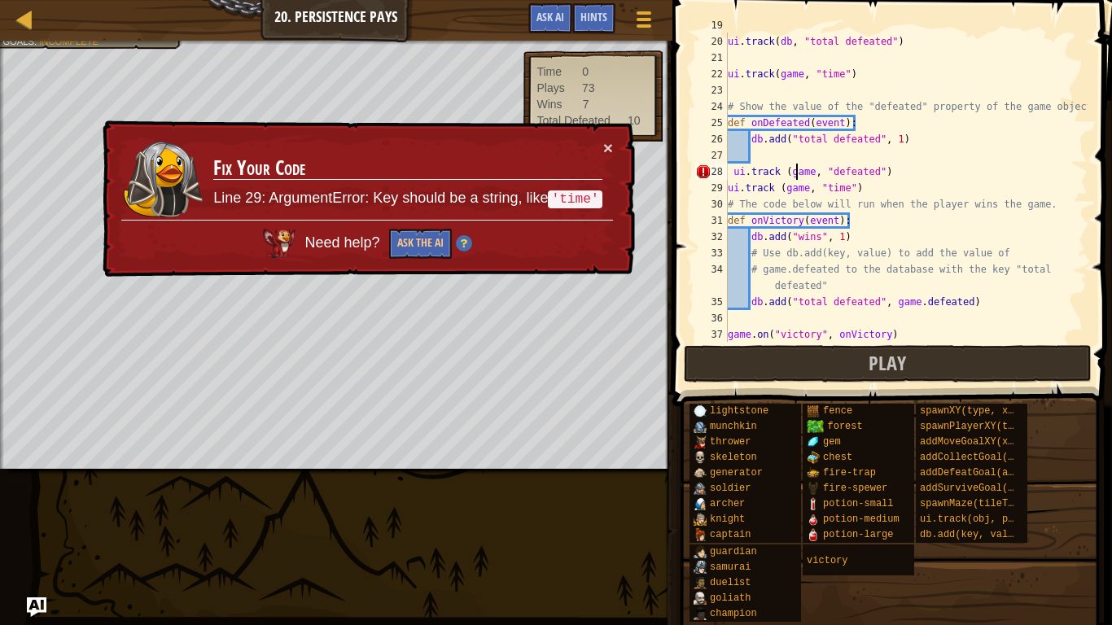
click at [798, 176] on div "ui . track ( db , "wins" ) ui . track ( db , "total defeated" ) ui . track ( ga…" at bounding box center [906, 188] width 363 height 342
click at [808, 174] on div "ui . track ( db , "wins" ) ui . track ( db , "total defeated" ) ui . track ( ga…" at bounding box center [906, 188] width 363 height 342
click at [814, 173] on div "ui . track ( db , "wins" ) ui . track ( db , "total defeated" ) ui . track ( ga…" at bounding box center [906, 188] width 363 height 342
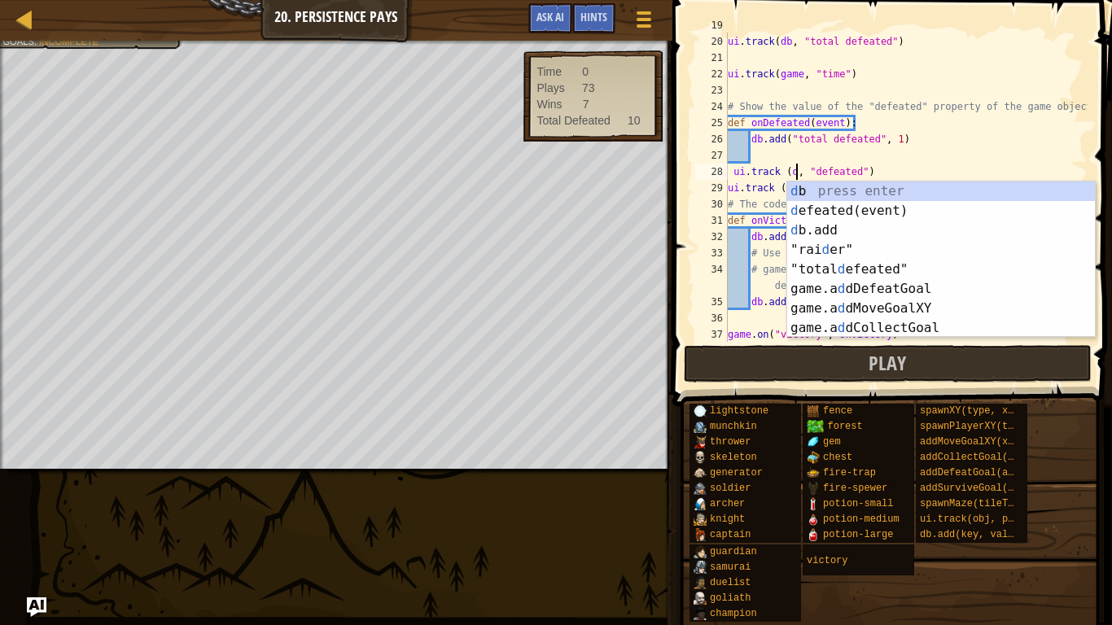
scroll to position [7, 11]
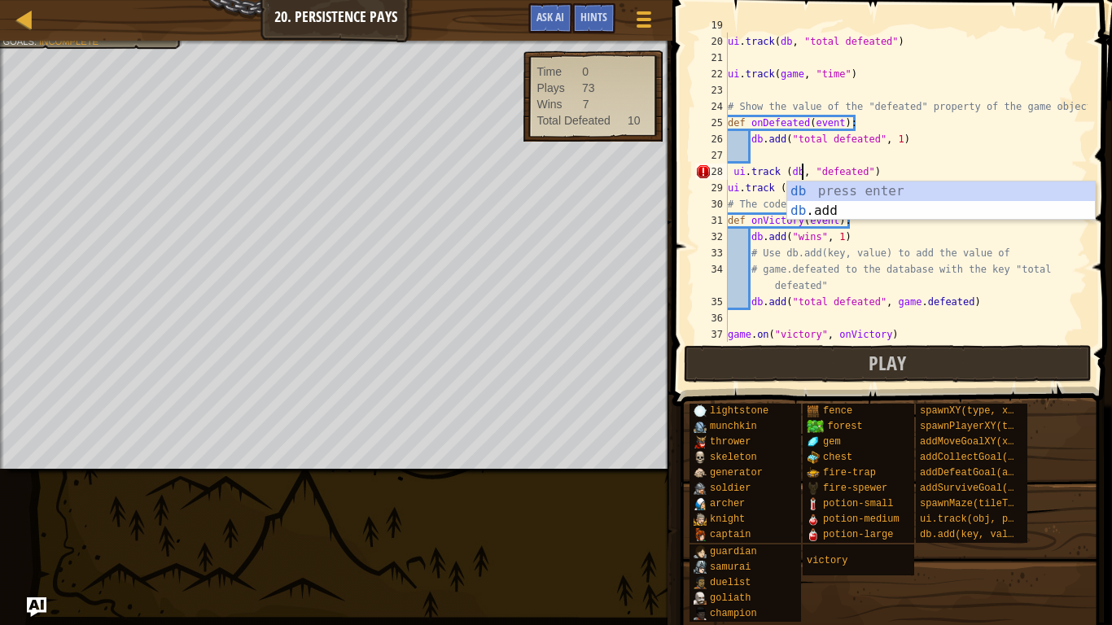
click at [820, 169] on div "ui . track ( db , "wins" ) ui . track ( db , "total defeated" ) ui . track ( ga…" at bounding box center [906, 188] width 363 height 342
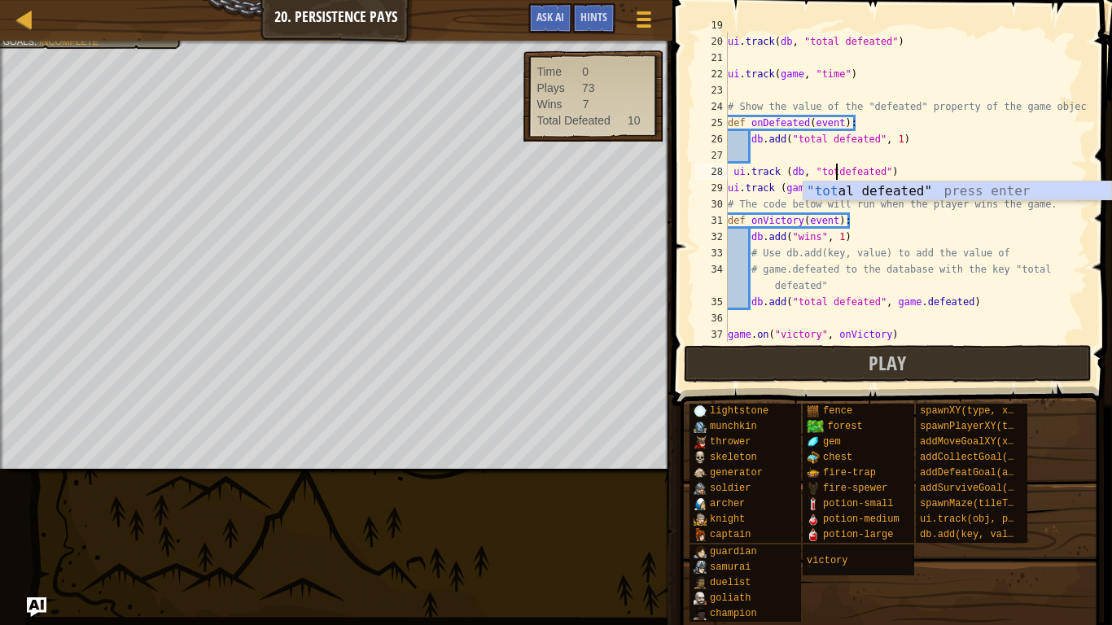
scroll to position [7, 17]
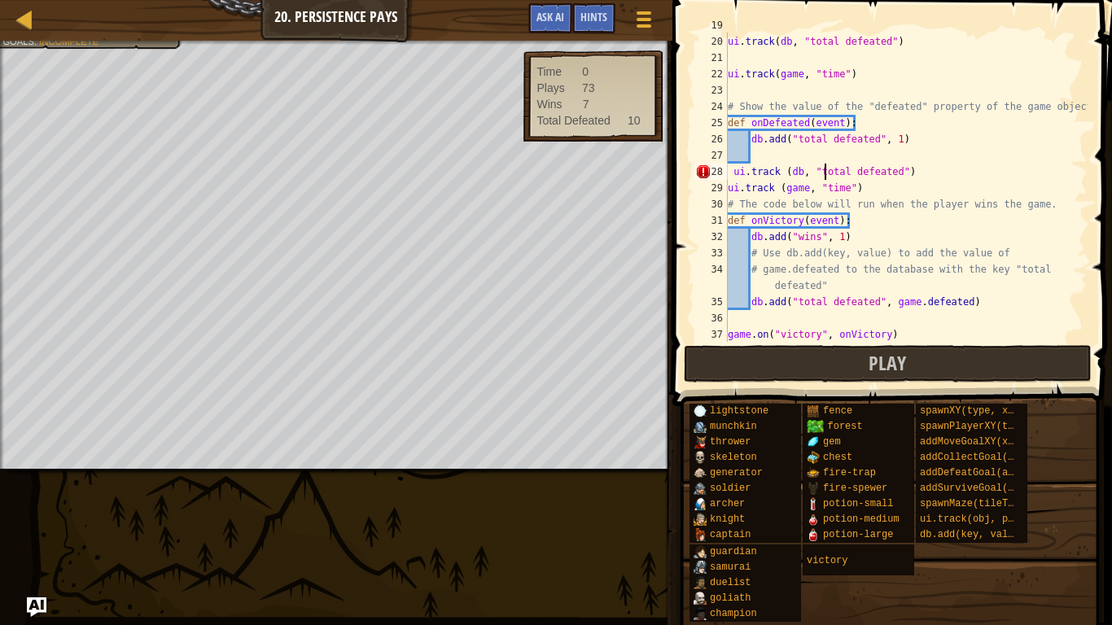
click at [826, 169] on div "ui . track ( db , "wins" ) ui . track ( db , "total defeated" ) ui . track ( ga…" at bounding box center [906, 188] width 363 height 342
click at [929, 168] on div "ui . track ( db , "wins" ) ui . track ( db , "total defeated" ) ui . track ( ga…" at bounding box center [906, 188] width 363 height 342
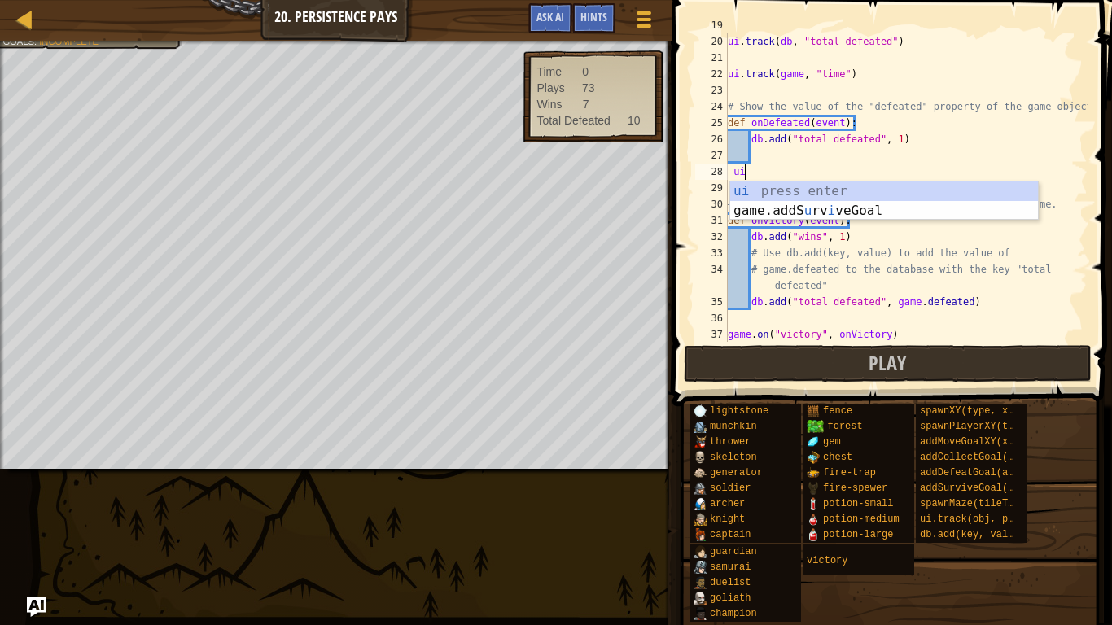
type textarea "u"
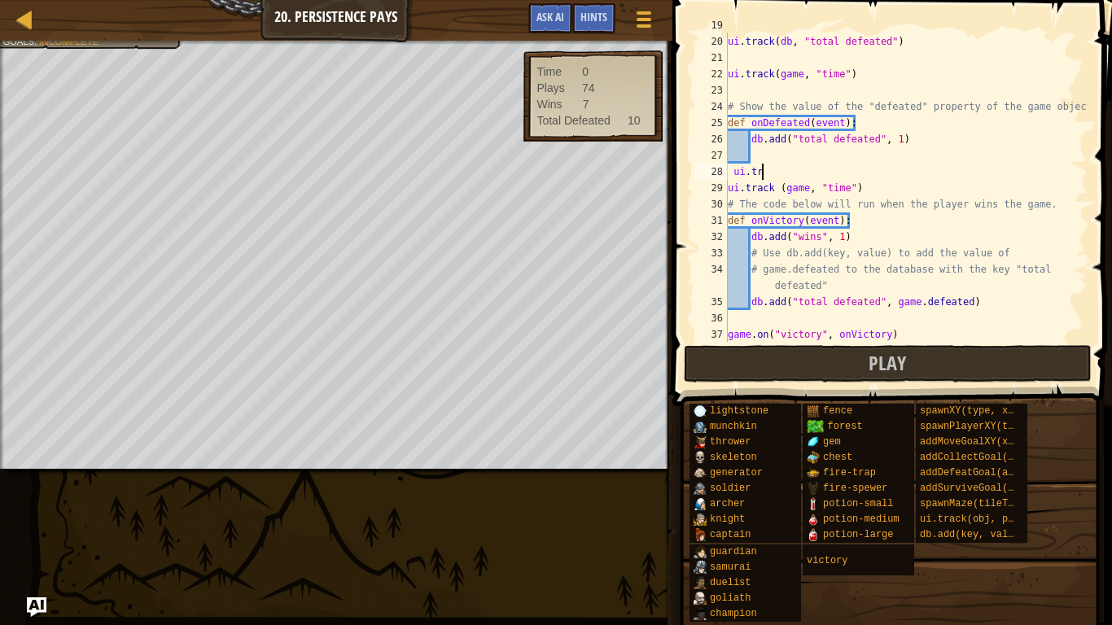
scroll to position [7, 2]
type textarea "u"
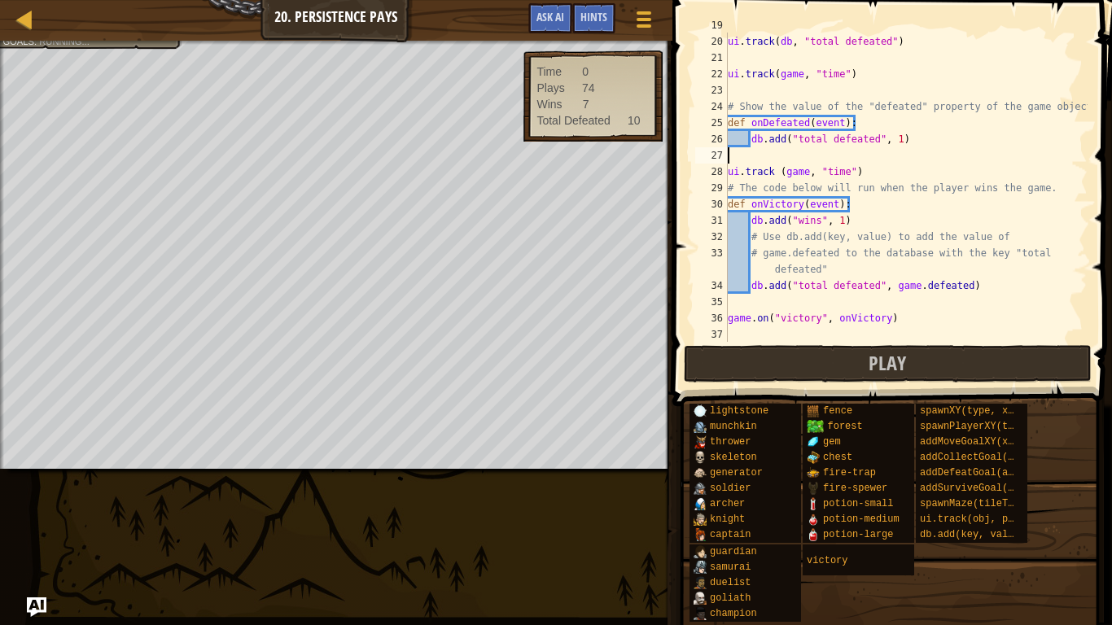
type textarea "db.add("total defeated", 1)"
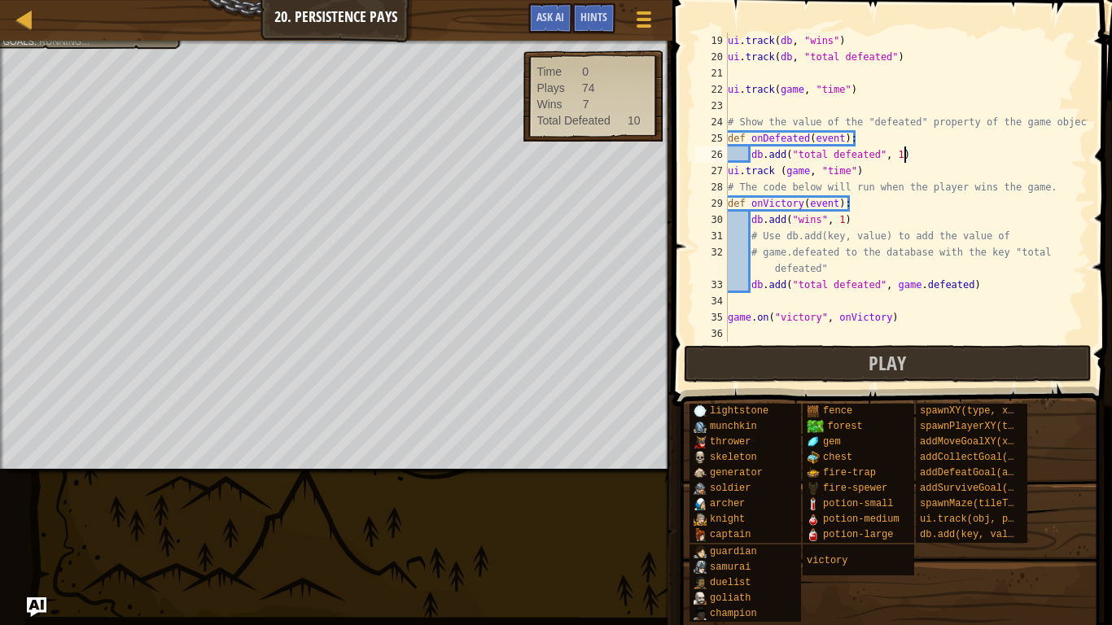
scroll to position [309, 0]
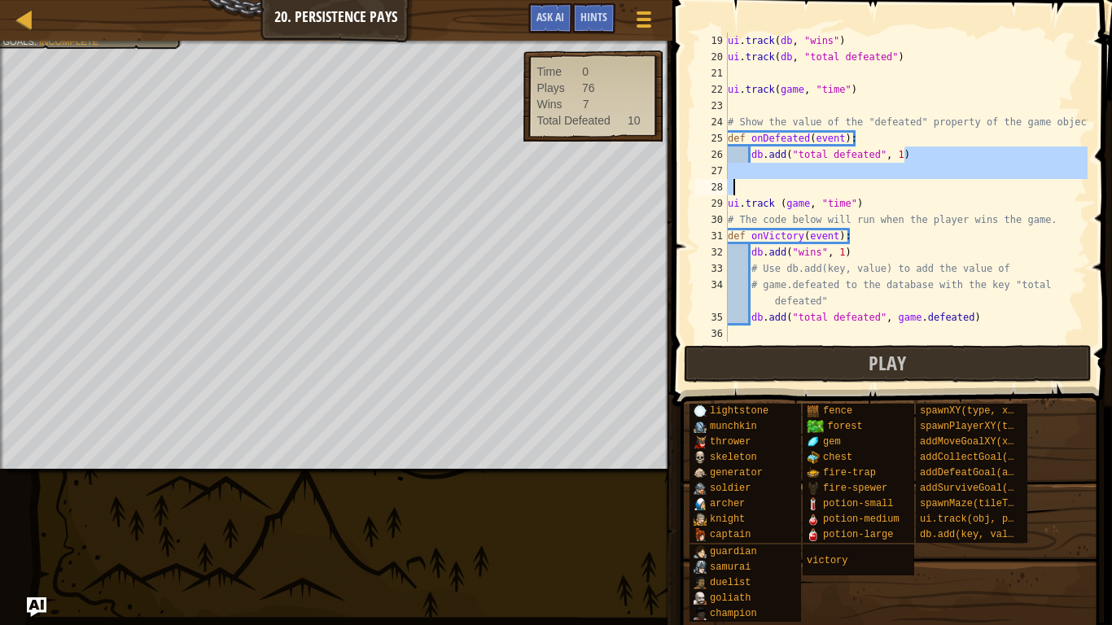
click at [929, 168] on div "ui . track ( db , "wins" ) ui . track ( db , "total defeated" ) ui . track ( ga…" at bounding box center [906, 187] width 363 height 309
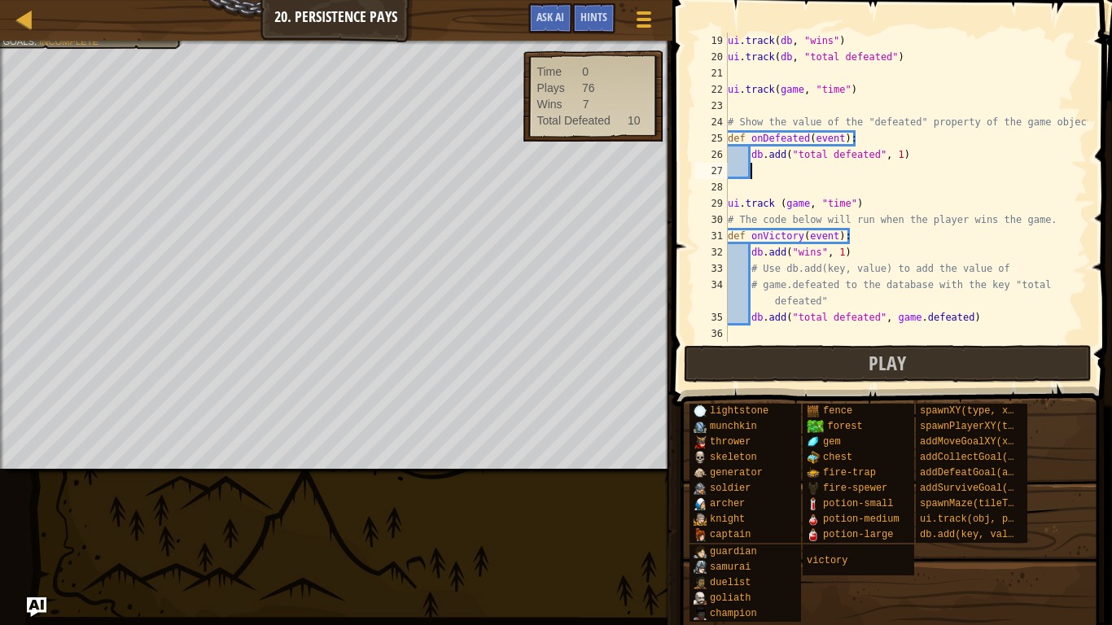
click at [803, 190] on div "ui . track ( db , "wins" ) ui . track ( db , "total defeated" ) ui . track ( ga…" at bounding box center [906, 204] width 363 height 342
click at [876, 210] on div "ui . track ( db , "wins" ) ui . track ( db , "total defeated" ) ui . track ( ga…" at bounding box center [906, 204] width 363 height 342
drag, startPoint x: 866, startPoint y: 91, endPoint x: 727, endPoint y: 88, distance: 139.2
click at [727, 88] on div "ui.track (game, "time") 19 20 21 22 23 24 25 26 27 28 29 30 31 32 33 34 35 36 3…" at bounding box center [890, 187] width 396 height 309
click at [787, 117] on div "ui . track ( db , "wins" ) ui . track ( db , "total defeated" ) ui . track ( ga…" at bounding box center [906, 204] width 363 height 342
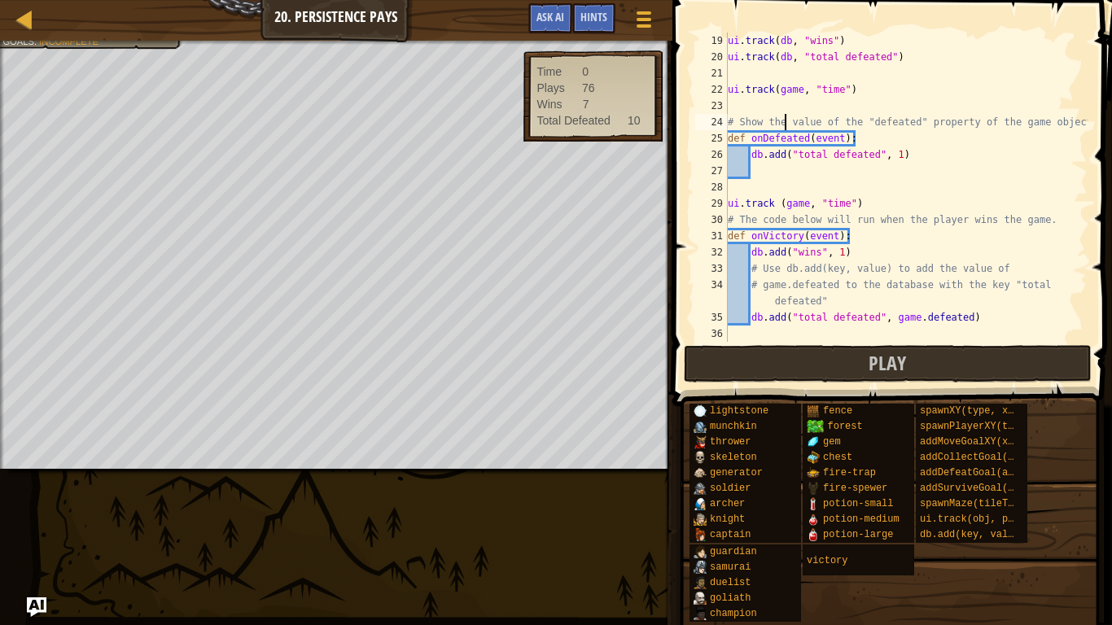
type textarea "# Show the value of the "defeated" property of the game object"
click at [754, 101] on div "ui . track ( db , "wins" ) ui . track ( db , "total defeated" ) ui . track ( ga…" at bounding box center [906, 204] width 363 height 342
paste textarea "ui.track(game, "time")"
click at [829, 103] on div "ui . track ( db , "wins" ) ui . track ( db , "total defeated" ) ui . track ( ga…" at bounding box center [906, 204] width 363 height 342
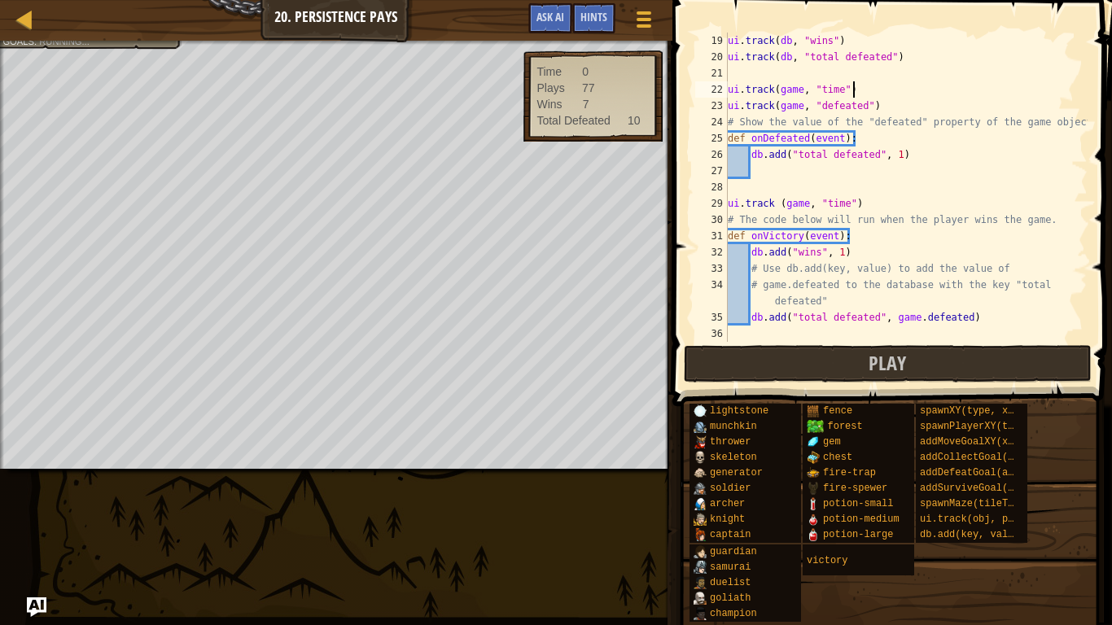
click at [944, 94] on div "ui . track ( db , "wins" ) ui . track ( db , "total defeated" ) ui . track ( ga…" at bounding box center [906, 204] width 363 height 342
type textarea "ui.track(game, "time")"
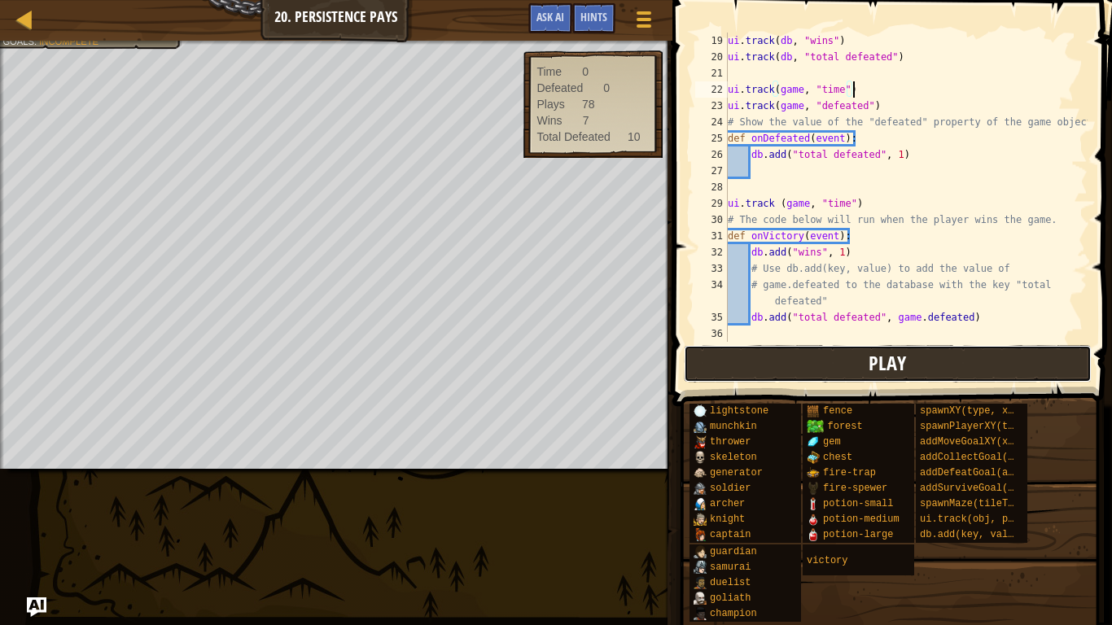
click at [849, 366] on button "Play" at bounding box center [888, 363] width 408 height 37
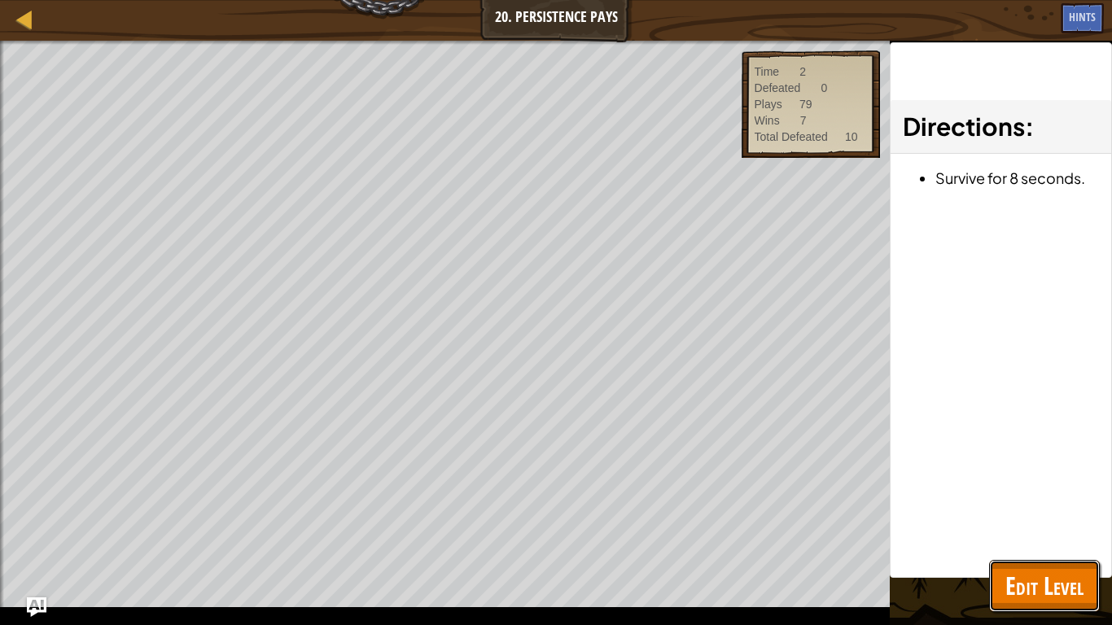
click at [1016, 572] on span "Edit Level" at bounding box center [1044, 585] width 78 height 33
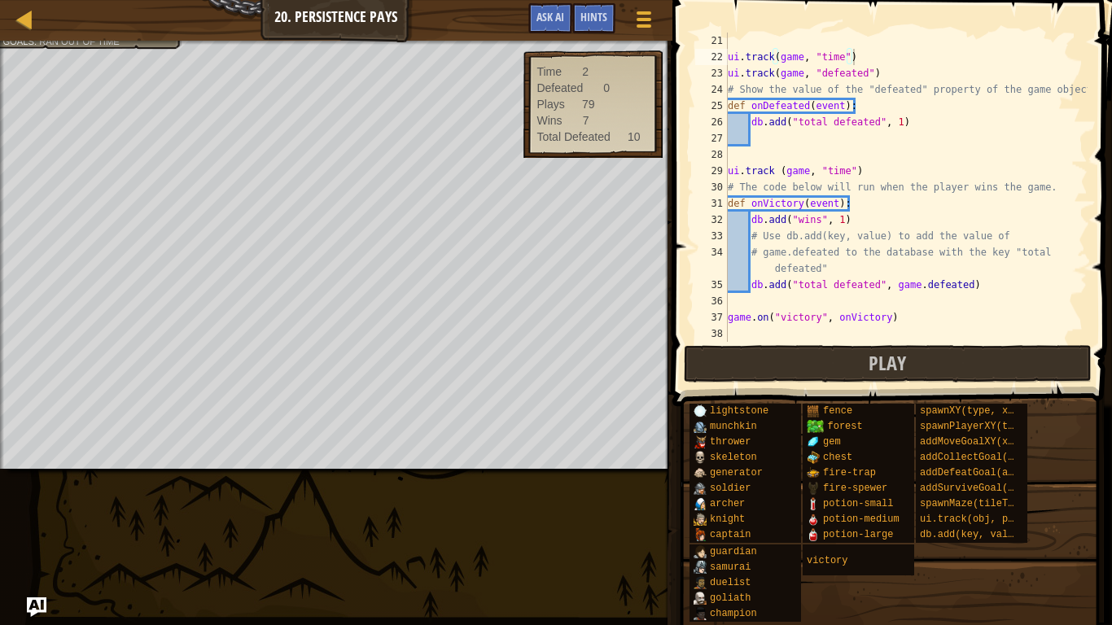
scroll to position [342, 0]
click at [886, 358] on span "Play" at bounding box center [887, 363] width 37 height 26
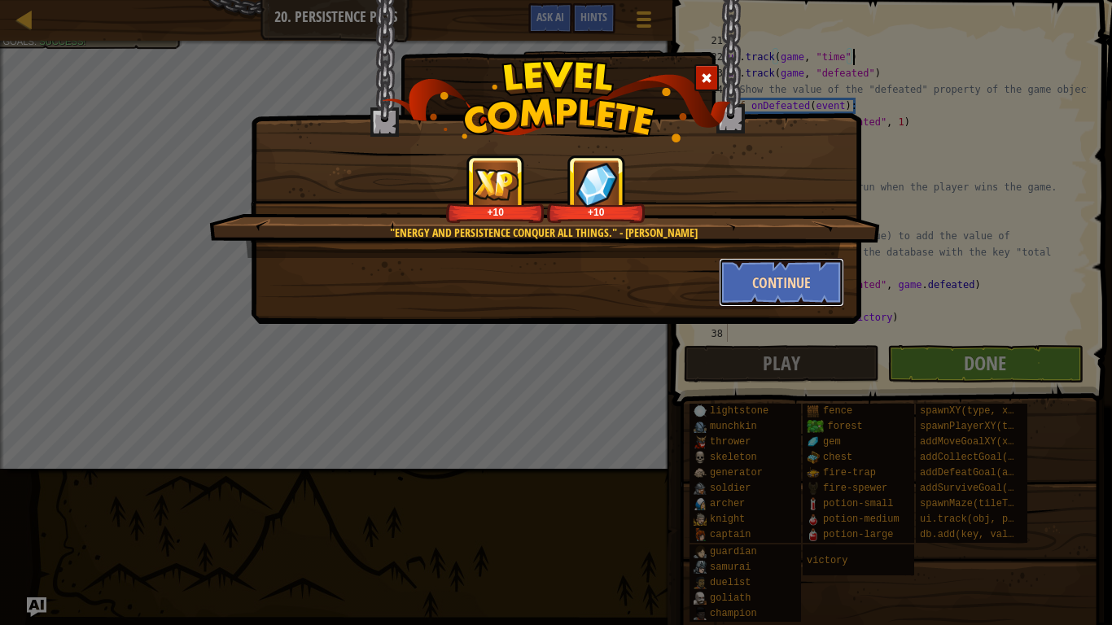
click at [755, 284] on button "Continue" at bounding box center [782, 282] width 126 height 49
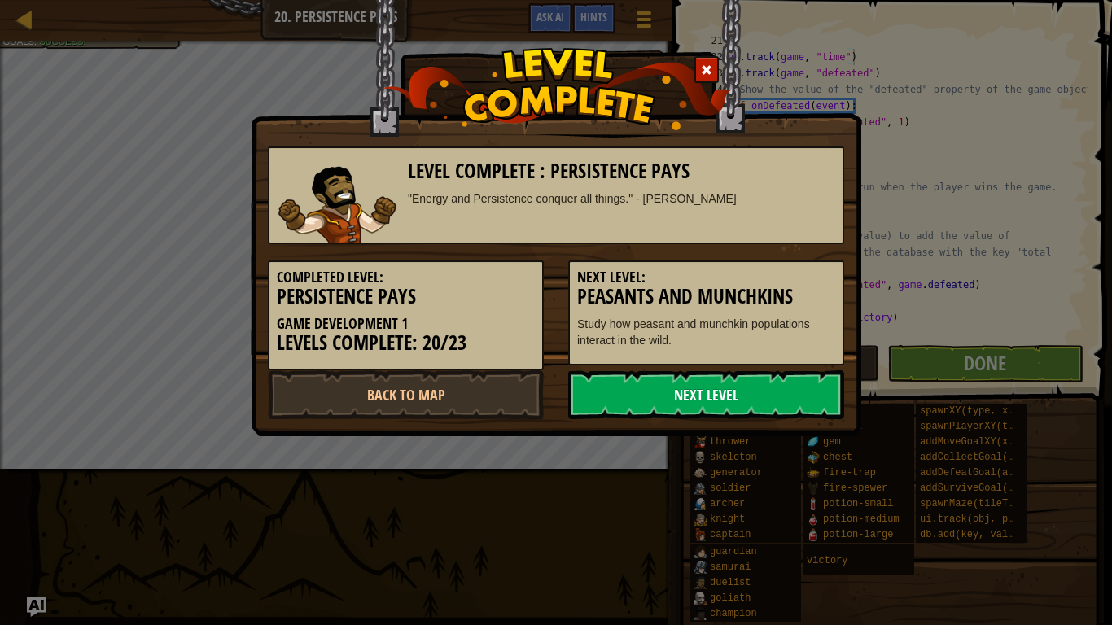
click at [660, 396] on link "Next Level" at bounding box center [706, 394] width 276 height 49
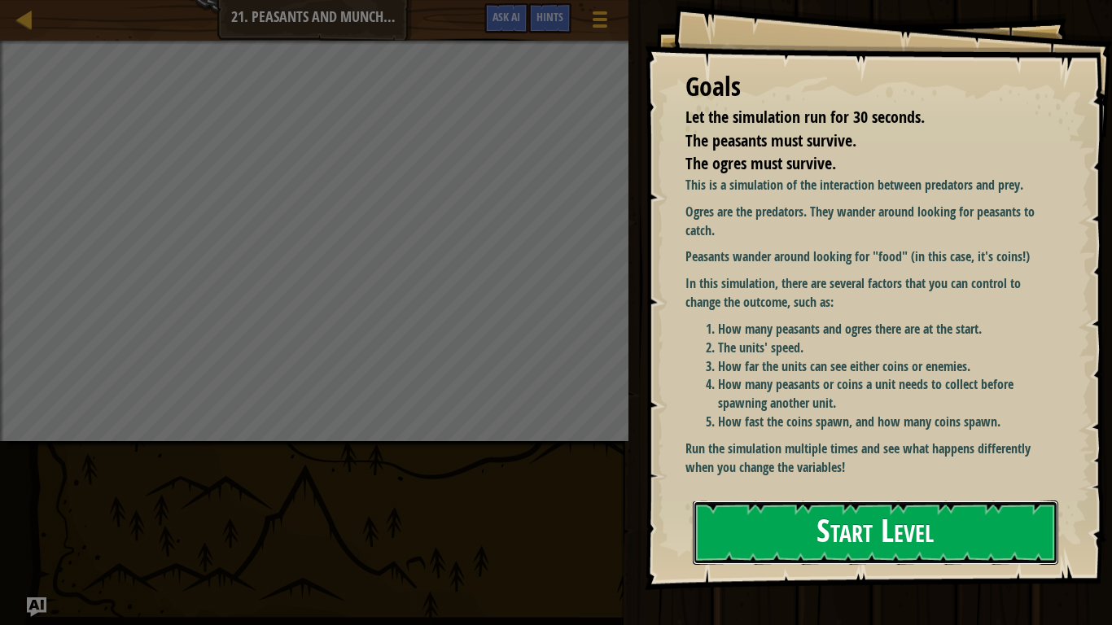
click at [743, 533] on button "Start Level" at bounding box center [876, 533] width 366 height 64
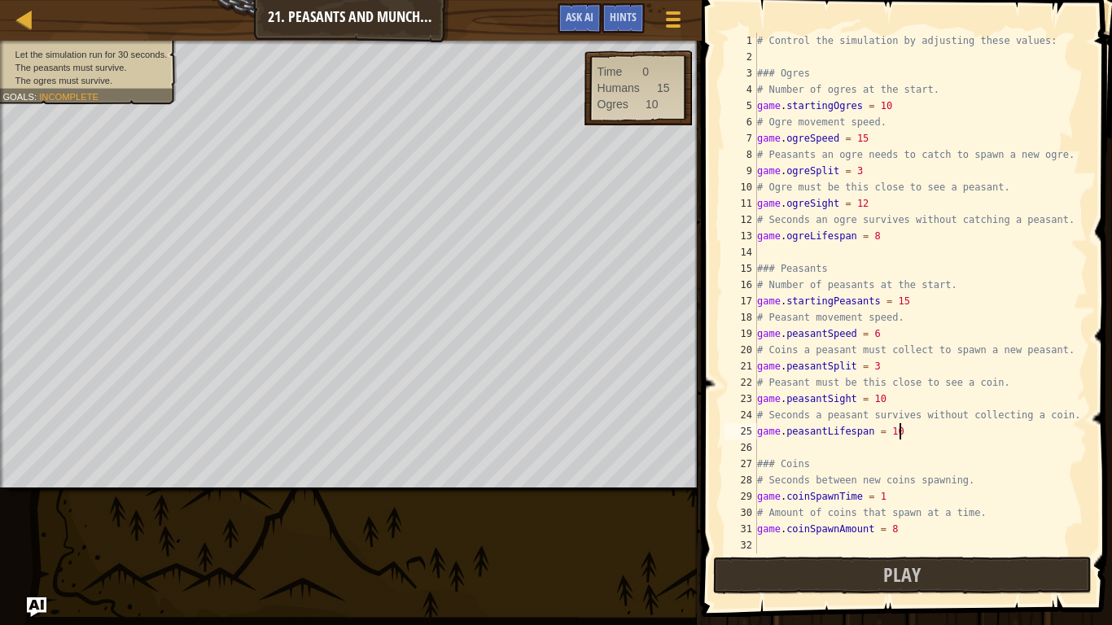
click at [915, 433] on div "# Control the simulation by adjusting these values: ### Ogres # Number of ogres…" at bounding box center [921, 310] width 334 height 554
click at [871, 212] on div "# Control the simulation by adjusting these values: ### Ogres # Number of ogres…" at bounding box center [921, 310] width 334 height 554
click at [870, 212] on div "# Control the simulation by adjusting these values: ### Ogres # Number of ogres…" at bounding box center [921, 310] width 334 height 554
click at [872, 206] on div "# Control the simulation by adjusting these values: ### Ogres # Number of ogres…" at bounding box center [921, 310] width 334 height 554
type textarea "game.ogreSight = 1"
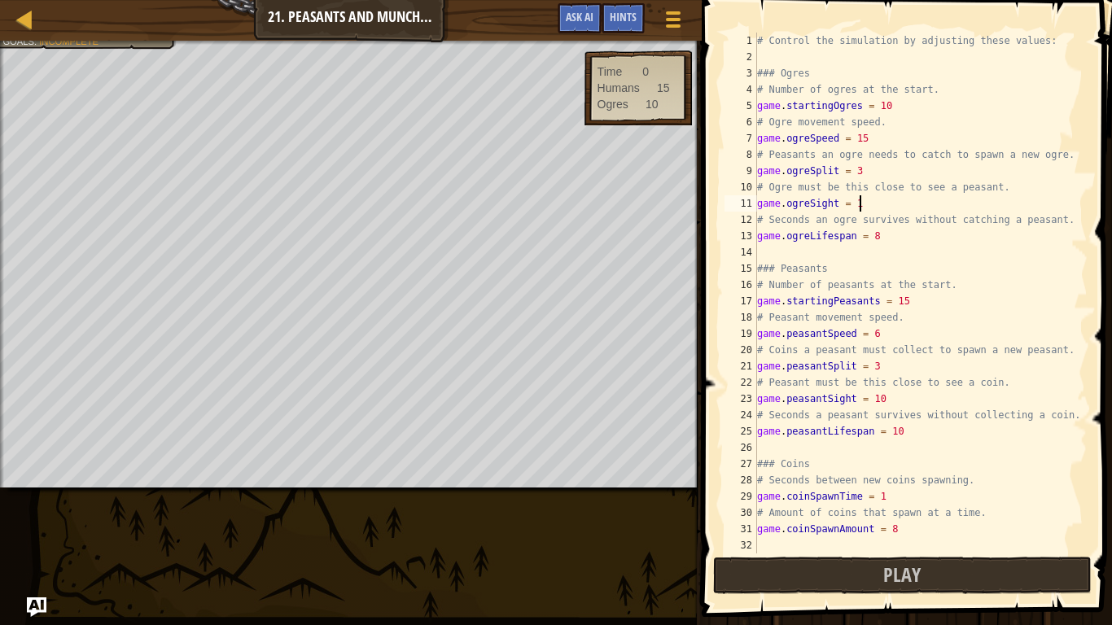
click at [917, 453] on div "# Control the simulation by adjusting these values: ### Ogres # Number of ogres…" at bounding box center [921, 310] width 334 height 554
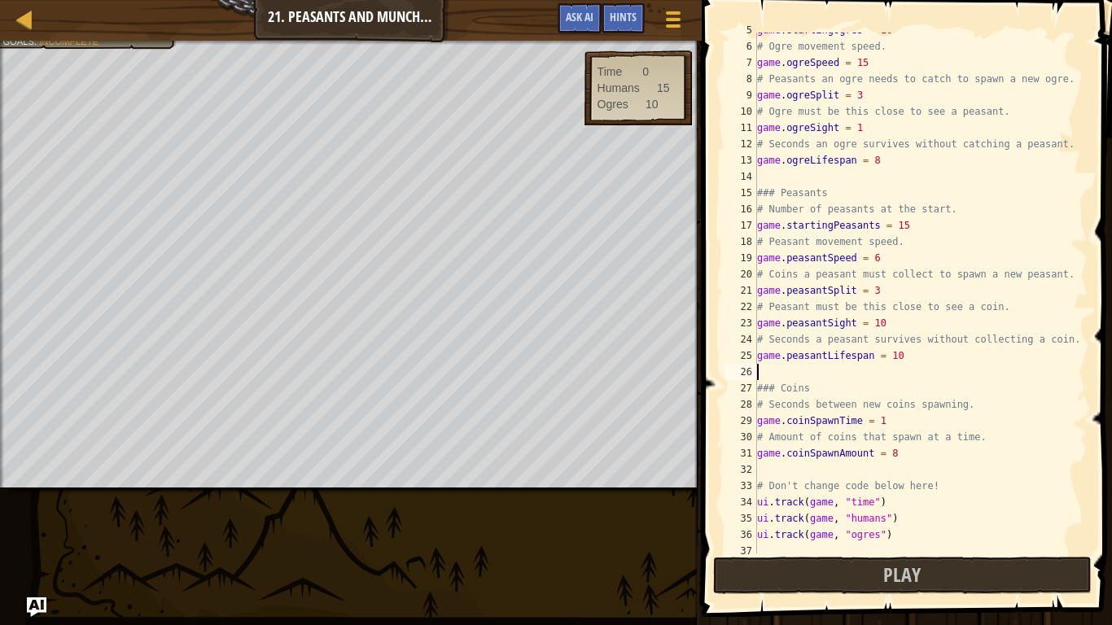
scroll to position [81, 0]
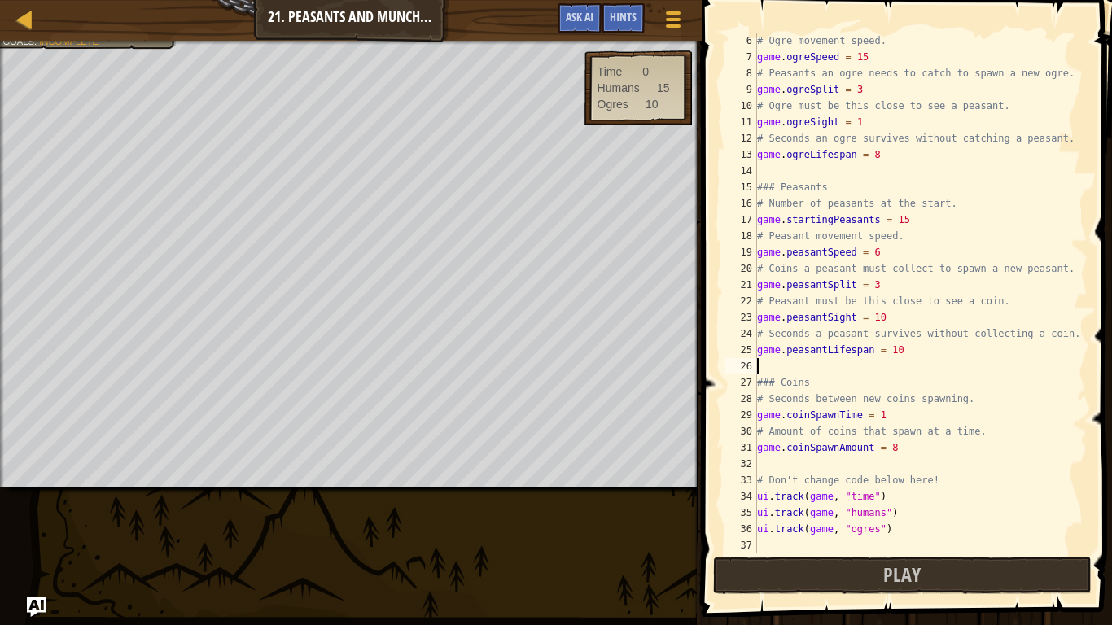
click at [907, 453] on div "# Ogre movement speed. game . ogreSpeed = 15 # Peasants an ogre needs to catch …" at bounding box center [921, 310] width 334 height 554
type textarea "game.coinSpawnAmount = 1000"
click at [943, 457] on div "# Ogre movement speed. game . ogreSpeed = 15 # Peasants an ogre needs to catch …" at bounding box center [921, 310] width 334 height 554
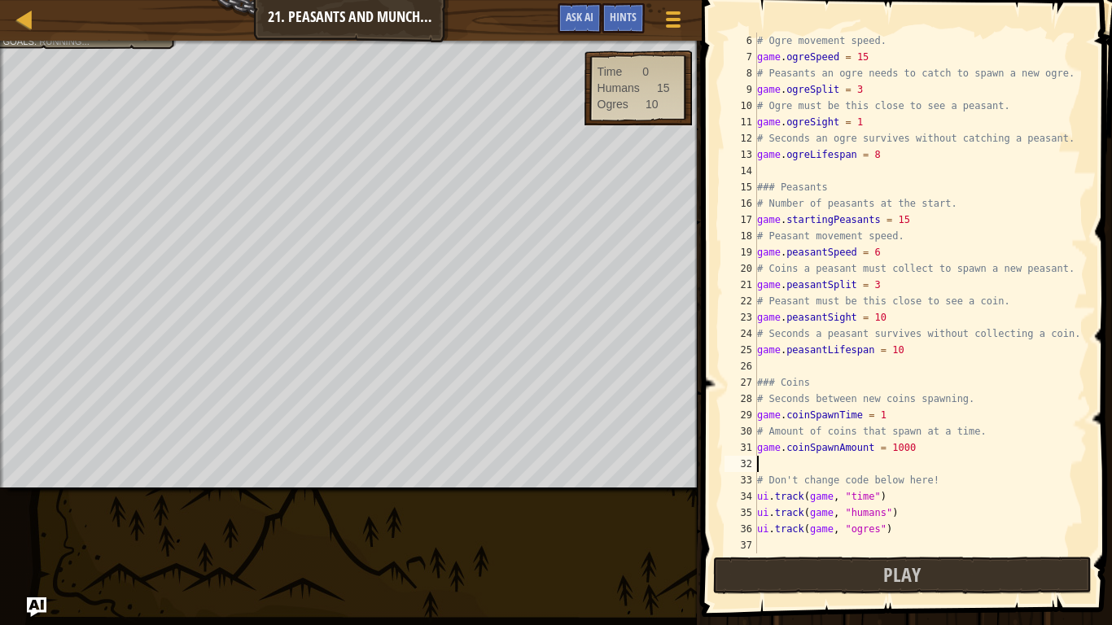
click at [890, 418] on div "# Ogre movement speed. game . ogreSpeed = 15 # Peasants an ogre needs to catch …" at bounding box center [921, 310] width 334 height 554
click at [892, 574] on span "Play" at bounding box center [901, 575] width 37 height 26
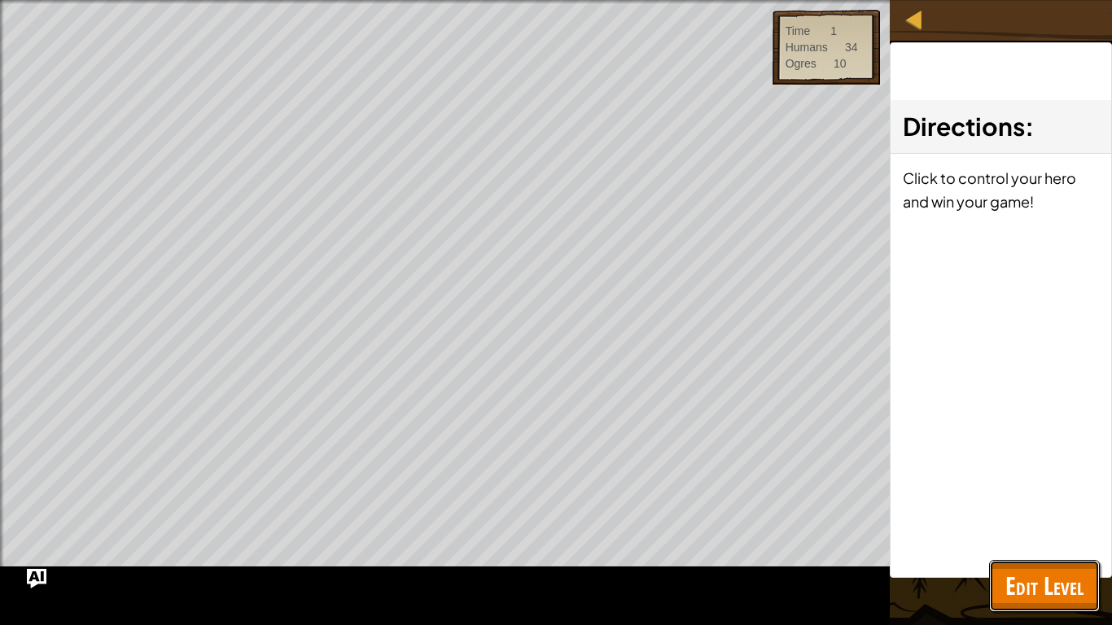
click at [1035, 593] on span "Edit Level" at bounding box center [1044, 585] width 78 height 33
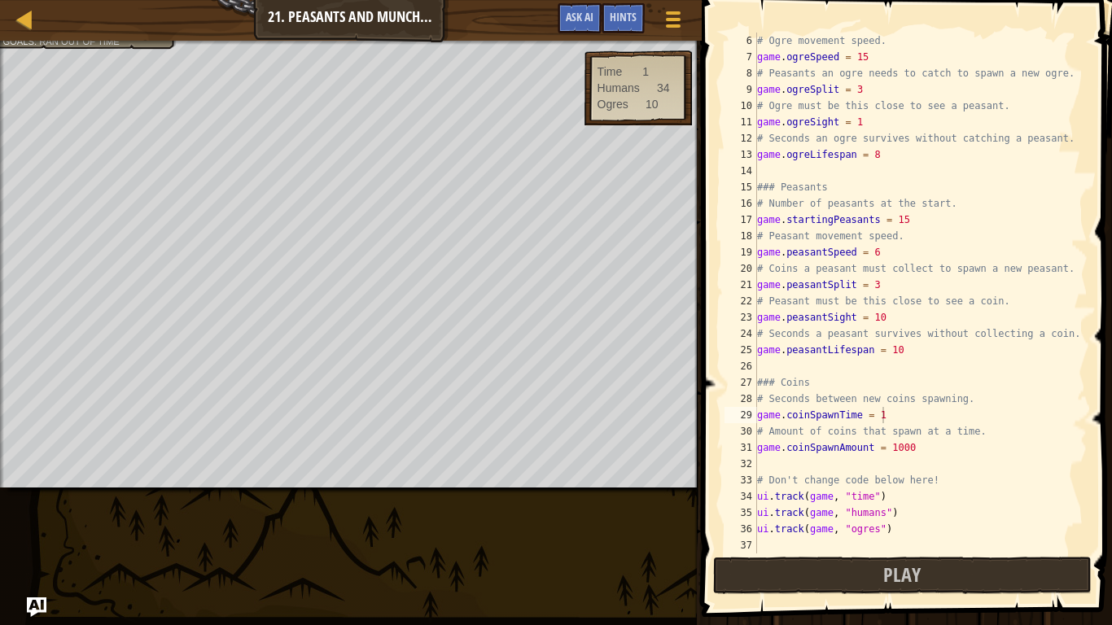
click at [908, 445] on div "# Ogre movement speed. game . ogreSpeed = 15 # Peasants an ogre needs to catch …" at bounding box center [921, 310] width 334 height 554
type textarea "game.coinSpawnAmount = 100"
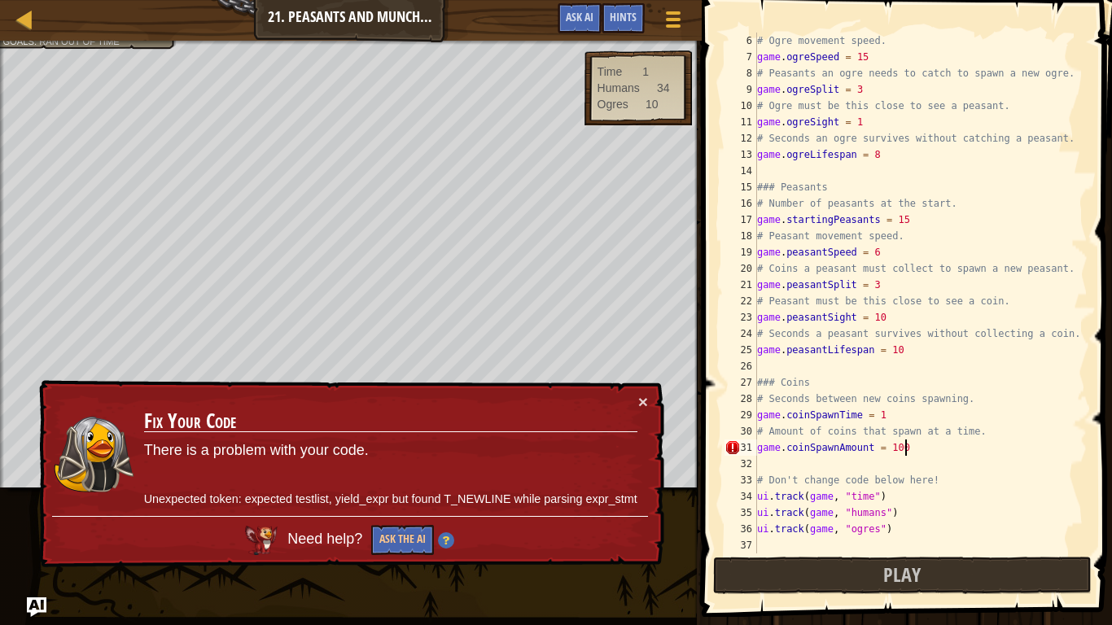
scroll to position [7, 20]
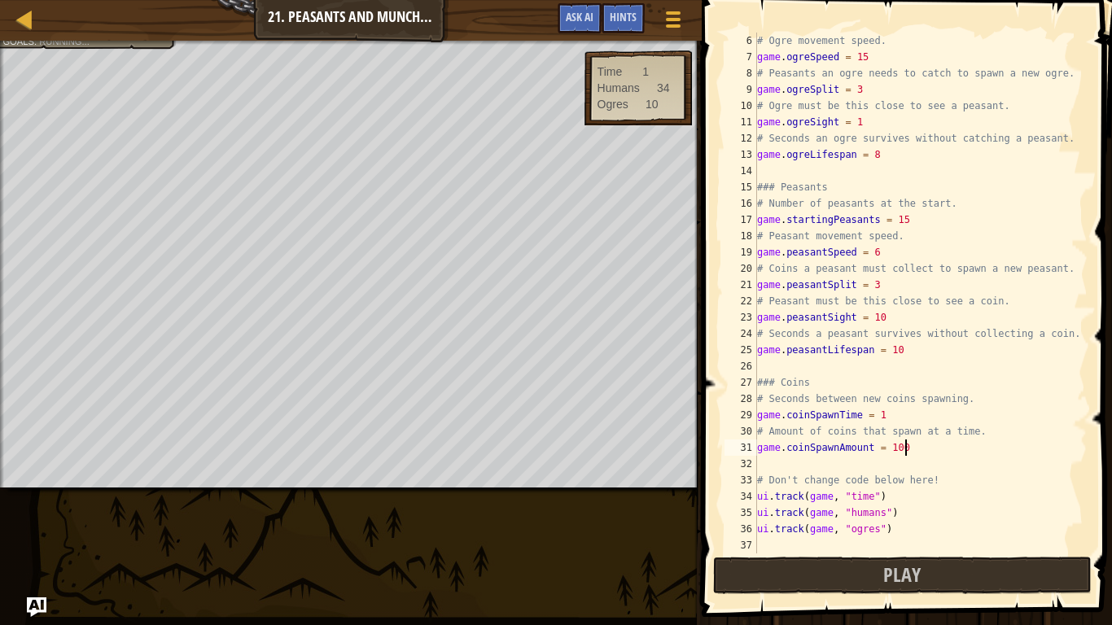
click at [910, 465] on div "# Ogre movement speed. game . ogreSpeed = 15 # Peasants an ogre needs to catch …" at bounding box center [921, 310] width 334 height 554
click at [900, 578] on span "Play" at bounding box center [901, 575] width 37 height 26
click at [886, 252] on div "# Ogre movement speed. game . ogreSpeed = 15 # Peasants an ogre needs to catch …" at bounding box center [921, 310] width 334 height 554
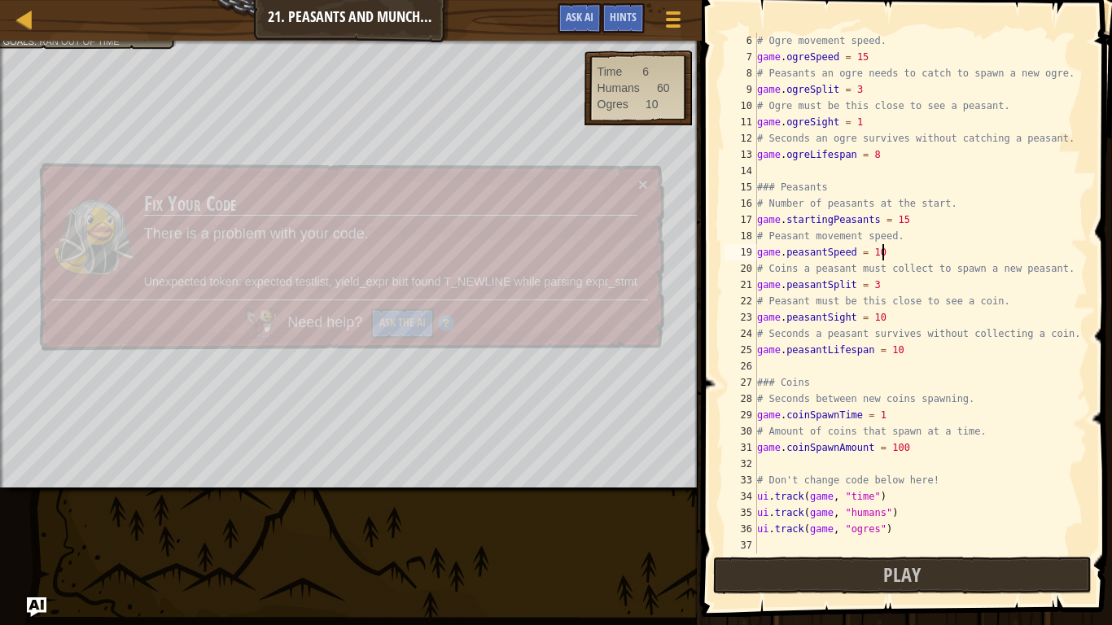
scroll to position [7, 17]
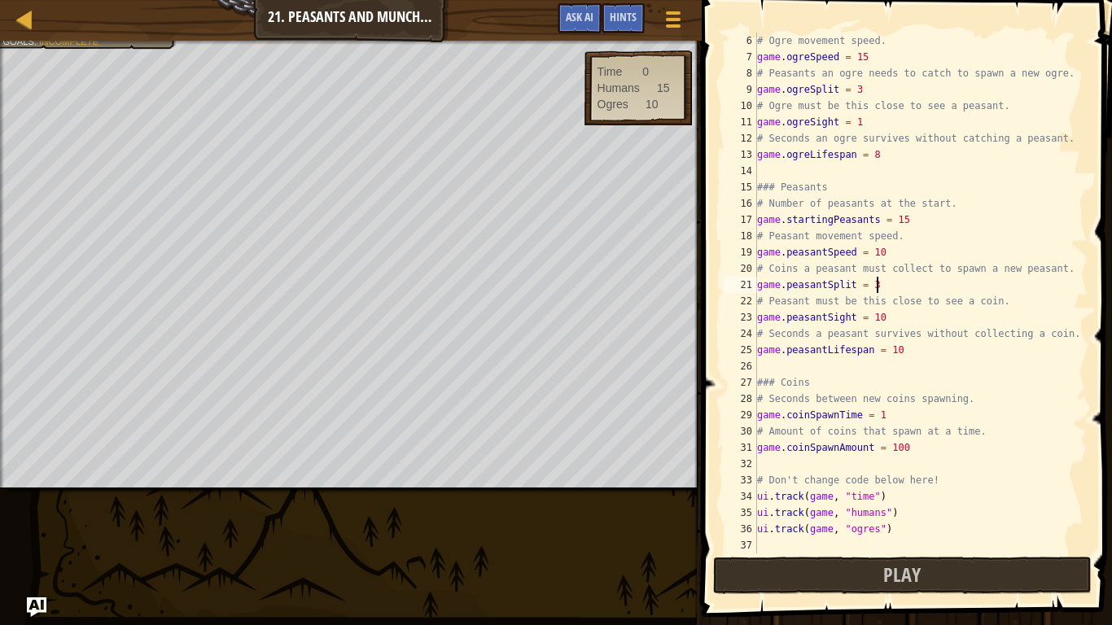
click at [887, 287] on div "# Ogre movement speed. game . ogreSpeed = 15 # Peasants an ogre needs to catch …" at bounding box center [921, 310] width 334 height 554
click at [918, 316] on div "# Ogre movement speed. game . ogreSpeed = 15 # Peasants an ogre needs to catch …" at bounding box center [921, 310] width 334 height 554
click at [917, 348] on div "# Ogre movement speed. game . ogreSpeed = 15 # Peasants an ogre needs to catch …" at bounding box center [921, 310] width 334 height 554
type textarea "game.peasantLifespan = 100"
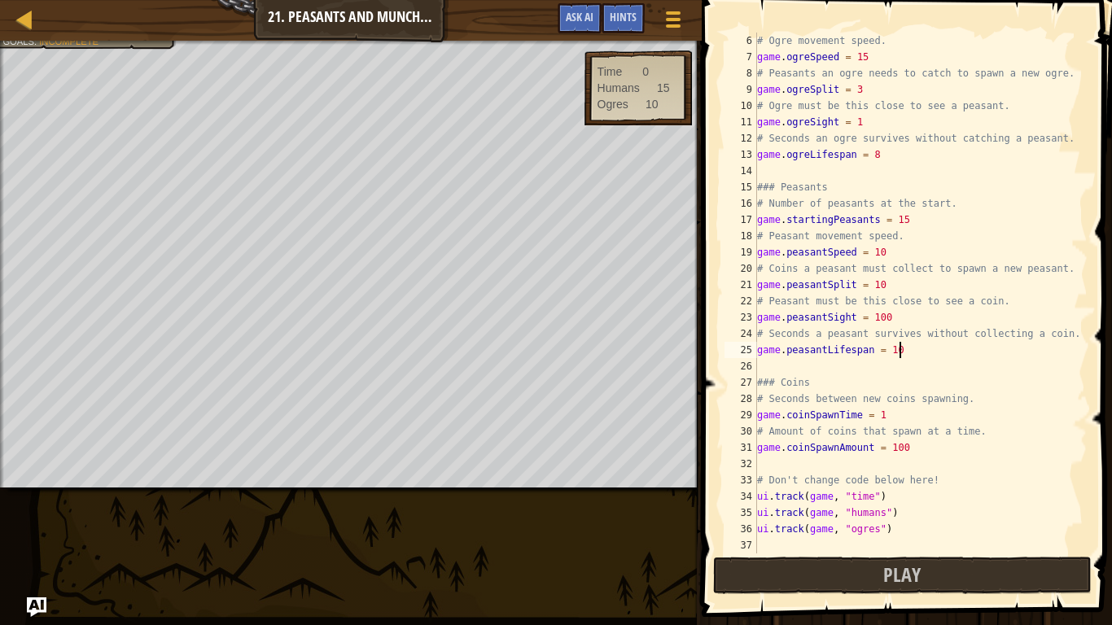
scroll to position [7, 20]
click at [922, 355] on div "# Ogre movement speed. game . ogreSpeed = 15 # Peasants an ogre needs to catch …" at bounding box center [921, 310] width 334 height 554
click at [932, 373] on div "# Ogre movement speed. game . ogreSpeed = 15 # Peasants an ogre needs to catch …" at bounding box center [921, 310] width 334 height 554
click at [903, 410] on div "# Ogre movement speed. game . ogreSpeed = 15 # Peasants an ogre needs to catch …" at bounding box center [921, 310] width 334 height 554
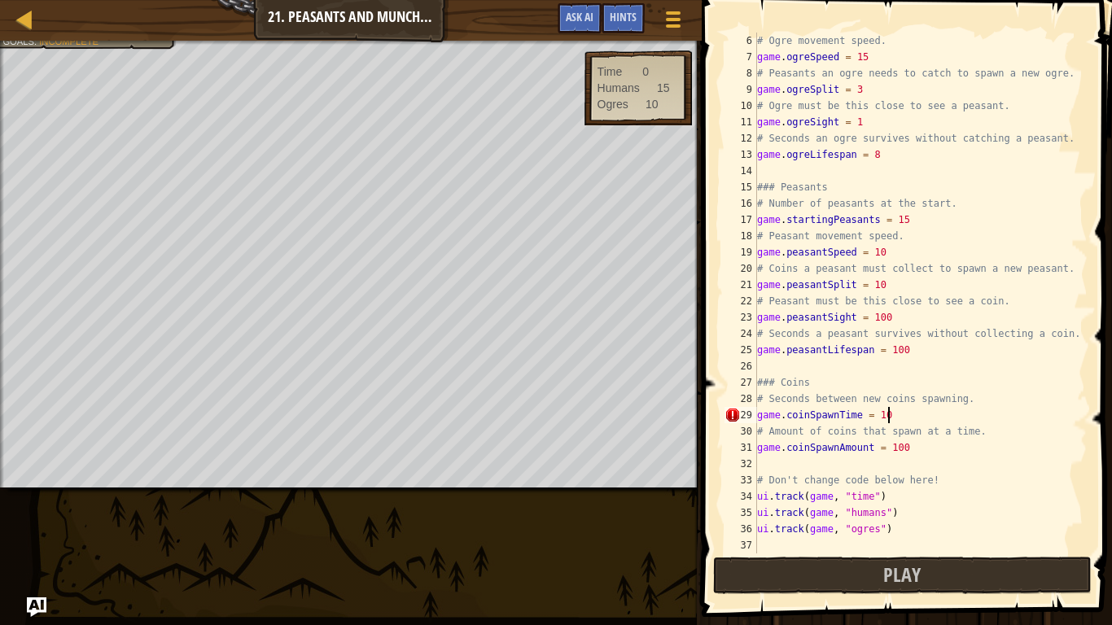
scroll to position [7, 18]
click at [885, 500] on div "# Ogre movement speed. game . ogreSpeed = 15 # Peasants an ogre needs to catch …" at bounding box center [921, 310] width 334 height 554
click at [937, 445] on div "# Ogre movement speed. game . ogreSpeed = 15 # Peasants an ogre needs to catch …" at bounding box center [921, 310] width 334 height 554
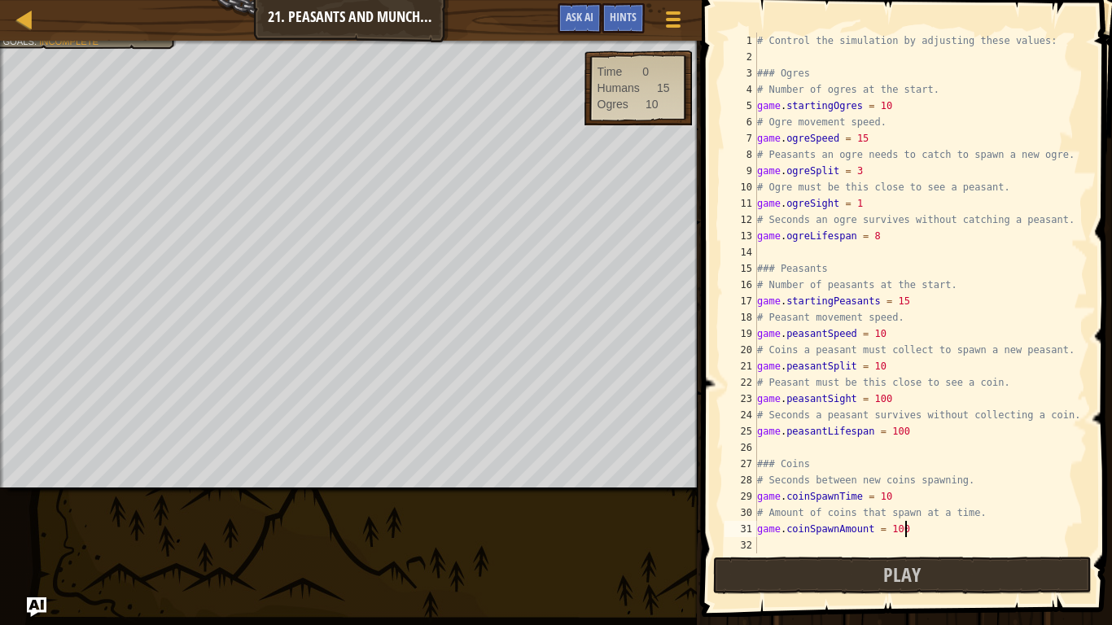
scroll to position [0, 0]
click at [891, 109] on div "# Control the simulation by adjusting these values: ### Ogres # Number of ogres…" at bounding box center [921, 310] width 334 height 554
click at [901, 129] on div "# Control the simulation by adjusting these values: ### Ogres # Number of ogres…" at bounding box center [921, 310] width 334 height 554
click at [900, 139] on div "# Control the simulation by adjusting these values: ### Ogres # Number of ogres…" at bounding box center [921, 310] width 334 height 554
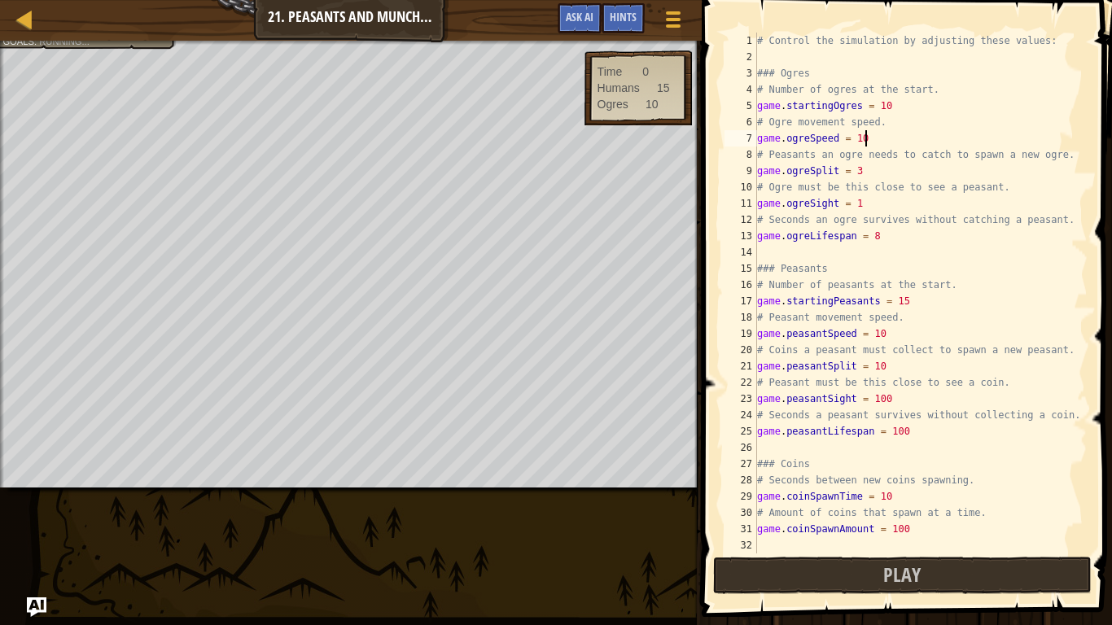
click at [896, 339] on div "# Control the simulation by adjusting these values: ### Ogres # Number of ogres…" at bounding box center [921, 310] width 334 height 554
click at [910, 435] on div "# Control the simulation by adjusting these values: ### Ogres # Number of ogres…" at bounding box center [921, 310] width 334 height 554
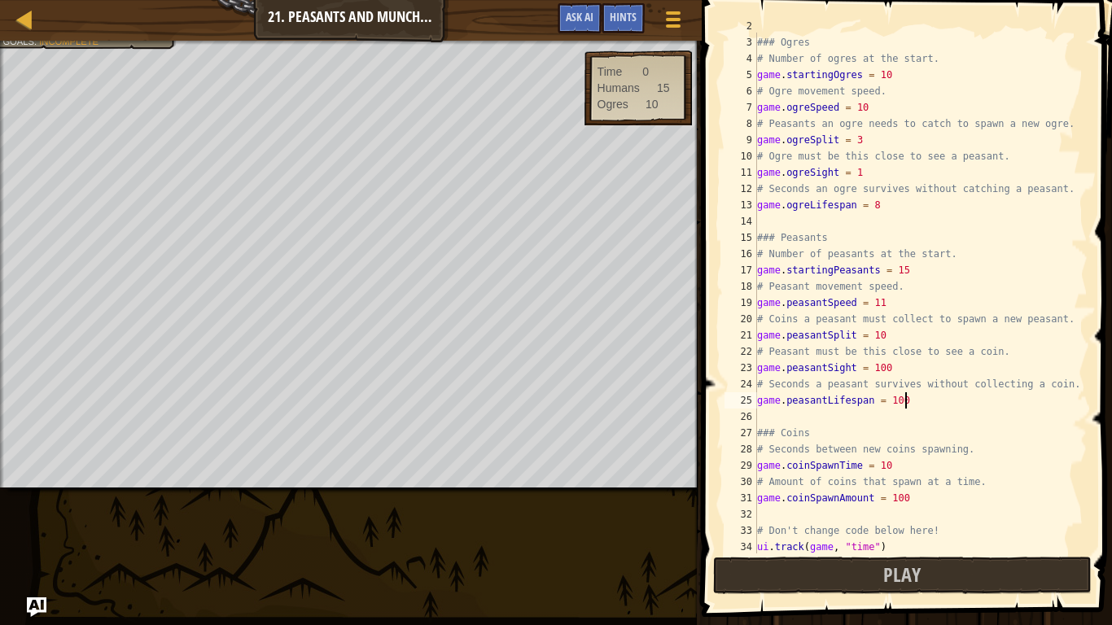
click at [911, 501] on div "### Ogres # Number of ogres at the start. game . startingOgres = 10 # Ogre move…" at bounding box center [921, 295] width 334 height 554
click at [875, 574] on button "Play" at bounding box center [902, 575] width 379 height 37
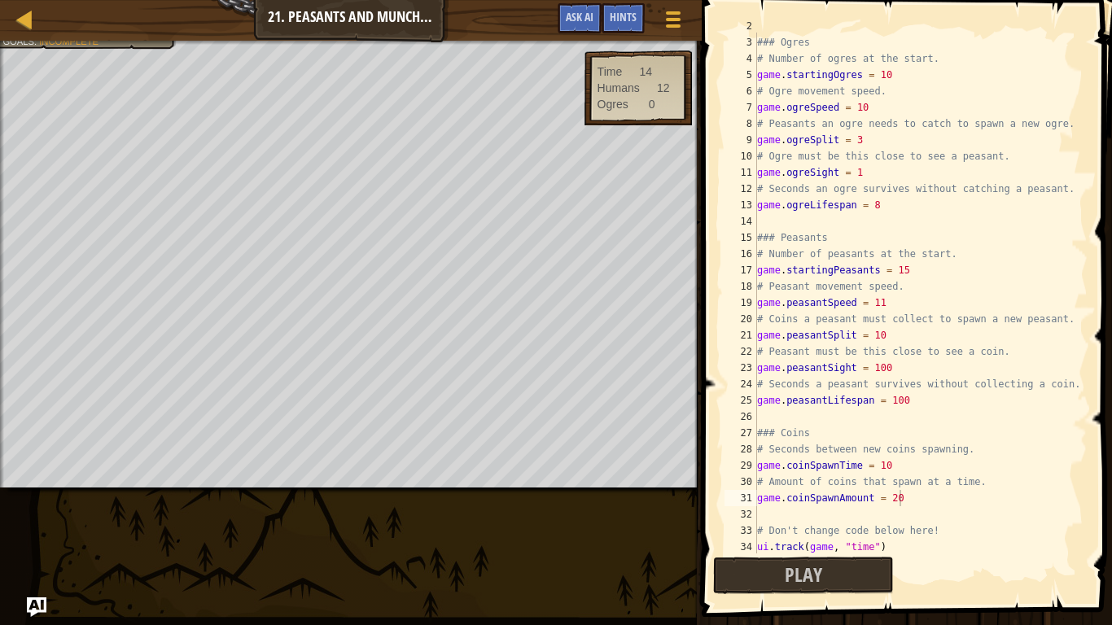
click at [900, 207] on div "### Ogres # Number of ogres at the start. game . startingOgres = 10 # Ogre move…" at bounding box center [921, 295] width 334 height 554
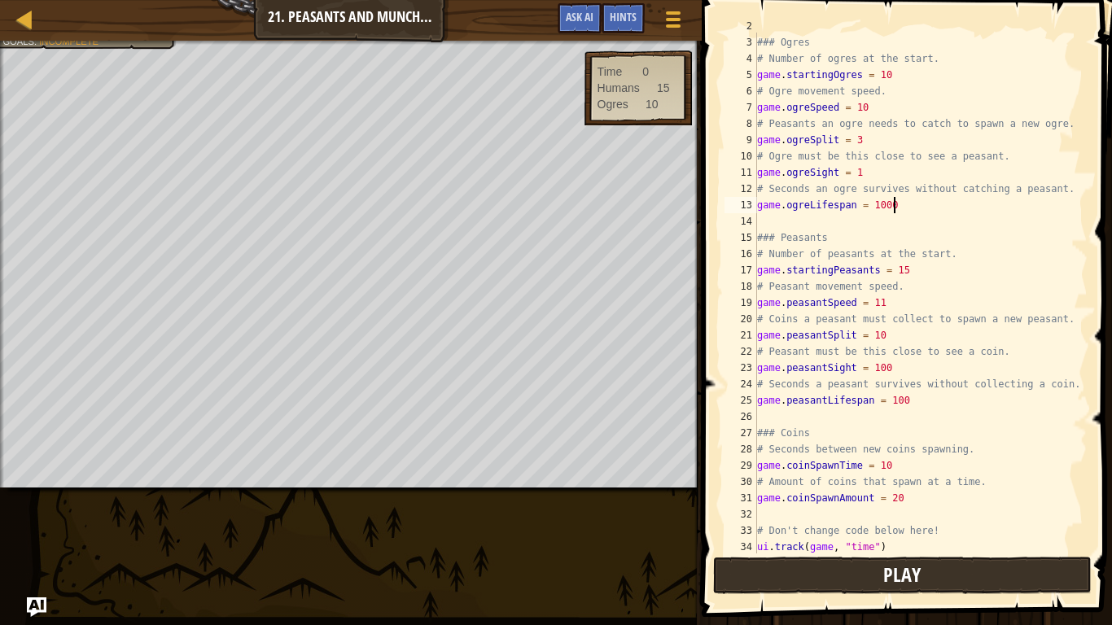
type textarea "game.ogreLifespan = 1000"
click at [860, 585] on button "Play" at bounding box center [902, 575] width 379 height 37
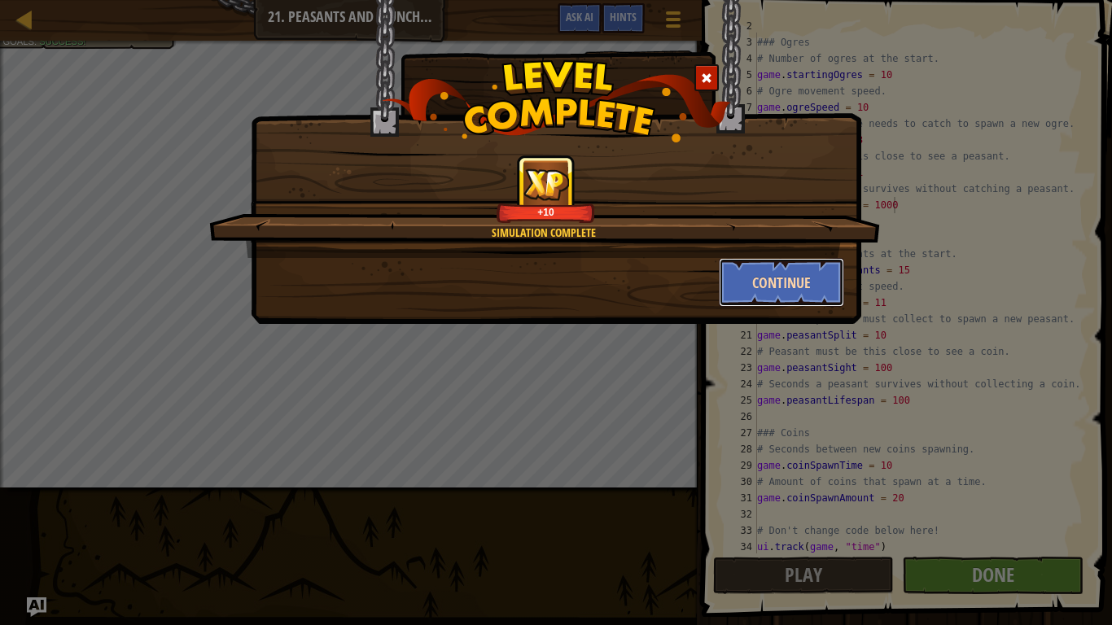
click at [774, 292] on button "Continue" at bounding box center [782, 282] width 126 height 49
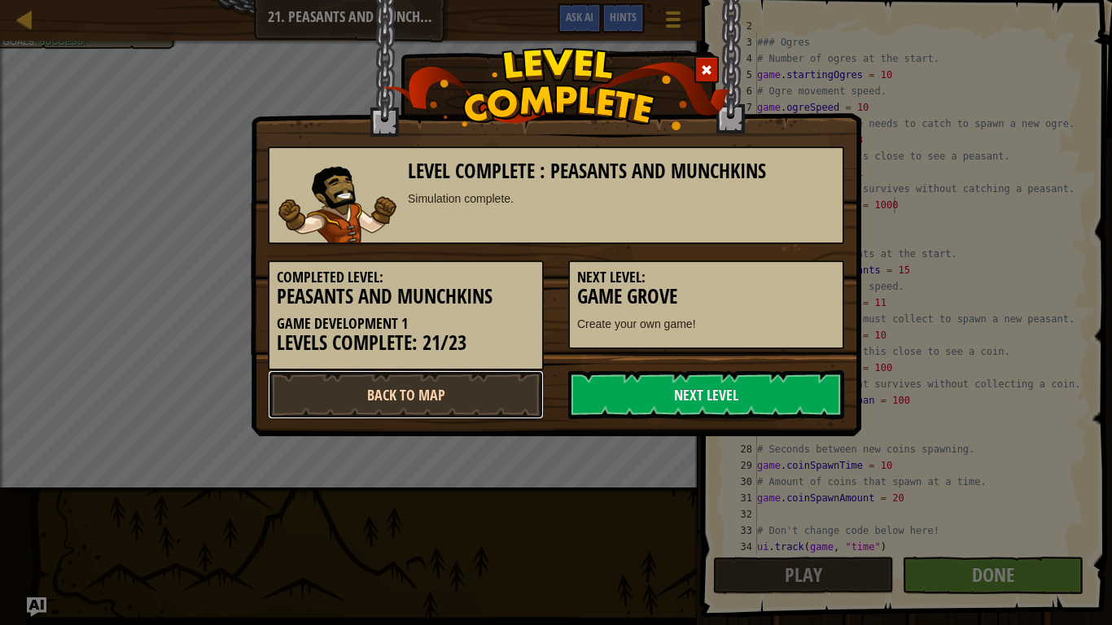
click at [422, 394] on link "Back to Map" at bounding box center [406, 394] width 276 height 49
